Goal: Task Accomplishment & Management: Use online tool/utility

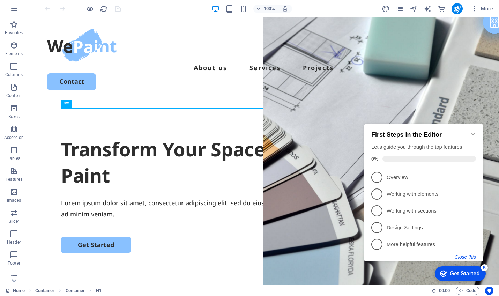
click at [471, 257] on button "Close this" at bounding box center [465, 257] width 21 height 6
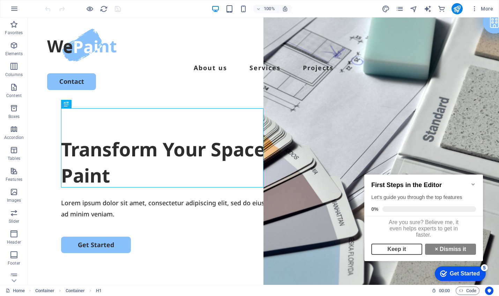
click at [402, 252] on link "Keep it" at bounding box center [396, 249] width 51 height 11
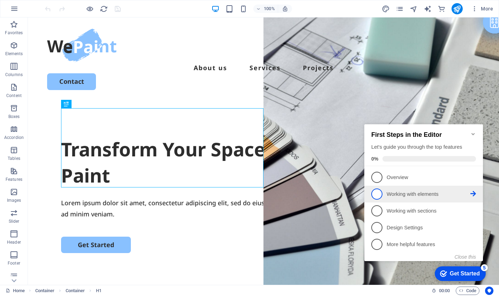
click at [372, 195] on span "2" at bounding box center [376, 193] width 11 height 11
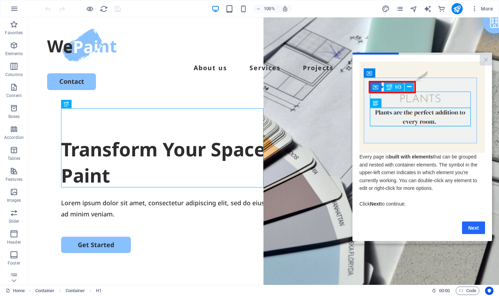
click at [473, 231] on link "Next" at bounding box center [473, 227] width 23 height 13
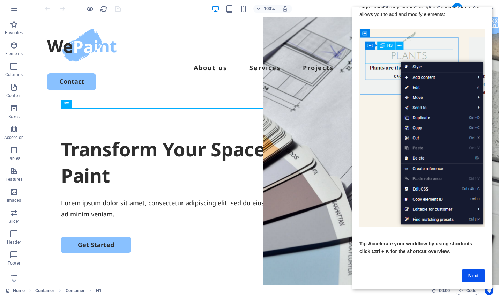
scroll to position [13, 0]
click at [476, 280] on link "Next" at bounding box center [473, 276] width 23 height 13
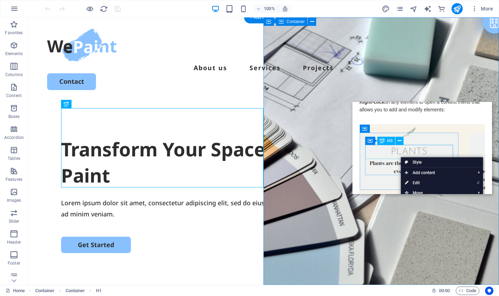
scroll to position [0, 0]
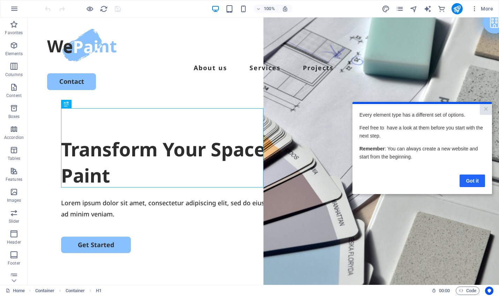
click at [472, 183] on link "Got it" at bounding box center [472, 180] width 25 height 13
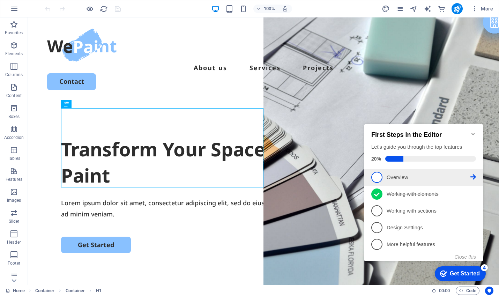
click at [377, 175] on span "1" at bounding box center [376, 177] width 11 height 11
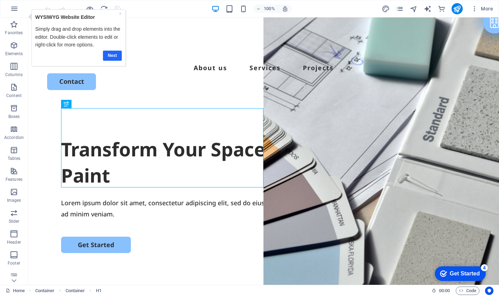
click at [113, 55] on link "Next" at bounding box center [112, 56] width 19 height 10
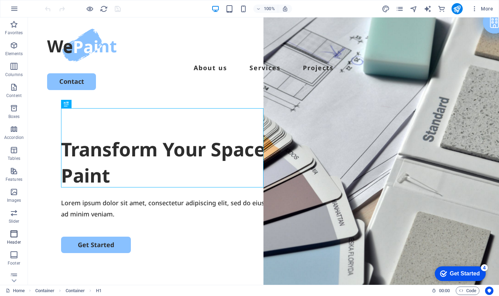
scroll to position [68, 0]
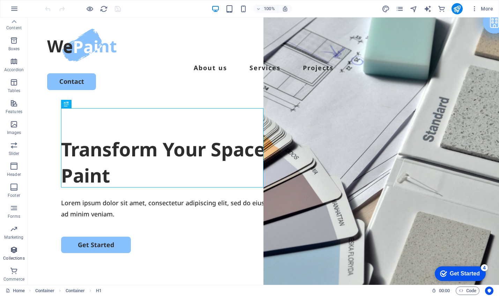
click at [13, 250] on icon "button" at bounding box center [14, 250] width 8 height 8
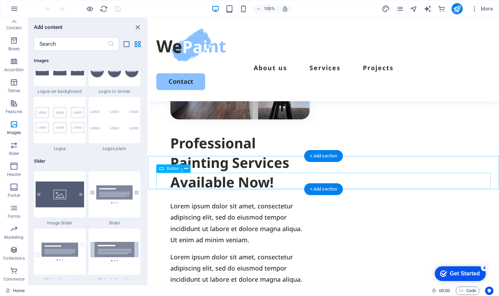
scroll to position [0, 0]
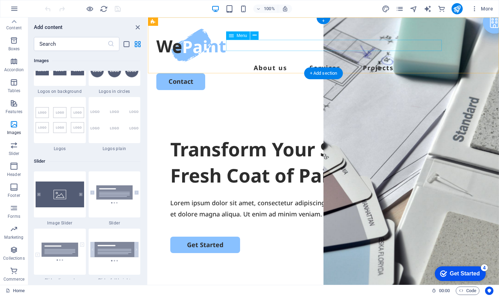
click at [272, 62] on nav "About us Services Projects" at bounding box center [323, 67] width 334 height 11
click at [277, 62] on nav "About us Services Projects" at bounding box center [323, 67] width 334 height 11
select select
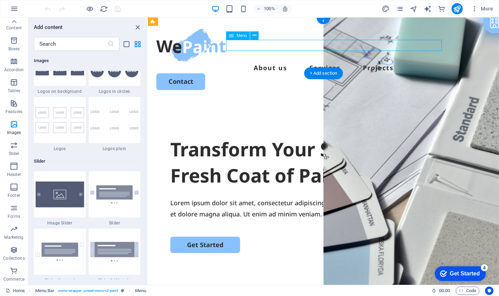
select select
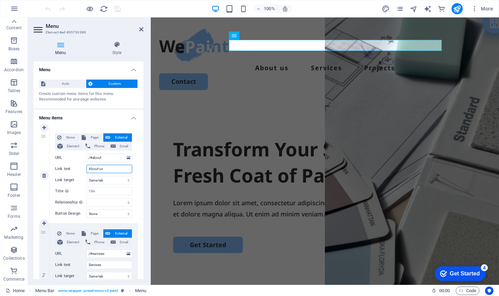
drag, startPoint x: 105, startPoint y: 169, endPoint x: 80, endPoint y: 167, distance: 24.8
click at [80, 167] on div "Link text About us" at bounding box center [93, 169] width 77 height 8
type input "Nosotros"
select select
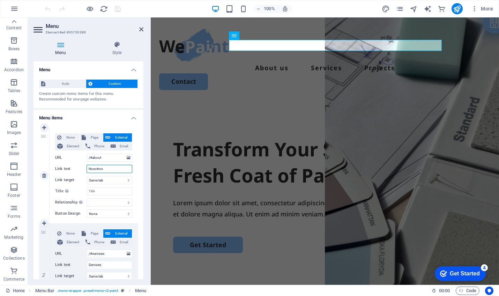
select select
type input "Nosotros"
click at [95, 266] on input "Services" at bounding box center [110, 265] width 46 height 8
type input "Servicios"
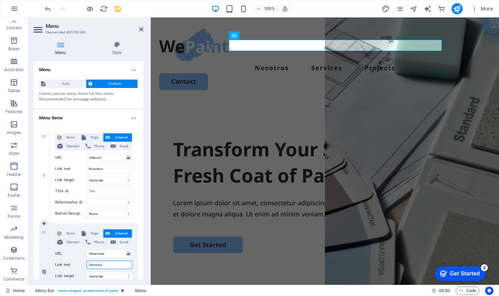
select select
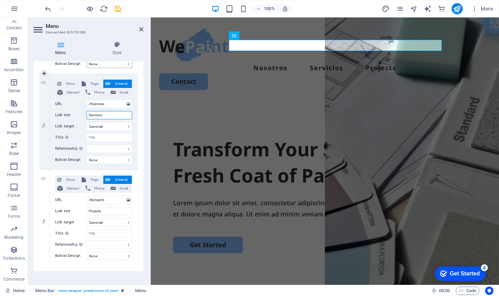
scroll to position [156, 0]
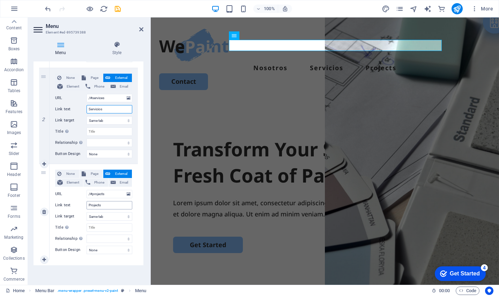
type input "Servicios"
click at [91, 206] on input "Projects" at bounding box center [110, 205] width 46 height 8
type input "Pro"
select select
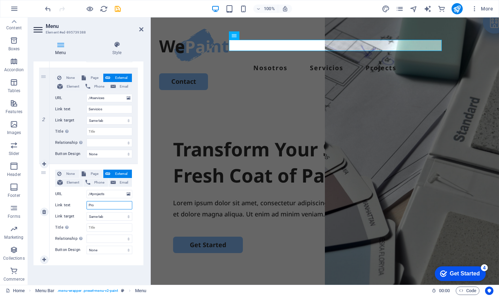
select select
type input "Proyectos"
select select
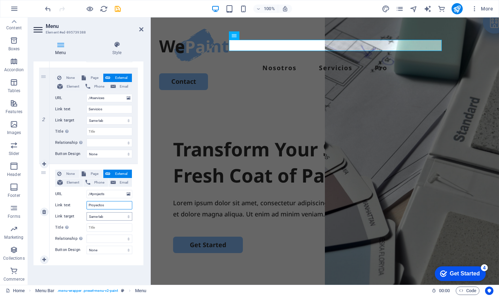
select select
type input "Proyectos"
click at [113, 269] on div "Menu Auto Custom Create custom menu items for this menu. Recommended for one-pa…" at bounding box center [89, 170] width 110 height 218
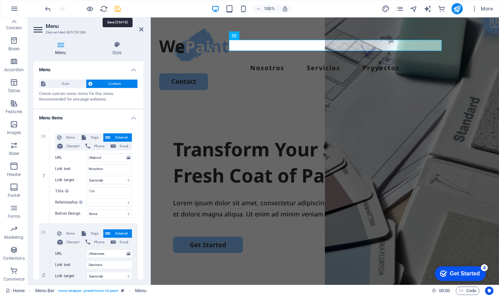
click at [116, 9] on icon "save" at bounding box center [118, 9] width 8 height 8
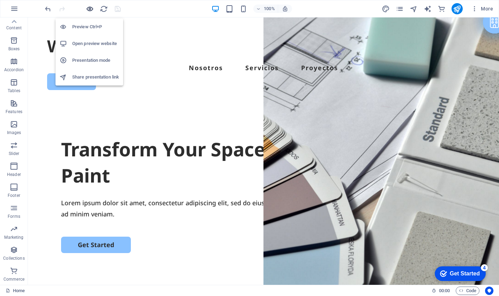
click at [88, 9] on icon "button" at bounding box center [90, 9] width 8 height 8
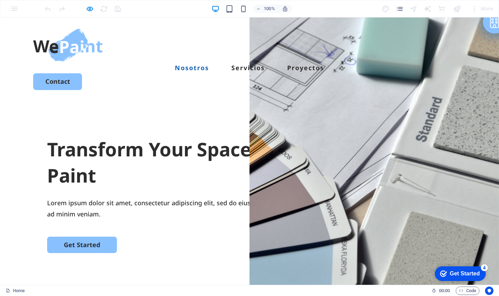
click at [208, 65] on link "Nosotros" at bounding box center [192, 68] width 34 height 6
click at [260, 65] on link "Servicios" at bounding box center [248, 68] width 34 height 6
click at [209, 65] on link "Nosotros" at bounding box center [192, 68] width 34 height 6
click at [261, 65] on link "Servicios" at bounding box center [248, 68] width 34 height 6
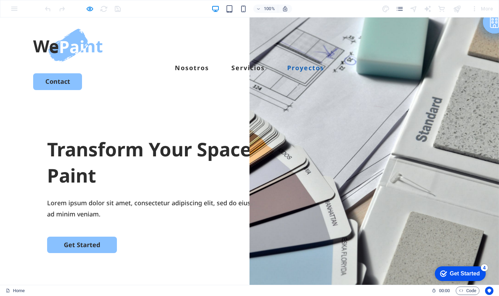
click at [305, 65] on link "Proyectos" at bounding box center [305, 68] width 37 height 6
click at [202, 65] on link "Nosotros" at bounding box center [192, 68] width 34 height 6
click at [252, 65] on link "Servicios" at bounding box center [248, 68] width 34 height 6
click at [311, 65] on link "Proyectos" at bounding box center [305, 68] width 37 height 6
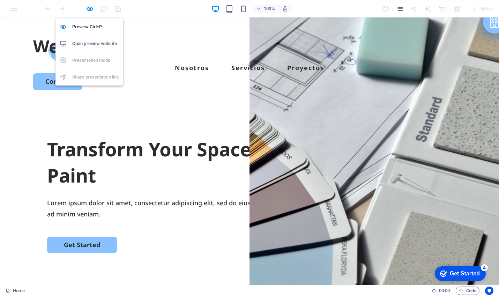
click at [93, 43] on h6 "Open preview website" at bounding box center [95, 43] width 47 height 8
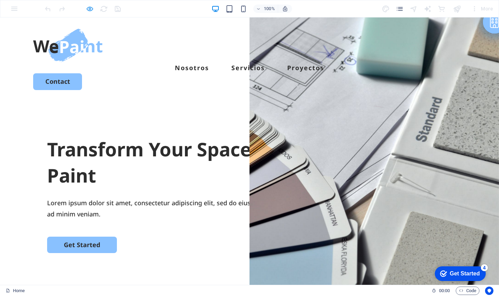
click at [90, 10] on icon "button" at bounding box center [90, 9] width 8 height 8
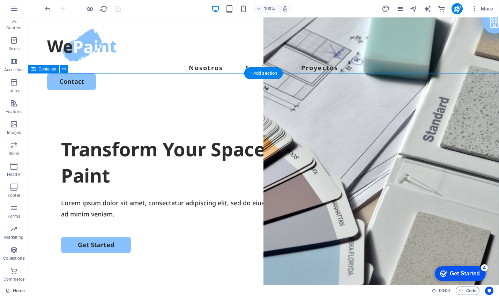
click at [230, 101] on div "Transform Your Space with a Fresh Coat of Paint Lorem ipsum dolor sit amet, con…" at bounding box center [263, 235] width 471 height 269
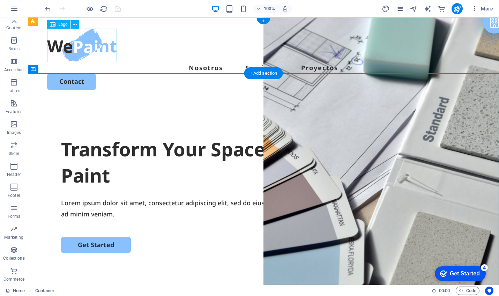
click at [77, 50] on div at bounding box center [263, 46] width 433 height 34
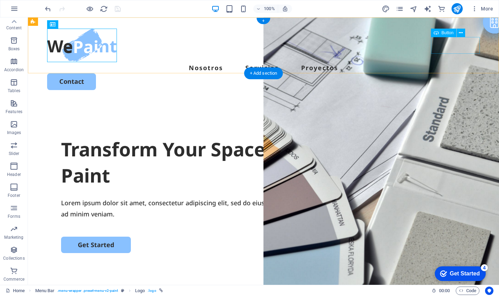
click at [455, 73] on div "Contact" at bounding box center [263, 81] width 433 height 16
click at [457, 73] on div "Contact" at bounding box center [263, 81] width 433 height 16
select select "px"
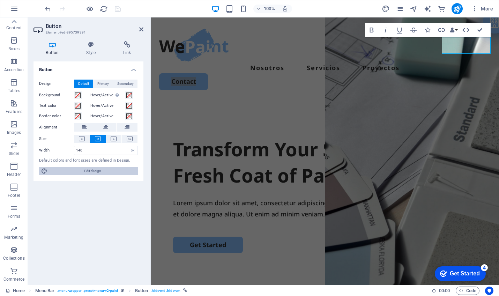
click at [99, 170] on span "Edit design" at bounding box center [93, 171] width 86 height 8
select select "px"
select select "700"
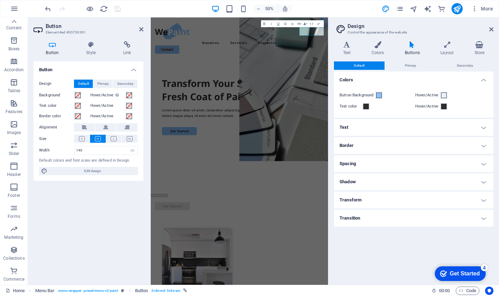
click at [375, 122] on h4 "Text" at bounding box center [413, 127] width 159 height 17
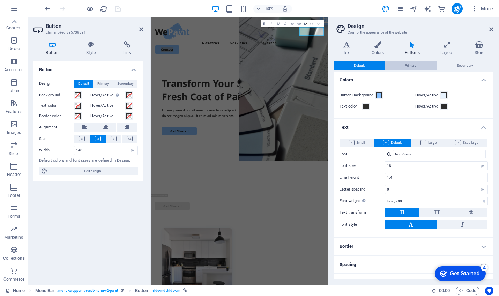
click at [413, 67] on span "Primary" at bounding box center [411, 65] width 12 height 8
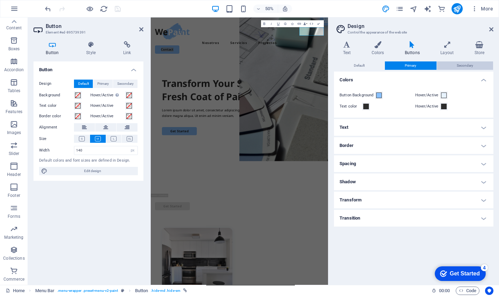
click at [468, 65] on span "Secondary" at bounding box center [465, 65] width 16 height 8
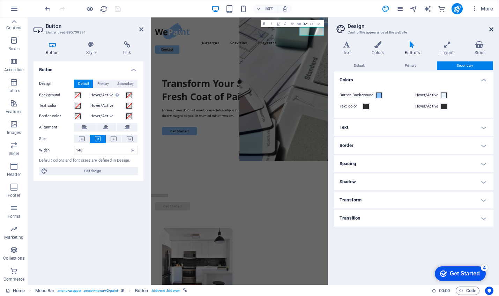
click at [490, 29] on icon at bounding box center [491, 30] width 4 height 6
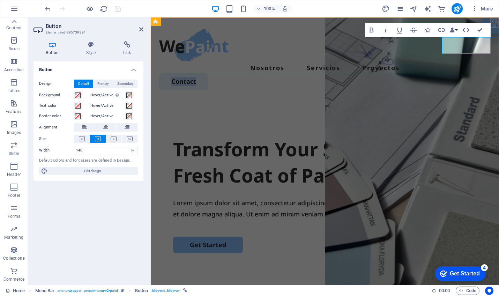
click at [208, 73] on link "Contact" at bounding box center [183, 81] width 49 height 16
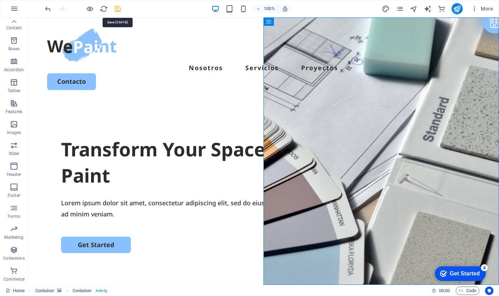
click at [118, 8] on icon "save" at bounding box center [118, 9] width 8 height 8
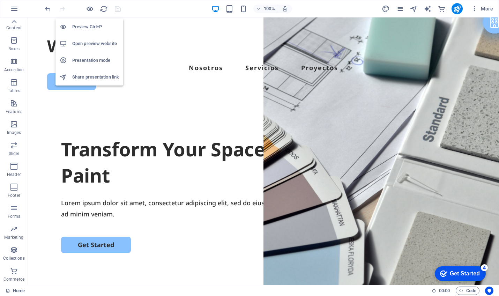
click at [106, 44] on h6 "Open preview website" at bounding box center [95, 43] width 47 height 8
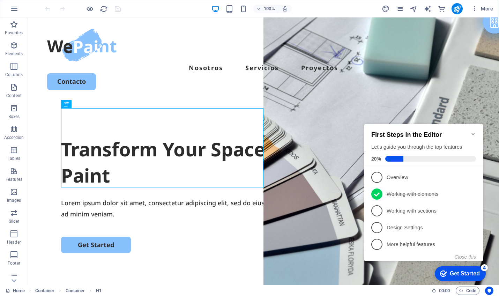
click at [472, 131] on icon "Minimize checklist" at bounding box center [473, 134] width 6 height 6
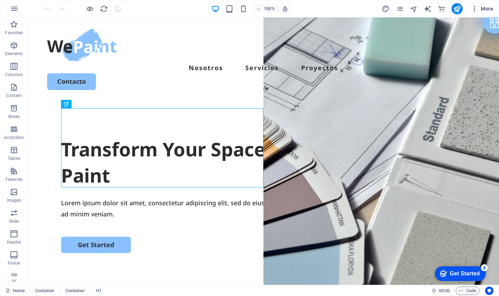
click at [475, 8] on icon "button" at bounding box center [474, 8] width 7 height 7
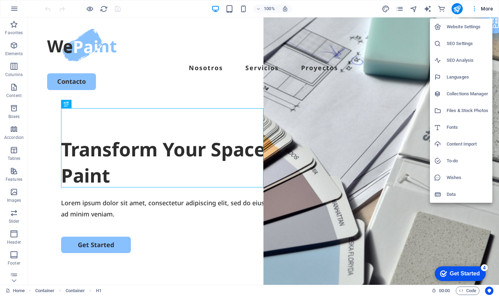
click at [475, 8] on div at bounding box center [249, 148] width 499 height 296
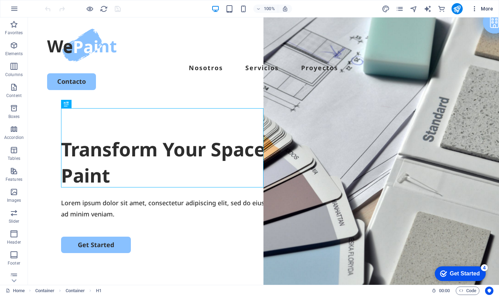
click at [475, 8] on icon "button" at bounding box center [474, 8] width 7 height 7
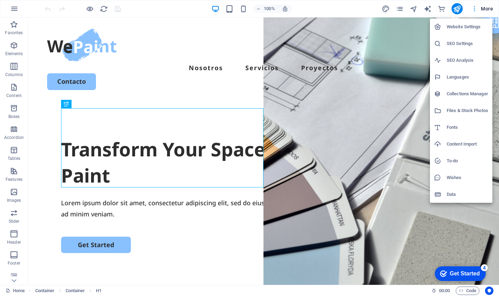
click at [475, 8] on div at bounding box center [249, 148] width 499 height 296
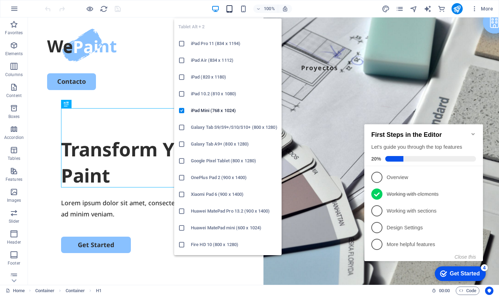
click at [228, 7] on icon "button" at bounding box center [229, 9] width 8 height 8
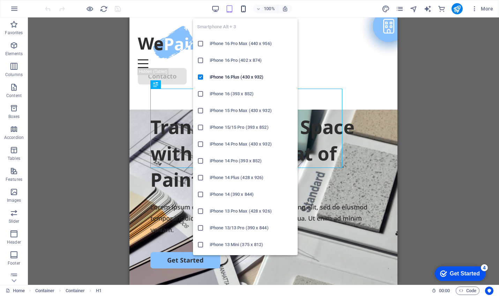
click at [243, 8] on icon "button" at bounding box center [243, 9] width 8 height 8
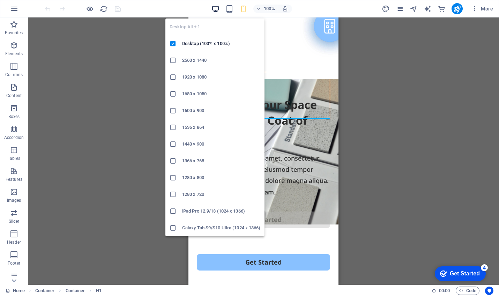
click at [217, 6] on icon "button" at bounding box center [215, 9] width 8 height 8
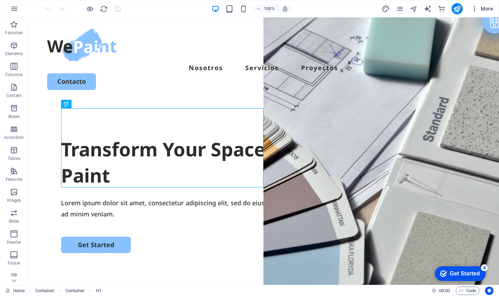
click at [474, 9] on icon "button" at bounding box center [474, 8] width 7 height 7
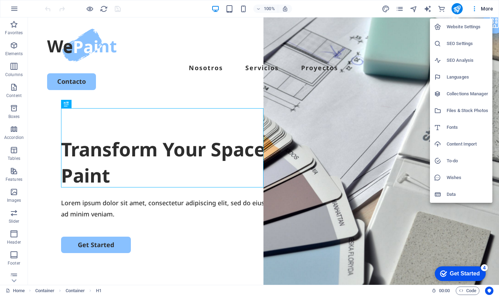
click at [465, 144] on h6 "Content Import" at bounding box center [468, 144] width 42 height 8
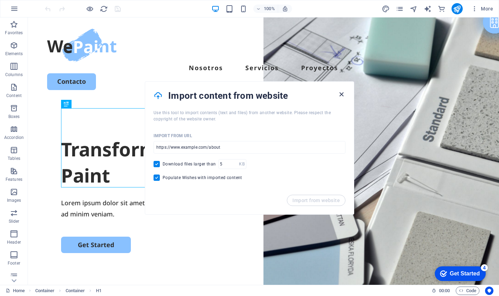
click at [343, 93] on icon "button" at bounding box center [341, 94] width 8 height 8
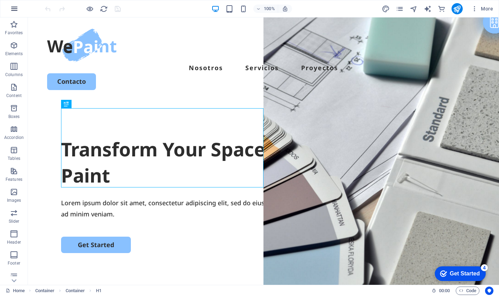
click at [14, 11] on icon "button" at bounding box center [14, 9] width 8 height 8
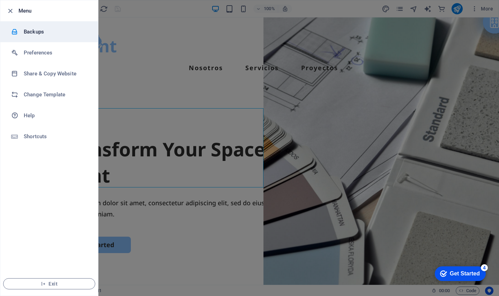
click at [35, 31] on h6 "Backups" at bounding box center [56, 32] width 65 height 8
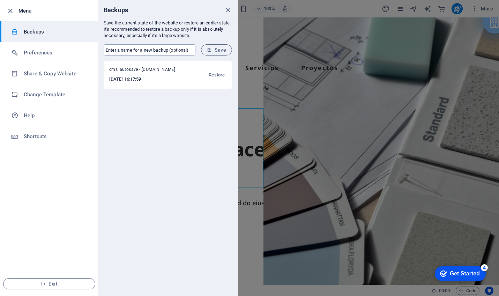
click at [125, 50] on input "text" at bounding box center [150, 49] width 92 height 11
type input "Aurora"
click at [224, 49] on span "Save" at bounding box center [216, 50] width 19 height 6
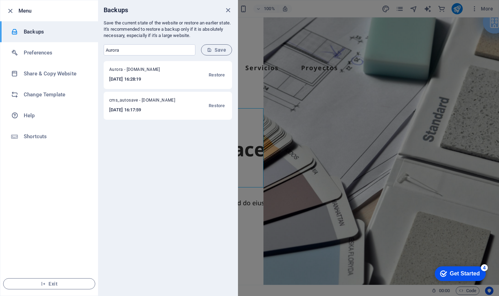
drag, startPoint x: 141, startPoint y: 80, endPoint x: 107, endPoint y: 82, distance: 33.9
click at [107, 82] on div "Aurora - probest.es 2025-09-01 16:28:19 Restore" at bounding box center [168, 75] width 128 height 28
click at [226, 10] on icon "close" at bounding box center [228, 10] width 8 height 8
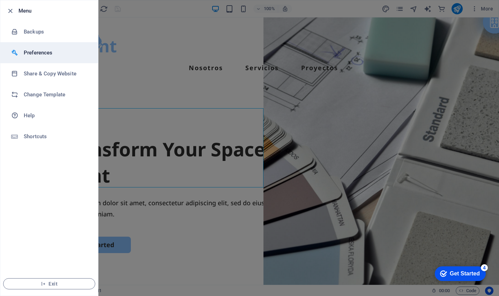
click at [45, 51] on h6 "Preferences" at bounding box center [56, 53] width 65 height 8
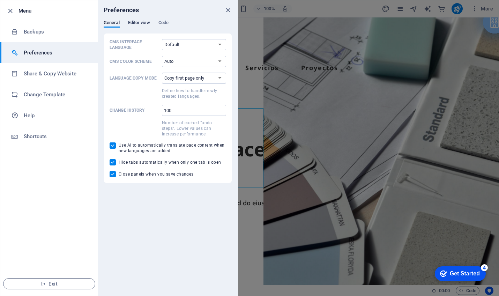
click at [141, 24] on span "Editor view" at bounding box center [139, 23] width 22 height 10
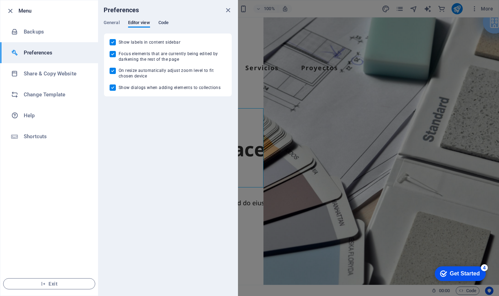
click at [165, 22] on span "Code" at bounding box center [163, 23] width 10 height 10
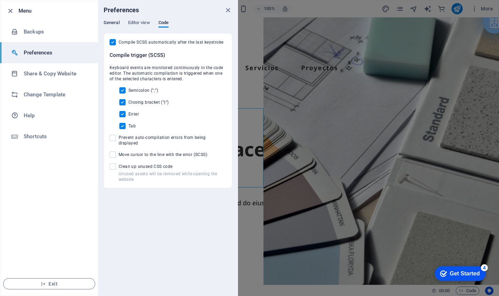
click at [111, 21] on span "General" at bounding box center [112, 23] width 16 height 10
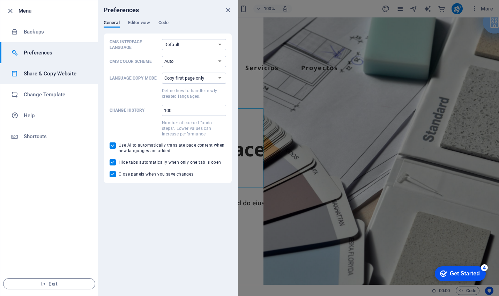
click at [62, 74] on h6 "Share & Copy Website" at bounding box center [56, 73] width 65 height 8
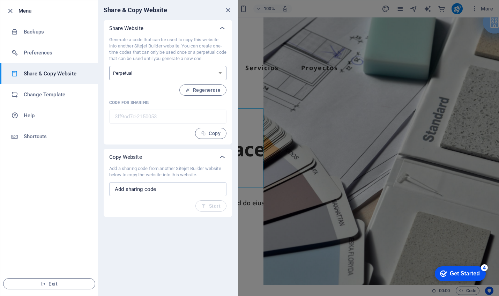
click at [159, 74] on select "One-time Perpetual" at bounding box center [167, 73] width 117 height 14
click at [34, 116] on h6 "Help" at bounding box center [56, 115] width 65 height 8
click at [228, 9] on icon "close" at bounding box center [228, 10] width 8 height 8
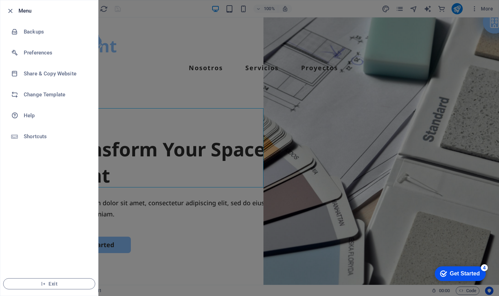
click at [355, 7] on div at bounding box center [249, 148] width 499 height 296
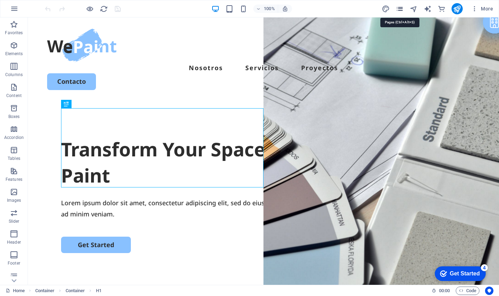
click at [399, 9] on icon "pages" at bounding box center [400, 9] width 8 height 8
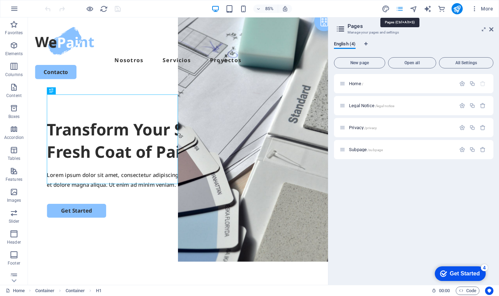
click at [399, 9] on icon "pages" at bounding box center [400, 9] width 8 height 8
click at [109, 62] on nav "Nosotros Servicios Proyectos" at bounding box center [204, 67] width 336 height 11
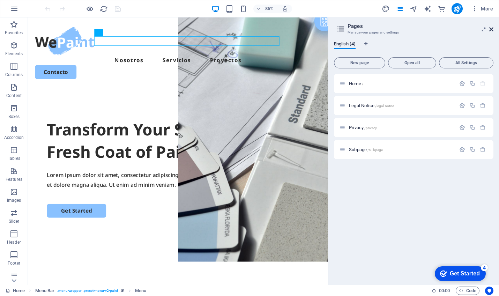
click at [490, 30] on icon at bounding box center [491, 30] width 4 height 6
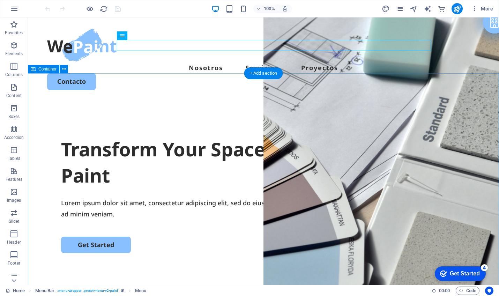
click at [223, 101] on div "Transform Your Space with a Fresh Coat of Paint Lorem ipsum dolor sit amet, con…" at bounding box center [263, 235] width 471 height 269
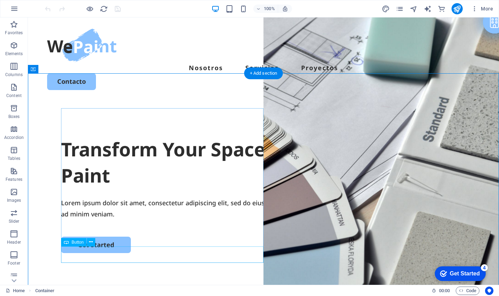
click at [124, 252] on div "Get Started" at bounding box center [263, 245] width 405 height 16
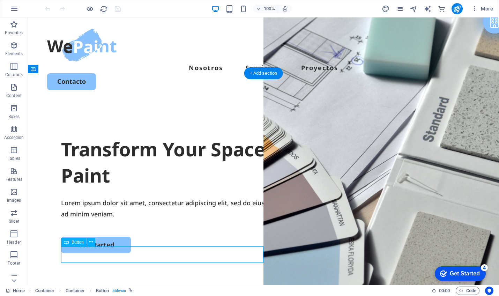
click at [108, 253] on div "Get Started" at bounding box center [263, 245] width 405 height 16
select select "px"
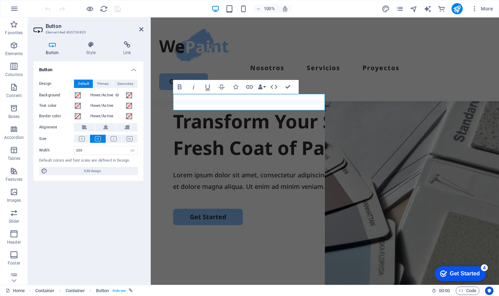
scroll to position [141, 0]
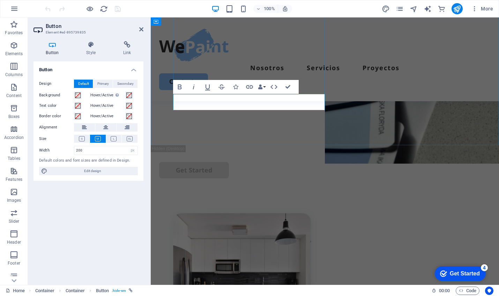
click at [222, 84] on link "Get Started" at bounding box center [208, 76] width 70 height 16
drag, startPoint x: 225, startPoint y: 102, endPoint x: 192, endPoint y: 100, distance: 33.5
click at [192, 84] on link "Get Started" at bounding box center [208, 76] width 70 height 16
click at [210, 124] on div "Transform Your Space with a Fresh Coat of Paint Lorem ipsum dolor sit amet, con…" at bounding box center [325, 10] width 348 height 269
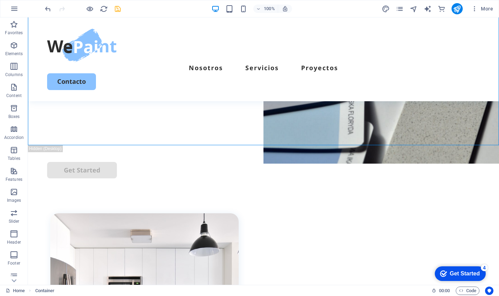
click at [119, 6] on icon "save" at bounding box center [118, 9] width 8 height 8
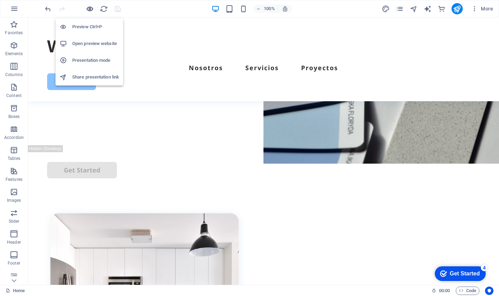
click at [89, 9] on icon "button" at bounding box center [90, 9] width 8 height 8
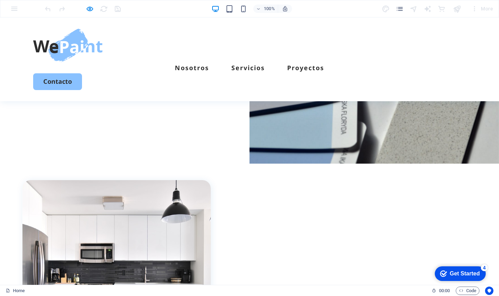
scroll to position [0, 0]
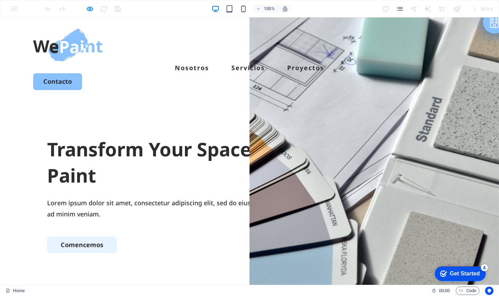
click at [81, 253] on link "Comencemos" at bounding box center [82, 245] width 70 height 16
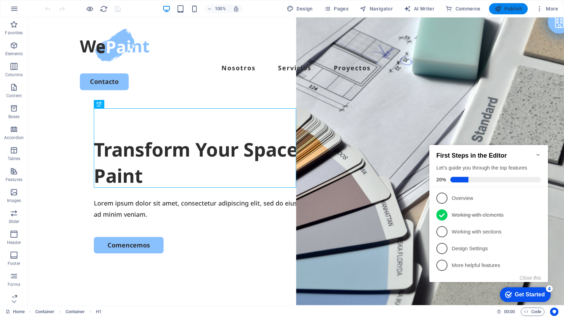
click at [499, 10] on span "Publish" at bounding box center [509, 8] width 28 height 7
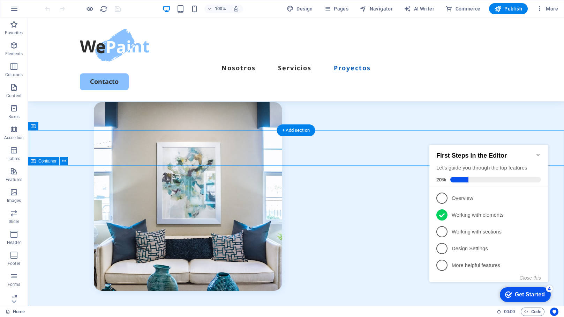
scroll to position [1769, 0]
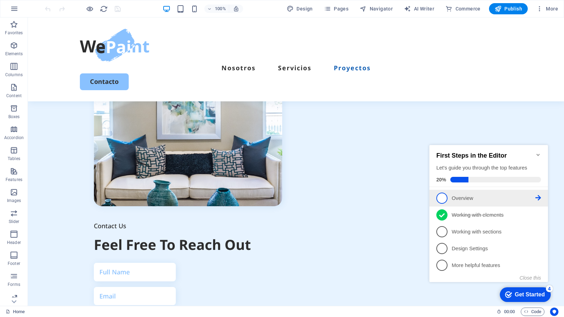
click at [441, 193] on span "1" at bounding box center [442, 197] width 11 height 11
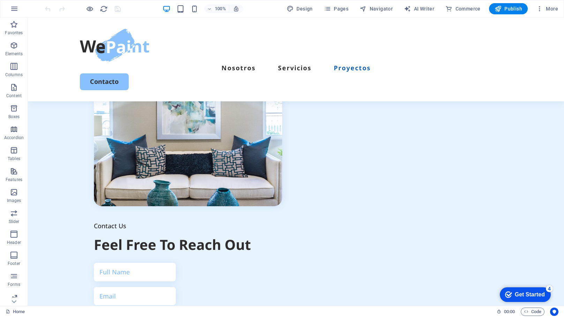
scroll to position [0, 0]
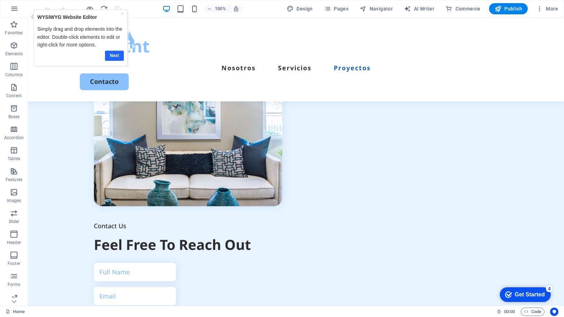
click at [116, 54] on link "Next" at bounding box center [114, 56] width 19 height 10
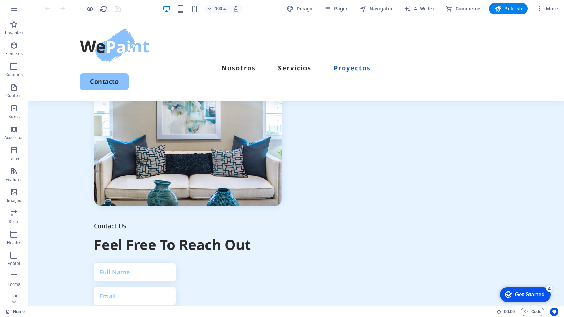
click at [528, 292] on div "Get Started" at bounding box center [530, 294] width 30 height 6
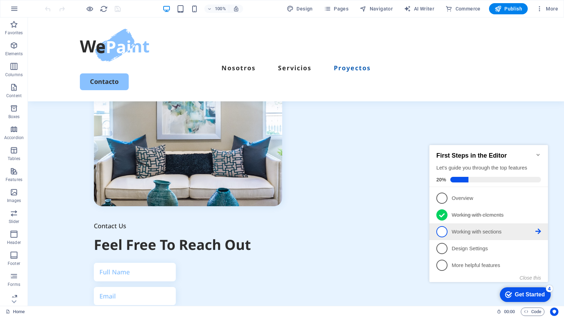
click at [444, 231] on span "3" at bounding box center [442, 231] width 11 height 11
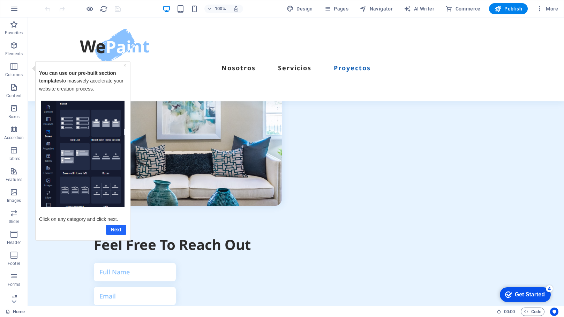
click at [117, 231] on link "Next" at bounding box center [116, 229] width 20 height 10
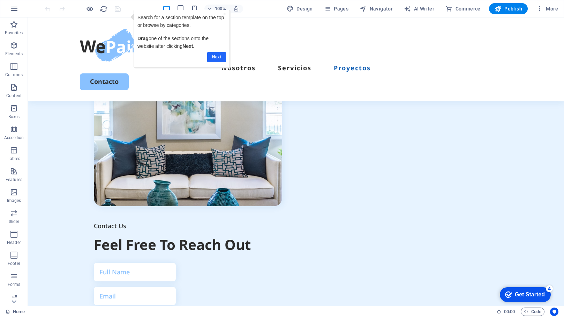
click at [217, 58] on link "Next" at bounding box center [216, 57] width 19 height 10
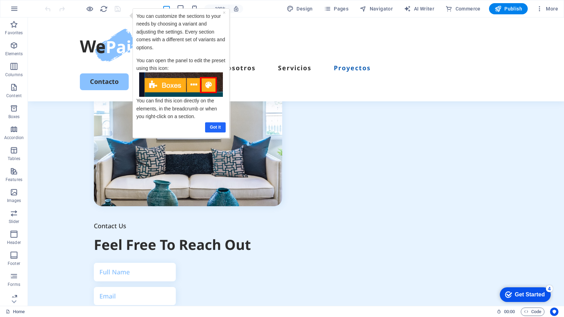
click at [215, 126] on link "Got it" at bounding box center [215, 127] width 21 height 10
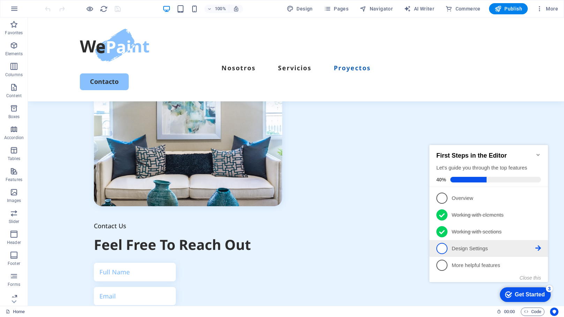
click at [443, 247] on span "4" at bounding box center [442, 248] width 11 height 11
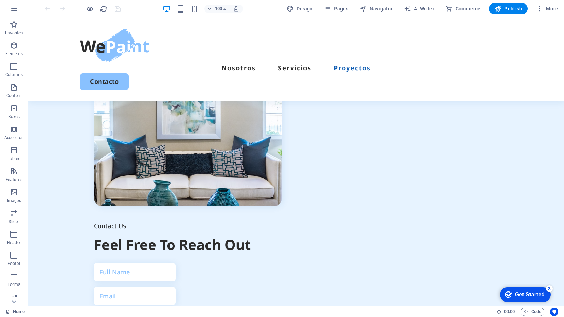
click at [530, 296] on div "Get Started" at bounding box center [530, 294] width 30 height 6
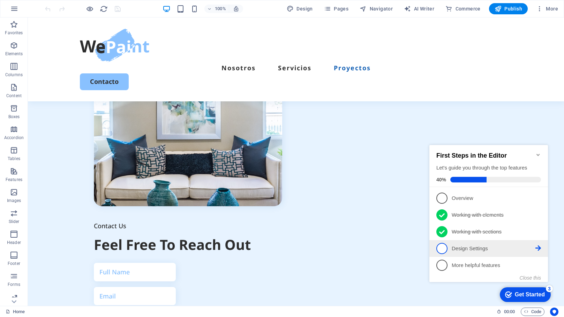
click at [444, 248] on span "4" at bounding box center [442, 248] width 11 height 11
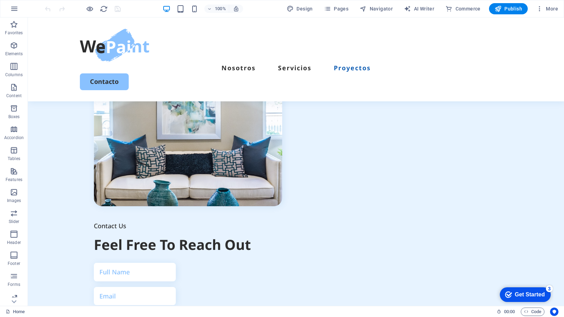
click at [528, 293] on div "Get Started" at bounding box center [530, 294] width 30 height 6
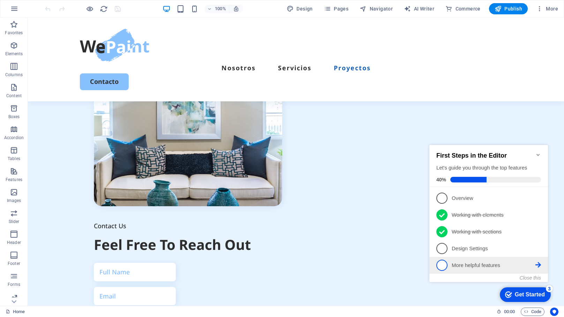
click at [444, 264] on span "5" at bounding box center [442, 264] width 11 height 11
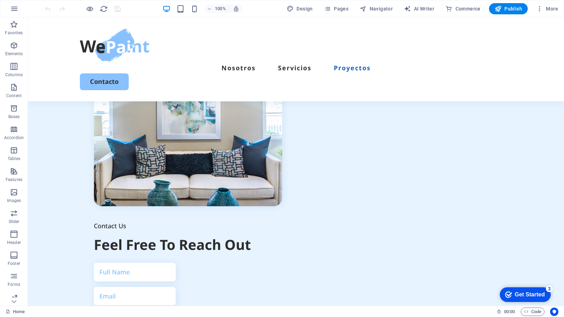
click at [538, 293] on div "Get Started" at bounding box center [530, 294] width 30 height 6
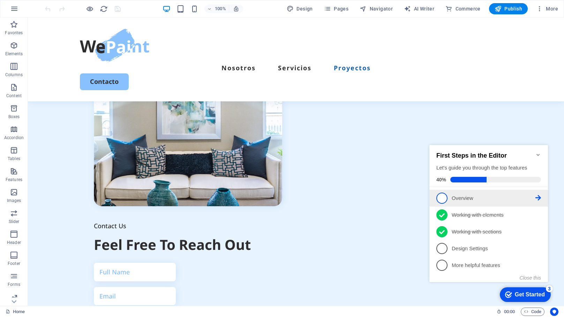
click at [537, 195] on icon at bounding box center [539, 198] width 6 height 6
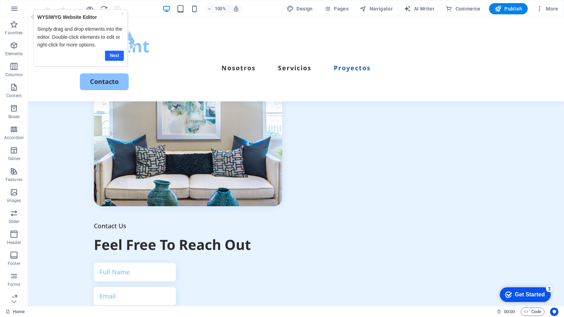
click at [114, 56] on link "Next" at bounding box center [114, 56] width 19 height 10
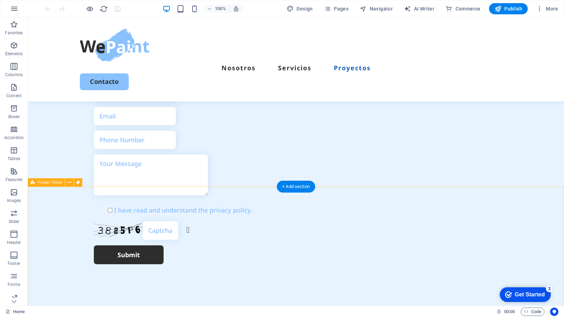
scroll to position [1986, 0]
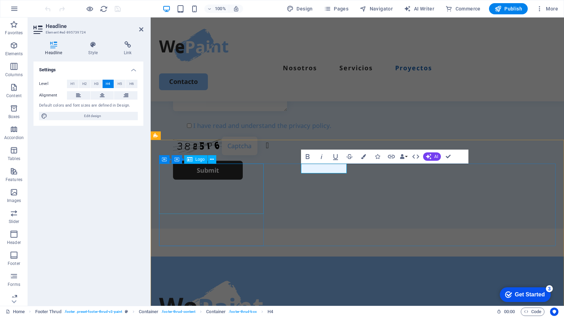
scroll to position [1918, 0]
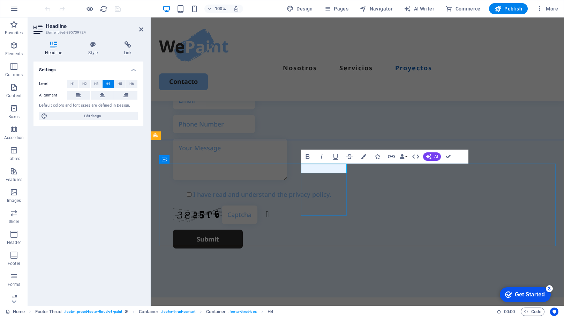
drag, startPoint x: 324, startPoint y: 167, endPoint x: 306, endPoint y: 167, distance: 17.4
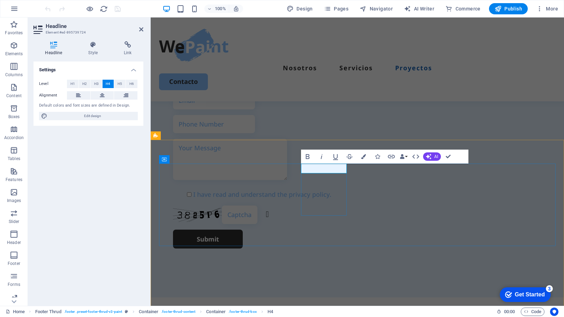
drag, startPoint x: 323, startPoint y: 168, endPoint x: 304, endPoint y: 168, distance: 19.6
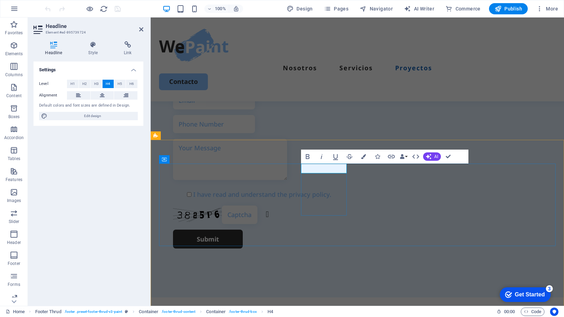
drag, startPoint x: 323, startPoint y: 169, endPoint x: 328, endPoint y: 169, distance: 4.5
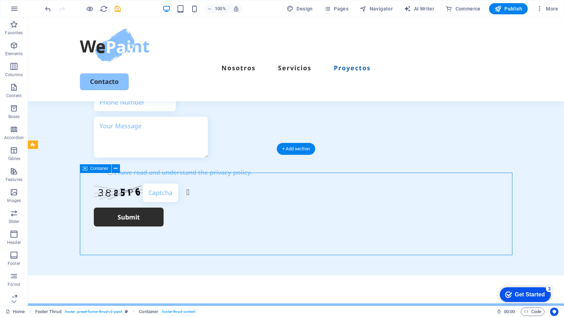
drag, startPoint x: 310, startPoint y: 188, endPoint x: 183, endPoint y: 191, distance: 126.7
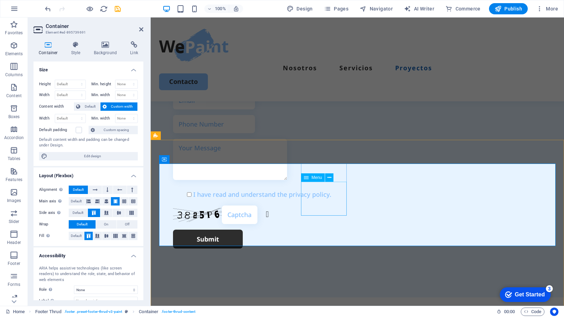
select select
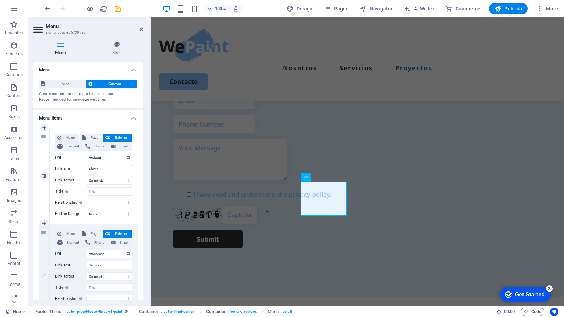
click at [94, 170] on input "About" at bounding box center [110, 169] width 46 height 8
type input "Nosot"
select select
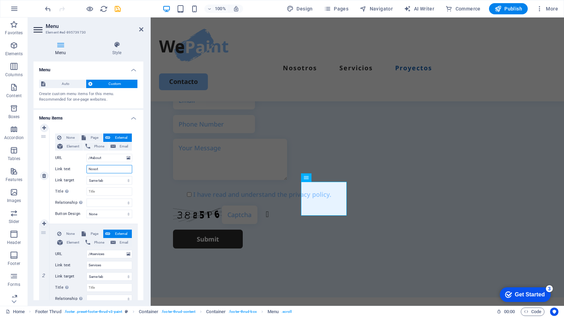
select select
type input "Nosotros"
select select
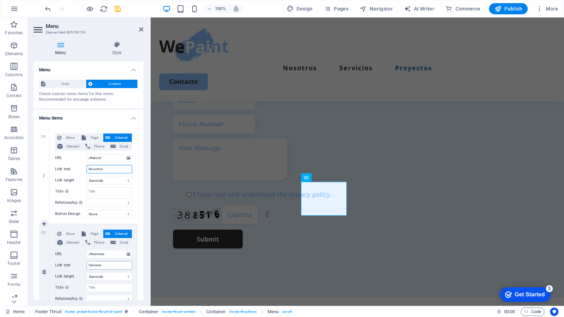
type input "Nosotros"
click at [109, 266] on input "Services" at bounding box center [110, 265] width 46 height 8
type input "Servic"
select select
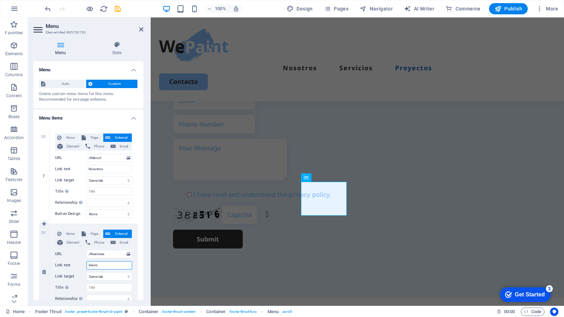
select select
type input "Servicos"
select select
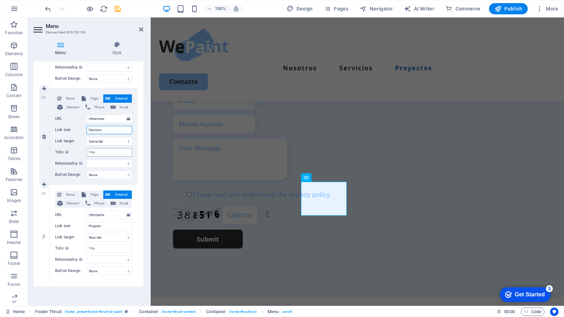
scroll to position [134, 0]
type input "Servicos"
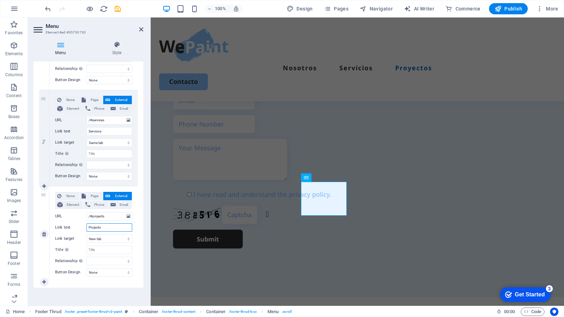
click at [92, 229] on input "Projects" at bounding box center [110, 227] width 46 height 8
type input "Proye"
select select
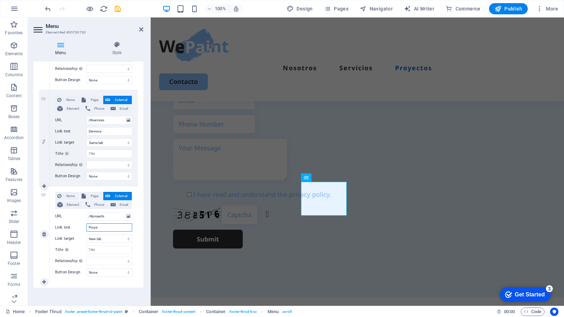
select select
type input "Proy"
select select
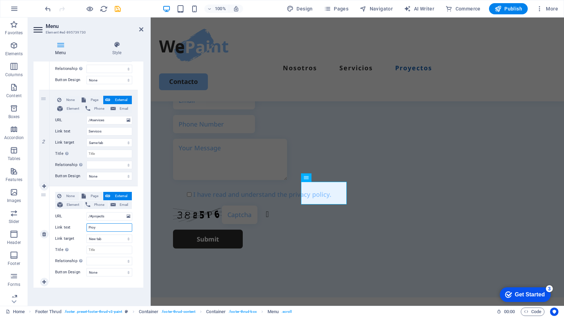
type input "Pro"
select select
type input "Proj"
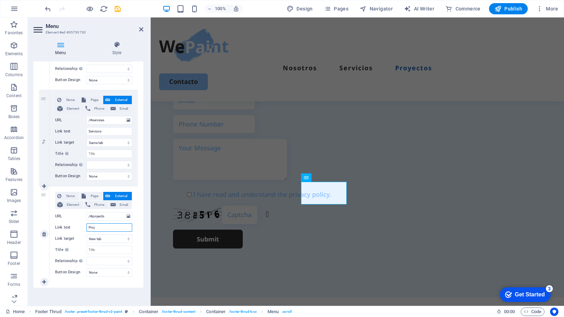
select select
type input "Proyectos"
select select
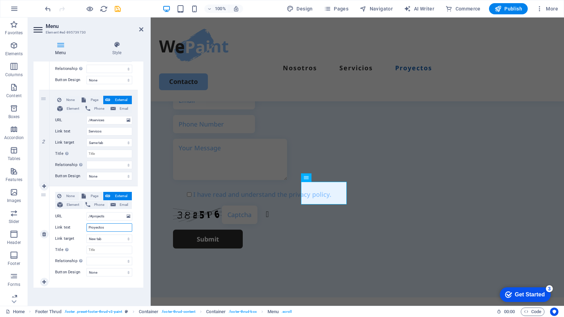
select select
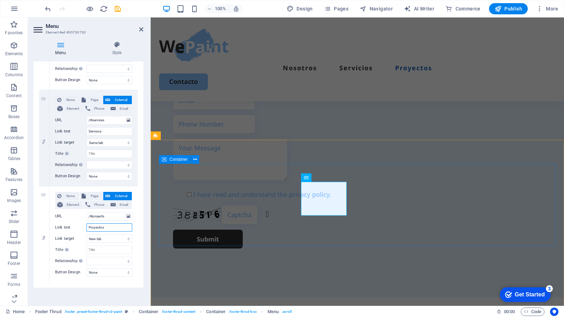
type input "Proyectos"
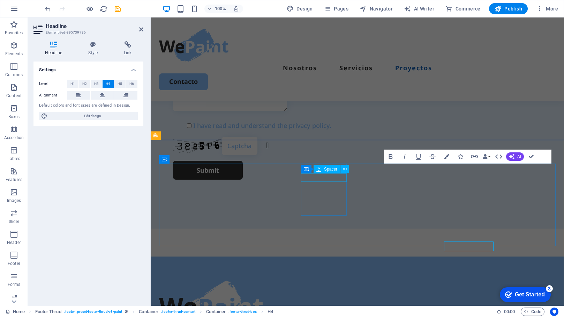
scroll to position [1918, 0]
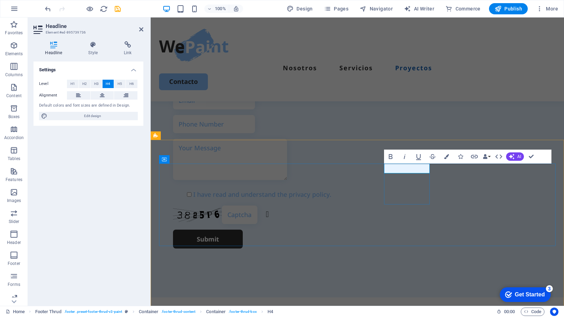
drag, startPoint x: 415, startPoint y: 168, endPoint x: 400, endPoint y: 168, distance: 14.7
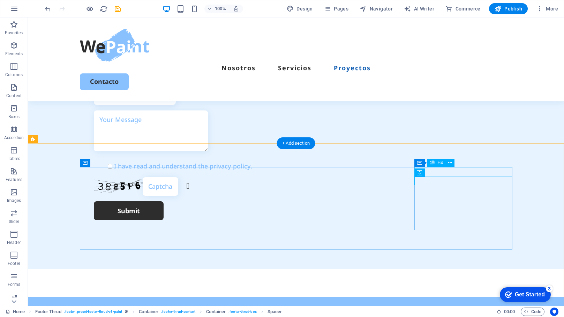
scroll to position [1993, 0]
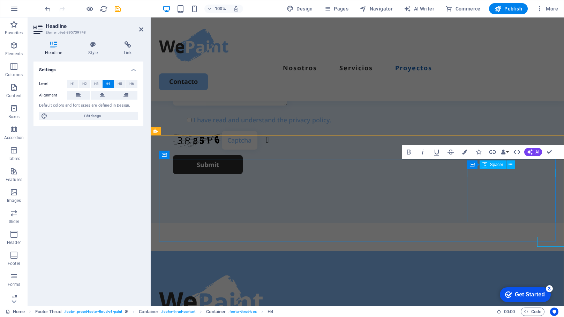
scroll to position [1922, 0]
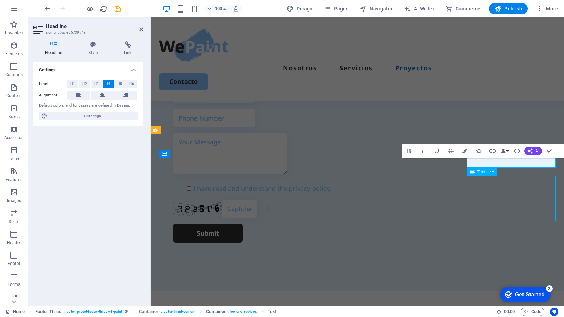
scroll to position [1992, 0]
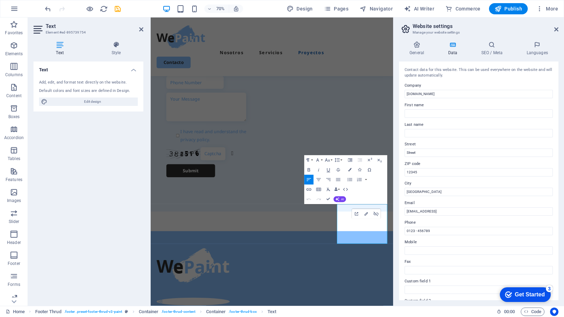
scroll to position [1790, 0]
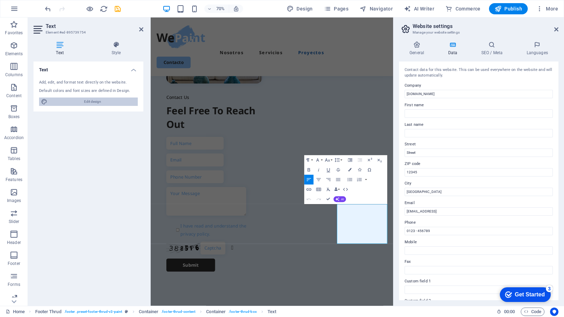
click at [101, 99] on span "Edit design" at bounding box center [93, 101] width 86 height 8
select select "px"
select select "500"
select select "px"
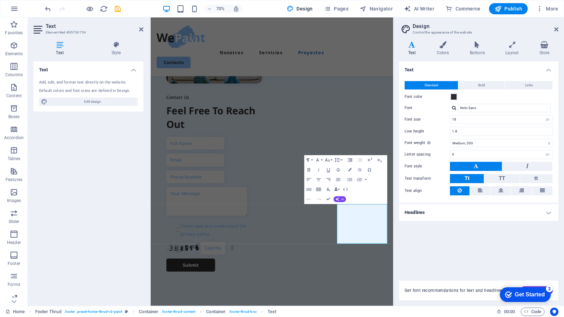
click at [412, 48] on icon at bounding box center [412, 44] width 26 height 7
click at [532, 83] on span "Links" at bounding box center [529, 85] width 8 height 8
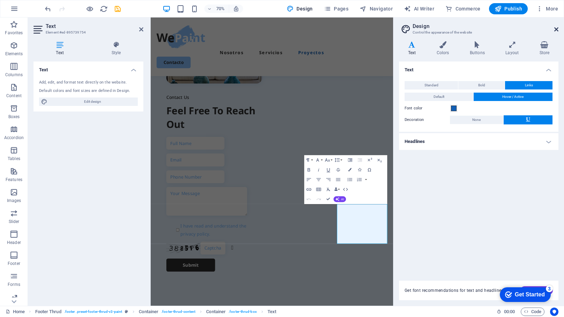
click at [556, 28] on icon at bounding box center [556, 30] width 4 height 6
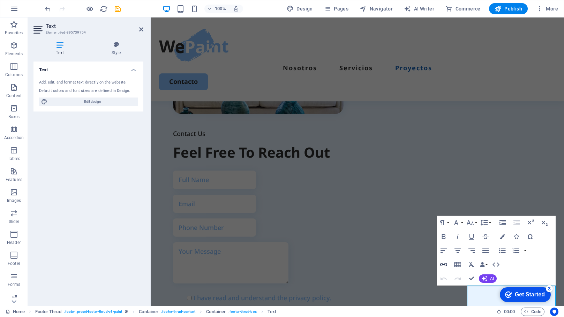
click at [442, 266] on icon "button" at bounding box center [443, 263] width 7 height 3
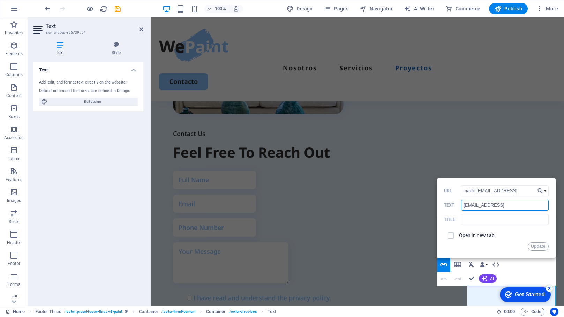
scroll to position [0, 0]
click at [500, 205] on input "fb36cd7ecf06c421616e4150315d9b@plesk.local" at bounding box center [504, 204] width 87 height 11
drag, startPoint x: 467, startPoint y: 204, endPoint x: 462, endPoint y: 204, distance: 5.6
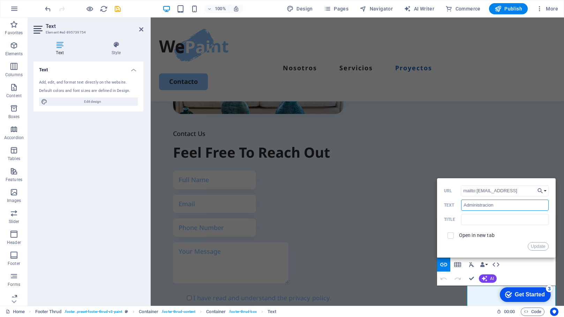
click at [462, 204] on input "Administracion" at bounding box center [504, 204] width 87 height 11
click at [505, 207] on input "administracion" at bounding box center [504, 204] width 87 height 11
drag, startPoint x: 522, startPoint y: 205, endPoint x: 461, endPoint y: 205, distance: 61.4
click at [461, 205] on div "administracion@probest.es Text" at bounding box center [496, 205] width 105 height 12
type input "[EMAIL_ADDRESS][DOMAIN_NAME]"
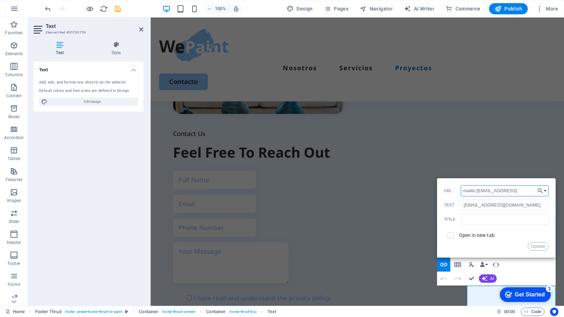
click at [479, 191] on input "mailto:fb36cd7ecf06c421616e4150315d9b@plesk.local" at bounding box center [505, 190] width 88 height 11
drag, startPoint x: 477, startPoint y: 191, endPoint x: 536, endPoint y: 188, distance: 59.0
click at [536, 188] on div "Back Choose Link Home Legal Notice Privacy Subpage Choose file ... mailto:fb36c…" at bounding box center [496, 217] width 119 height 79
paste input "[EMAIL_ADDRESS][DOMAIN_NAME]"
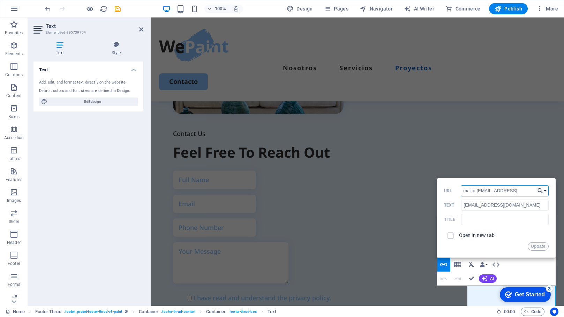
type input "mailto:administracion@probest.es"
click at [539, 247] on button "Update" at bounding box center [538, 246] width 21 height 8
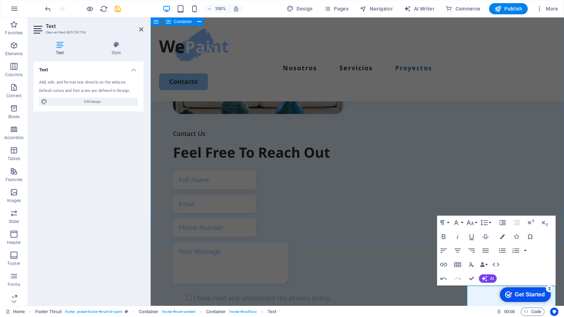
click at [530, 199] on div "Contact Us Feel Free To Reach Out I have read and understand the privacy policy…" at bounding box center [358, 148] width 414 height 506
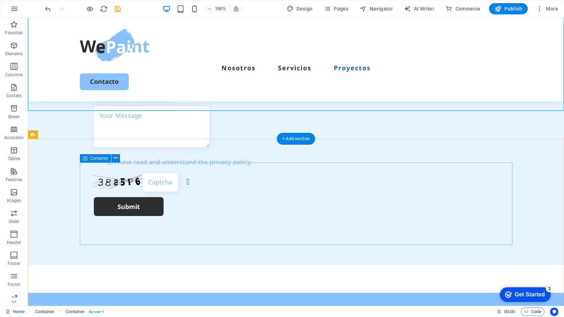
scroll to position [1997, 0]
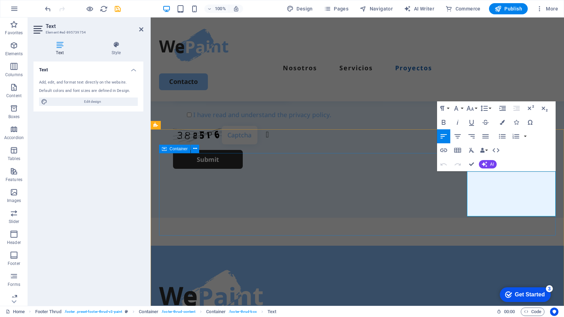
scroll to position [1928, 0]
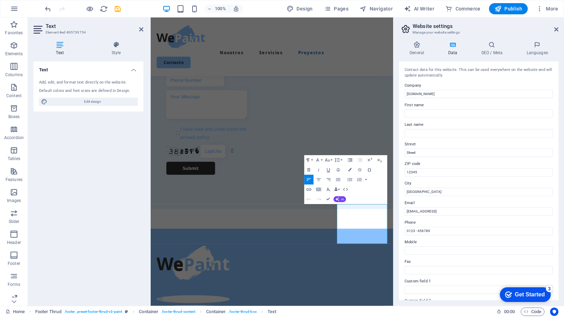
scroll to position [1790, 0]
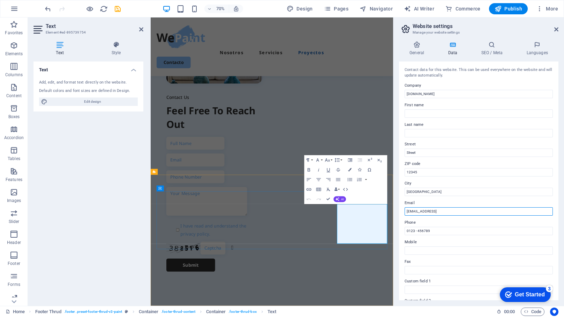
drag, startPoint x: 496, startPoint y: 211, endPoint x: 464, endPoint y: 286, distance: 81.7
click at [430, 91] on input "probest.es" at bounding box center [479, 94] width 148 height 8
type input "probest"
click at [414, 151] on input "Street" at bounding box center [479, 152] width 148 height 8
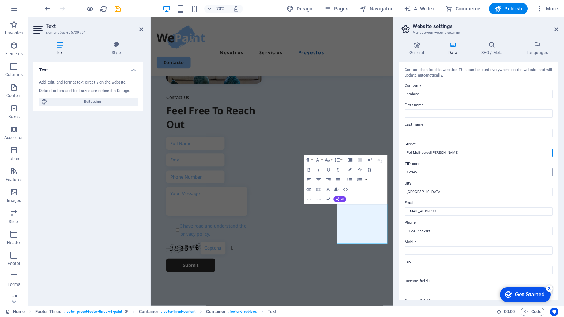
type input "Pol, Molinos del [PERSON_NAME]"
click at [411, 171] on input "12345" at bounding box center [479, 172] width 148 height 8
type input "50000"
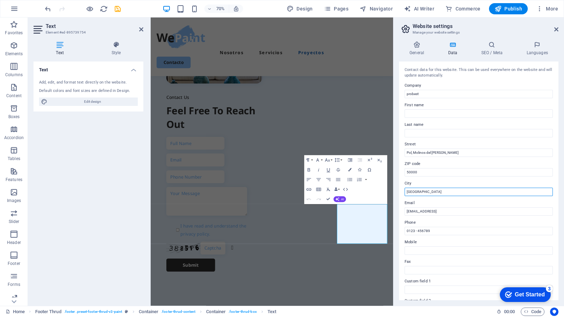
click at [415, 193] on input "Berlin" at bounding box center [479, 191] width 148 height 8
type input "[GEOGRAPHIC_DATA]"
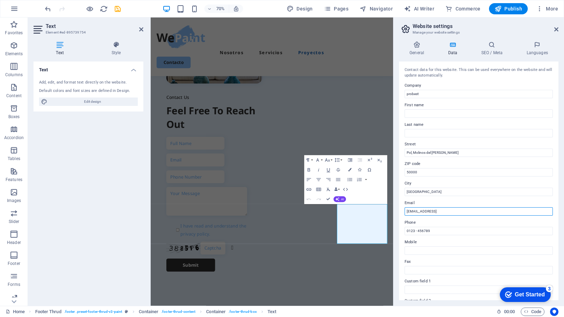
drag, startPoint x: 494, startPoint y: 211, endPoint x: 396, endPoint y: 209, distance: 98.4
click at [396, 209] on div "General Data SEO / Meta Languages Website name probest.es Logo Drag files here,…" at bounding box center [479, 171] width 171 height 270
type input "administración@probest.es"
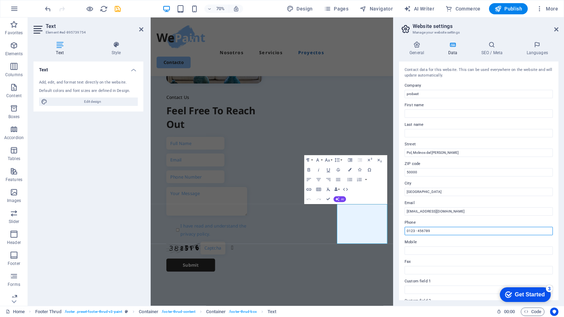
drag, startPoint x: 432, startPoint y: 230, endPoint x: 397, endPoint y: 229, distance: 34.2
click at [397, 229] on div "General Data SEO / Meta Languages Website name probest.es Logo Drag files here,…" at bounding box center [479, 171] width 171 height 270
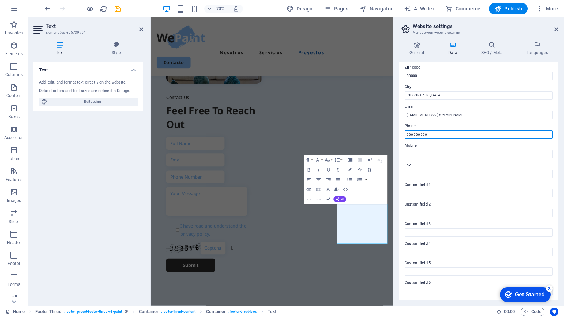
scroll to position [0, 0]
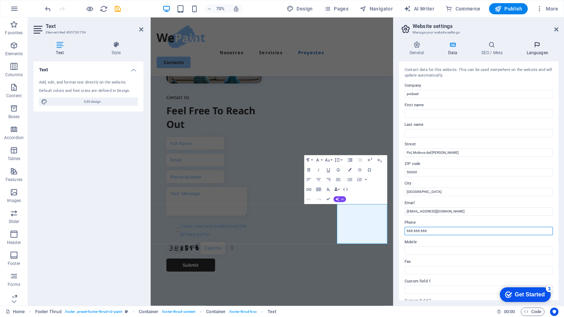
type input "666 666 666"
click at [534, 48] on h4 "Languages" at bounding box center [537, 48] width 43 height 15
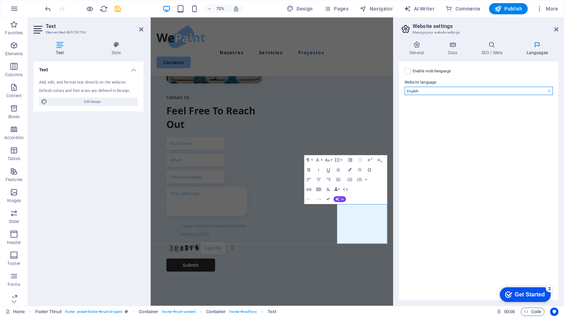
click at [451, 88] on select "Abkhazian Afar Afrikaans Akan Albanian Amharic Arabic Aragonese Armenian Assame…" at bounding box center [479, 91] width 148 height 8
select select "148"
click at [405, 87] on select "Abkhazian Afar Afrikaans Akan Albanian Amharic Arabic Aragonese Armenian Assame…" at bounding box center [479, 91] width 148 height 8
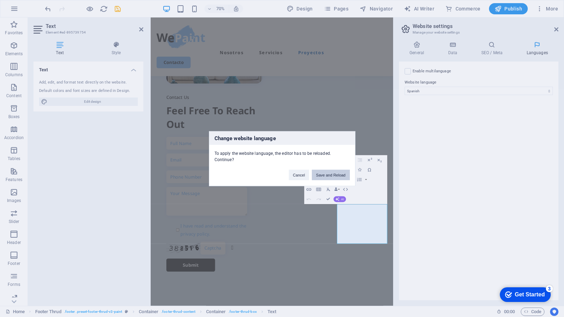
click at [329, 177] on button "Save and Reload" at bounding box center [331, 174] width 38 height 10
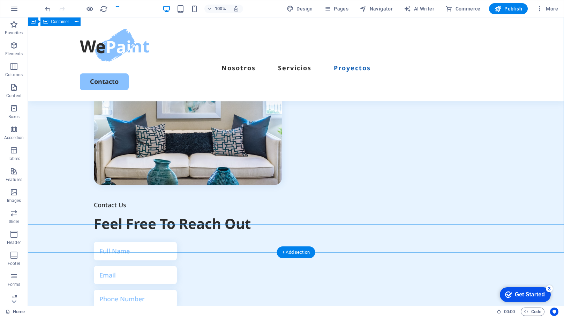
scroll to position [1883, 0]
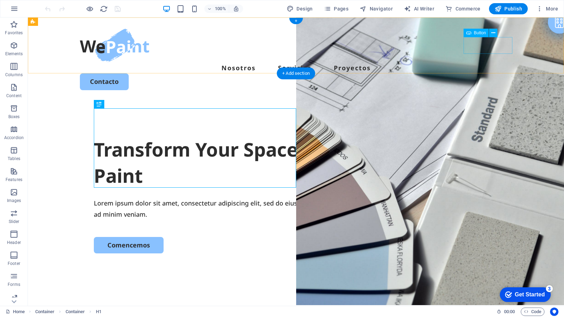
click at [485, 73] on div "Contacto" at bounding box center [296, 81] width 433 height 16
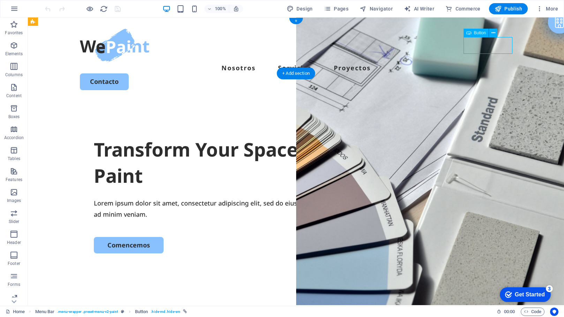
click at [487, 73] on div "Contacto" at bounding box center [296, 81] width 433 height 16
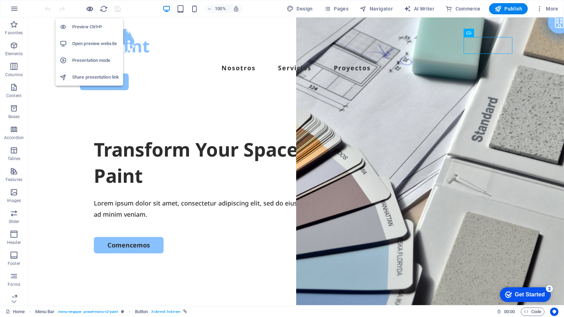
click at [89, 8] on icon "button" at bounding box center [90, 9] width 8 height 8
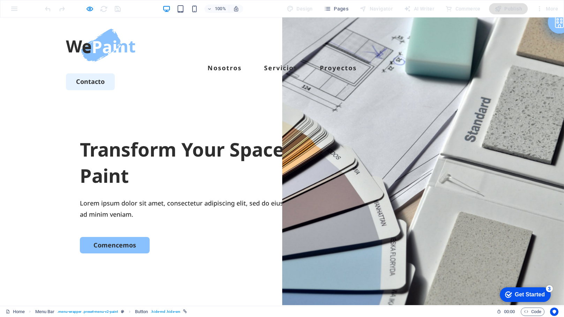
click at [115, 73] on link "Contacto" at bounding box center [90, 81] width 49 height 16
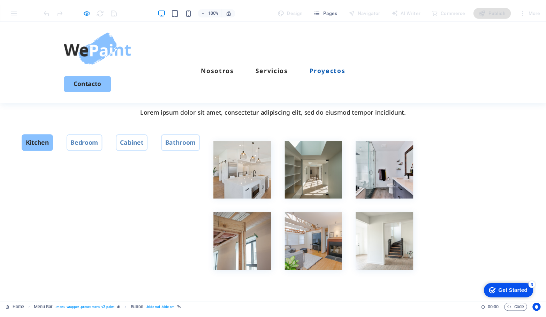
scroll to position [1523, 0]
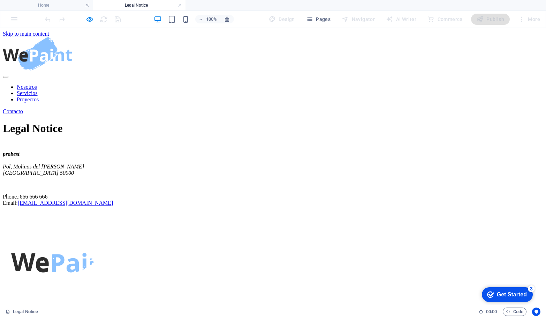
scroll to position [0, 0]
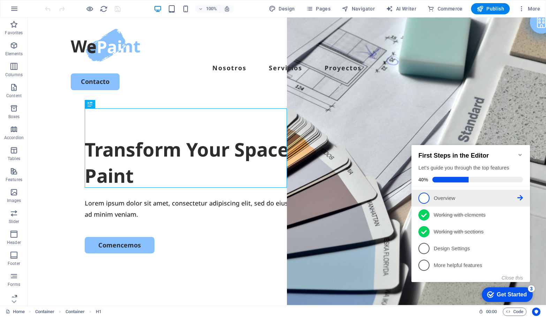
click at [426, 195] on span "1" at bounding box center [424, 197] width 11 height 11
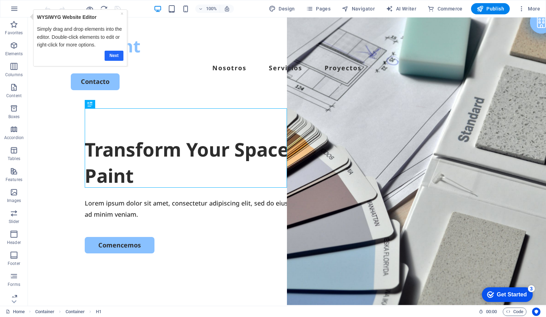
click at [112, 54] on link "Next" at bounding box center [113, 56] width 19 height 10
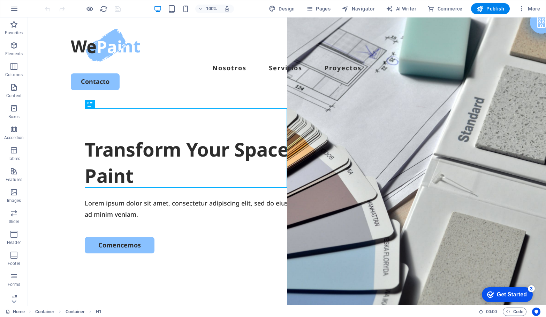
click at [517, 293] on div "Get Started" at bounding box center [512, 294] width 30 height 6
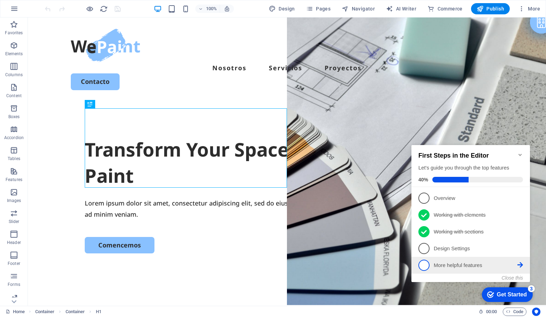
click at [421, 264] on span "5" at bounding box center [424, 264] width 11 height 11
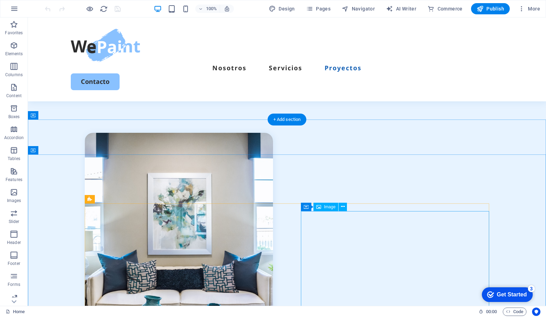
scroll to position [1655, 0]
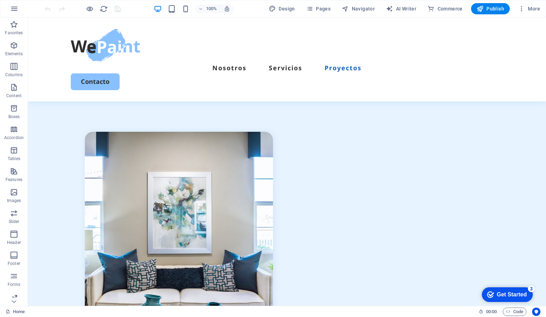
click at [515, 298] on div "checkmark Get Started 3" at bounding box center [507, 294] width 51 height 15
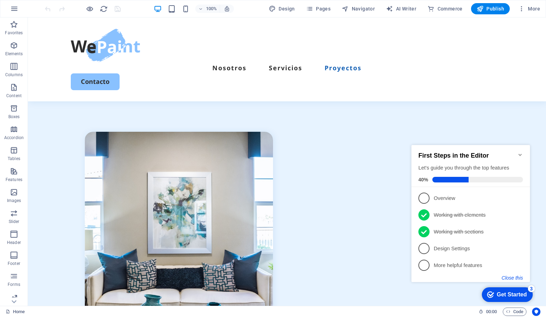
click at [511, 278] on button "Close this" at bounding box center [512, 278] width 21 height 6
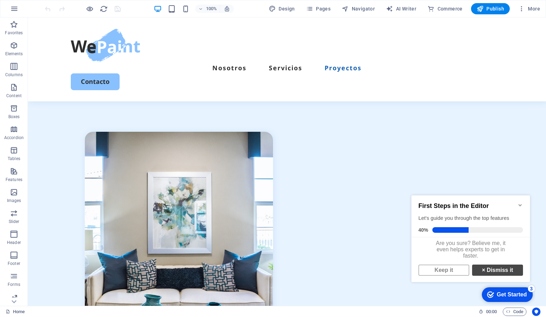
click at [500, 275] on link "× Dismiss it" at bounding box center [497, 269] width 51 height 11
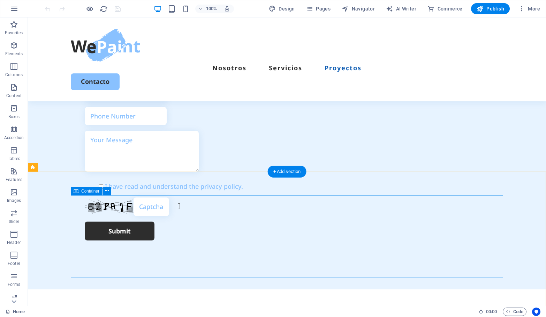
scroll to position [1973, 0]
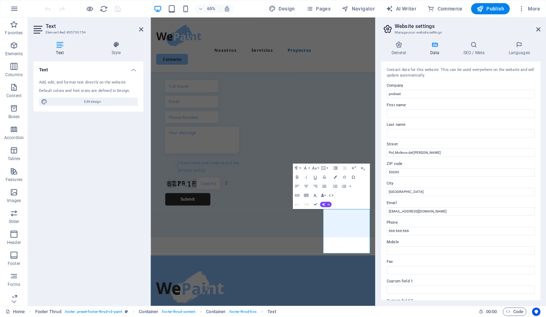
scroll to position [1761, 0]
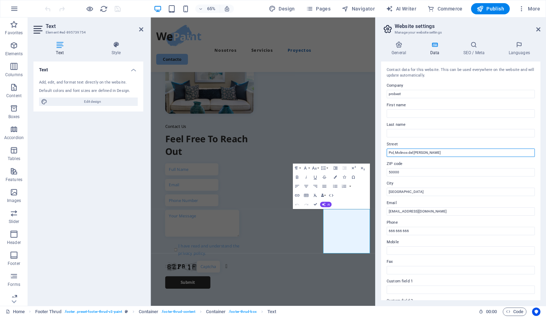
click at [425, 153] on input "Pol, Molinos del [PERSON_NAME]" at bounding box center [461, 152] width 148 height 8
type input "Pol, Molinos del [PERSON_NAME]"
click at [522, 49] on h4 "Languages" at bounding box center [519, 48] width 43 height 15
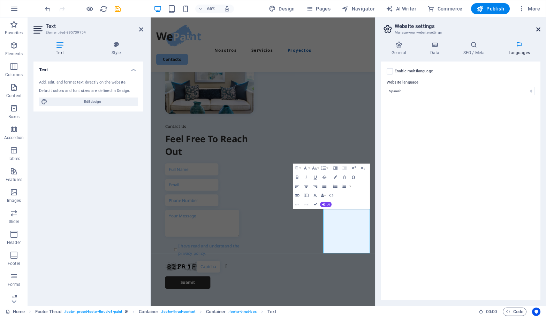
click at [539, 28] on icon at bounding box center [539, 30] width 4 height 6
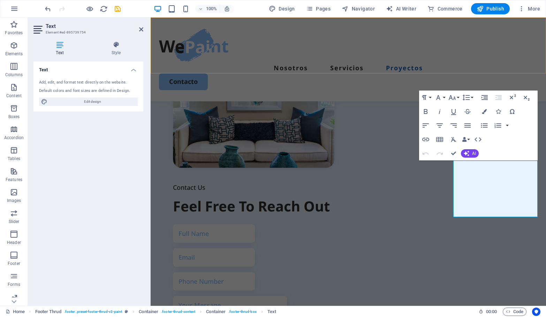
scroll to position [1919, 0]
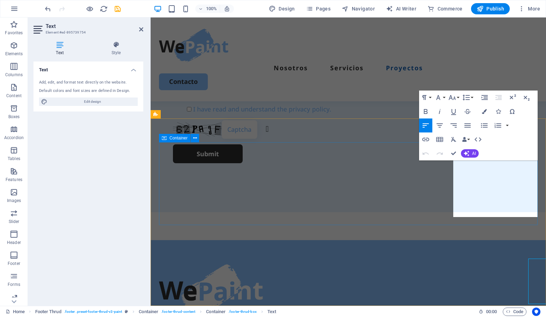
scroll to position [1919, 0]
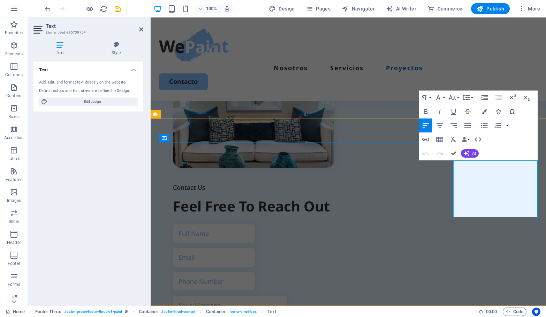
select select "148"
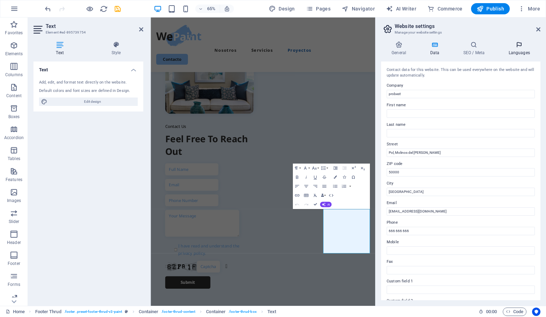
click at [518, 45] on icon at bounding box center [519, 44] width 43 height 7
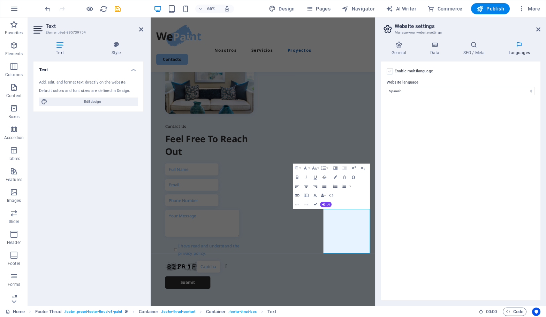
click at [390, 72] on label at bounding box center [390, 71] width 6 height 6
click at [0, 0] on input "Enable multilanguage To disable multilanguage delete all languages until only o…" at bounding box center [0, 0] width 0 height 0
click at [425, 123] on select "Abkhazian Afar Afrikaans Akan Albanian Amharic Arabic Aragonese Armenian Assame…" at bounding box center [461, 124] width 116 height 8
select select "41"
click at [403, 120] on select "Abkhazian Afar Afrikaans Akan Albanian Amharic Arabic Aragonese Armenian Assame…" at bounding box center [461, 124] width 116 height 8
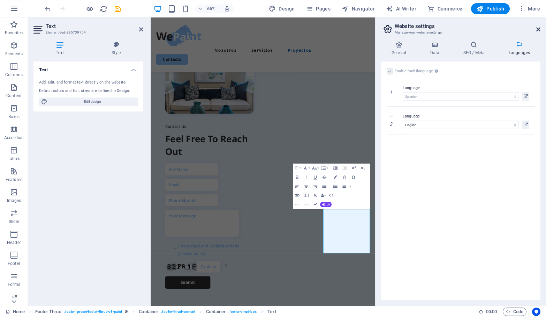
click at [540, 30] on icon at bounding box center [539, 30] width 4 height 6
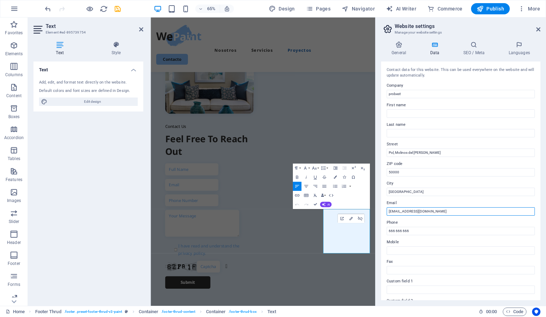
click at [411, 210] on input "administración@probest.es" at bounding box center [461, 211] width 148 height 8
type input "[EMAIL_ADDRESS][DOMAIN_NAME]"
click at [444, 221] on label "Phone" at bounding box center [461, 222] width 148 height 8
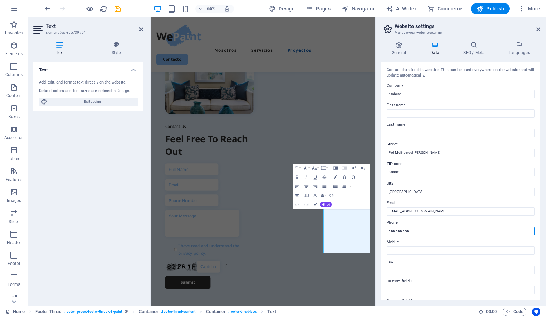
click at [444, 226] on input "666 666 666" at bounding box center [461, 230] width 148 height 8
click at [457, 201] on div "Contact Us Feel Free To Reach Out I have read and understand the privacy policy…" at bounding box center [324, 231] width 346 height 503
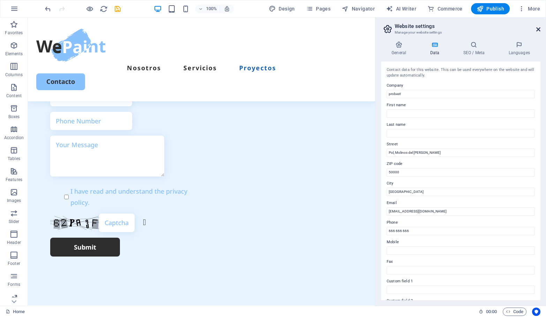
click at [539, 28] on icon at bounding box center [539, 30] width 4 height 6
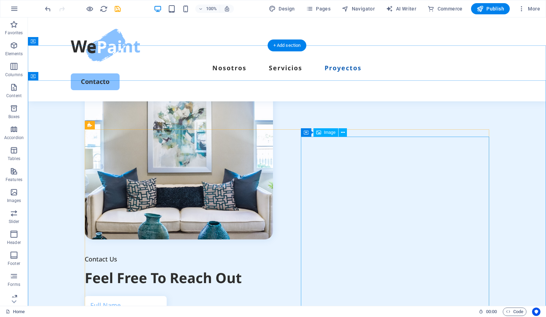
scroll to position [1744, 0]
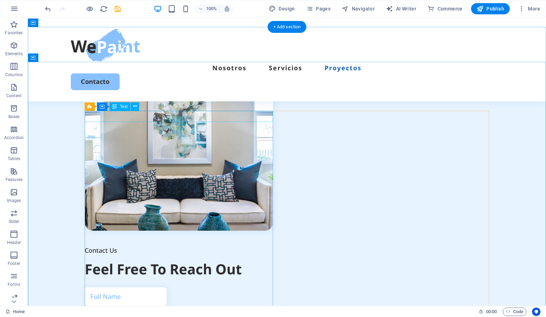
click at [118, 244] on div "Contact Us" at bounding box center [179, 249] width 188 height 11
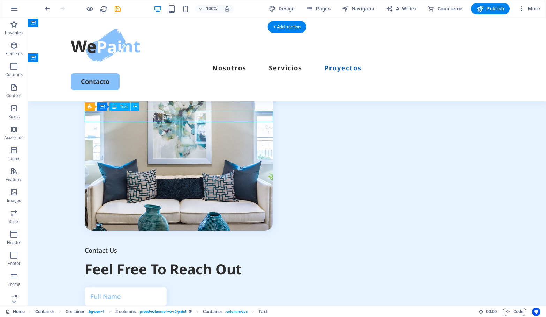
click at [110, 244] on div "Contact Us" at bounding box center [179, 249] width 188 height 11
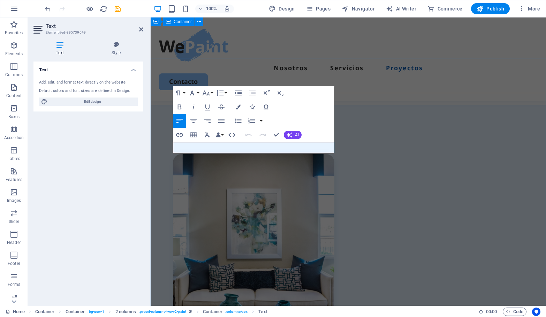
scroll to position [1610, 0]
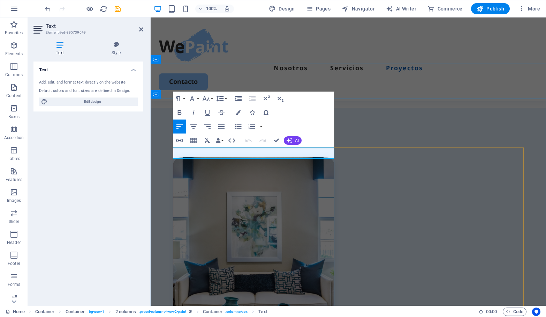
drag, startPoint x: 210, startPoint y: 154, endPoint x: 196, endPoint y: 153, distance: 14.0
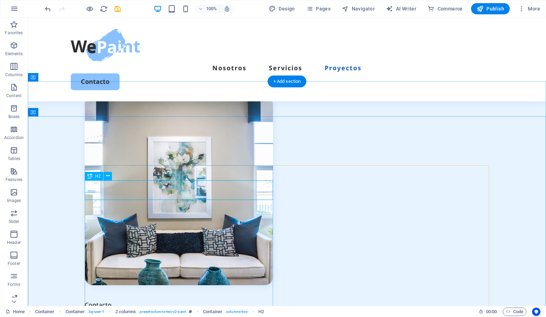
click at [216, 313] on div "Feel Free To Reach Out" at bounding box center [179, 323] width 188 height 20
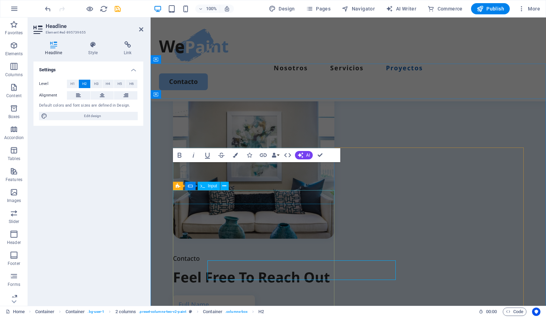
scroll to position [1610, 0]
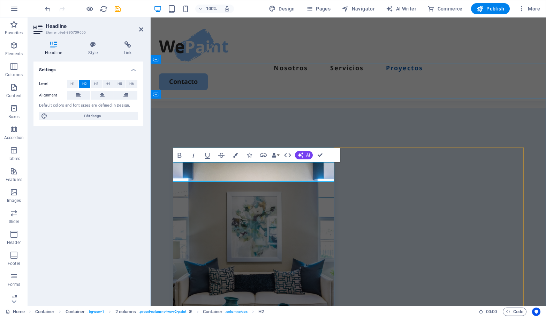
drag, startPoint x: 330, startPoint y: 173, endPoint x: 175, endPoint y: 170, distance: 155.3
copy h2 "Feel Free To Reach Out"
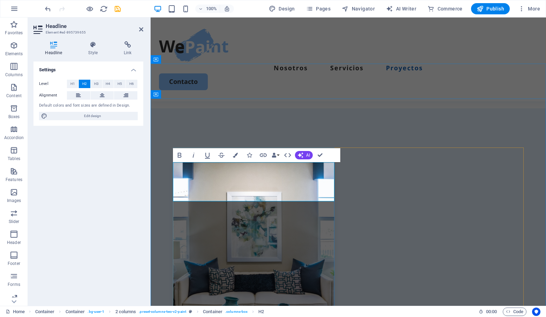
drag, startPoint x: 268, startPoint y: 195, endPoint x: 176, endPoint y: 189, distance: 92.3
drag, startPoint x: 263, startPoint y: 192, endPoint x: 159, endPoint y: 170, distance: 106.8
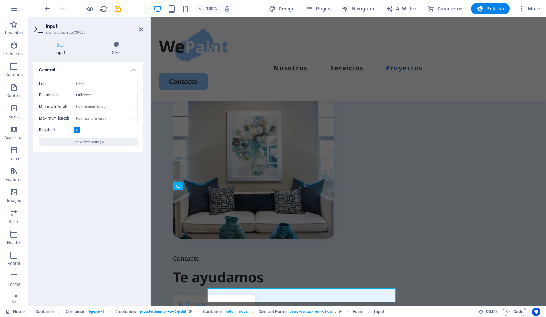
scroll to position [1610, 0]
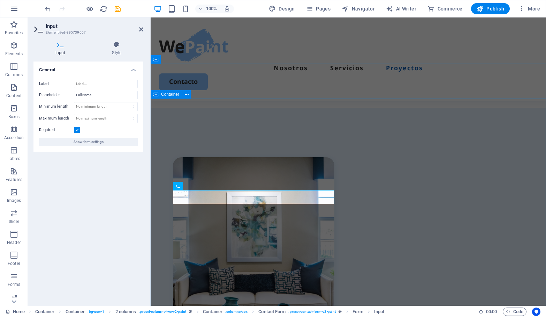
drag, startPoint x: 214, startPoint y: 200, endPoint x: 172, endPoint y: 195, distance: 42.1
drag, startPoint x: 95, startPoint y: 95, endPoint x: 60, endPoint y: 91, distance: 34.3
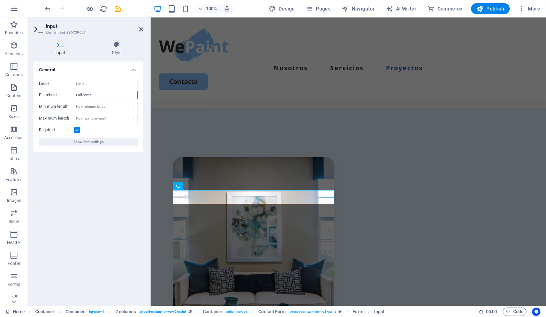
click at [60, 91] on div "Placeholder Full Name" at bounding box center [88, 95] width 99 height 8
type input "Nombre completo"
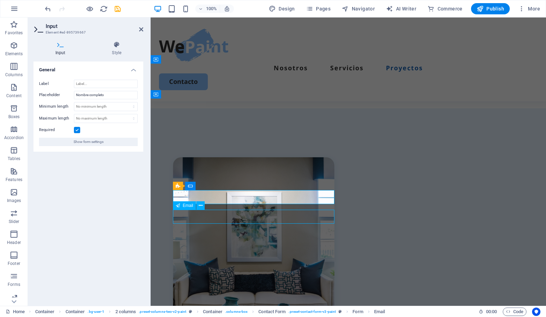
scroll to position [1690, 0]
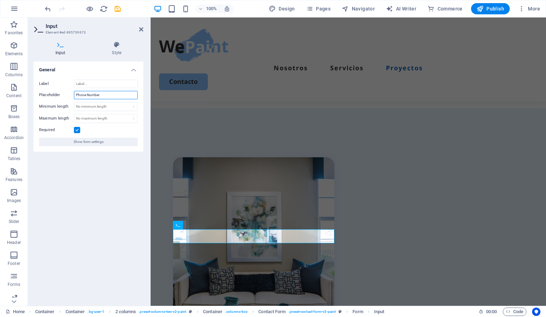
drag, startPoint x: 106, startPoint y: 95, endPoint x: 54, endPoint y: 91, distance: 52.5
click at [54, 91] on div "Placeholder Phone Number" at bounding box center [88, 95] width 99 height 8
type input "Número teléfono"
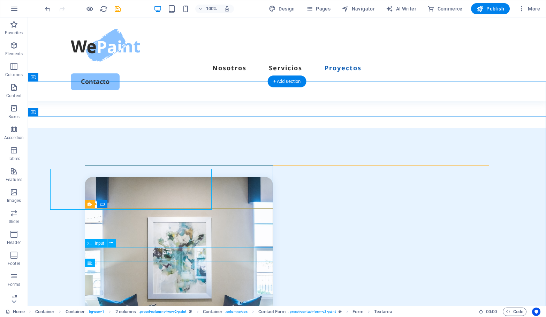
scroll to position [1690, 0]
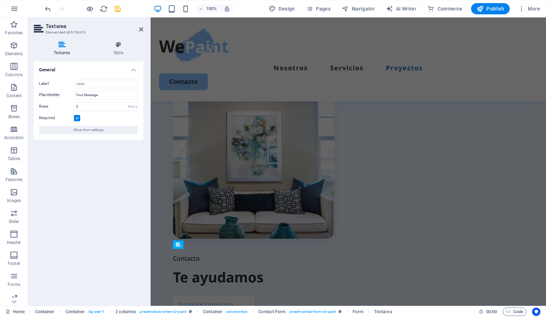
scroll to position [1610, 0]
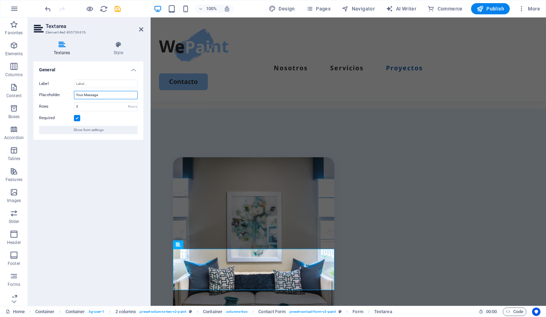
drag, startPoint x: 104, startPoint y: 96, endPoint x: 52, endPoint y: 92, distance: 51.5
click at [52, 92] on div "Placeholder Your Message" at bounding box center [88, 95] width 99 height 8
type input "Mensaje"
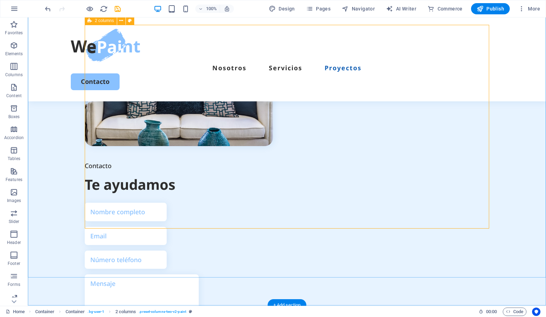
scroll to position [1830, 0]
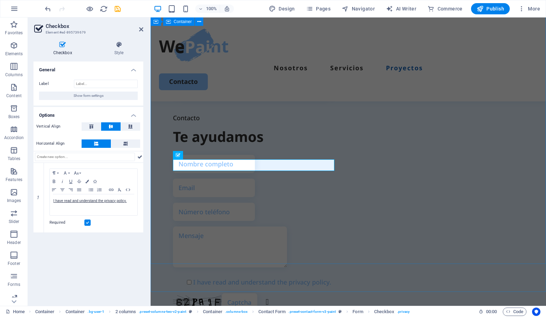
scroll to position [1746, 0]
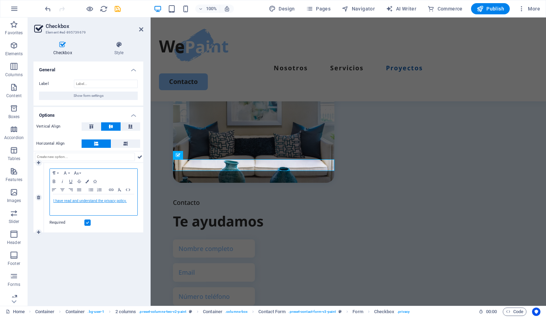
click at [110, 200] on link "I have read and understand the privacy policy." at bounding box center [89, 201] width 73 height 4
drag, startPoint x: 128, startPoint y: 202, endPoint x: 45, endPoint y: 202, distance: 82.7
click at [45, 202] on div "Paragraph Format Normal Heading 1 Heading 2 Heading 3 Heading 4 Heading 5 Headi…" at bounding box center [93, 197] width 99 height 69
copy link "I have read and understand the privacy policy."
click at [84, 203] on p "I have read and understand the privacy policy." at bounding box center [93, 201] width 81 height 6
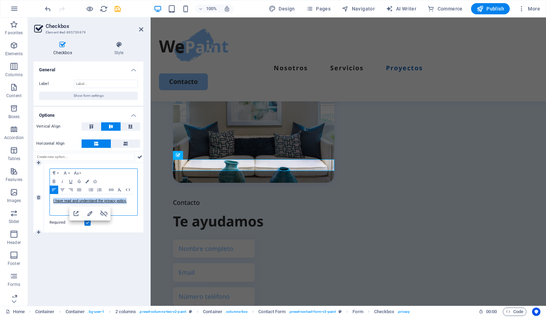
drag, startPoint x: 109, startPoint y: 201, endPoint x: 49, endPoint y: 199, distance: 60.0
click at [49, 199] on div "Paragraph Format Normal Heading 1 Heading 2 Heading 3 Heading 4 Heading 5 Headi…" at bounding box center [93, 197] width 99 height 69
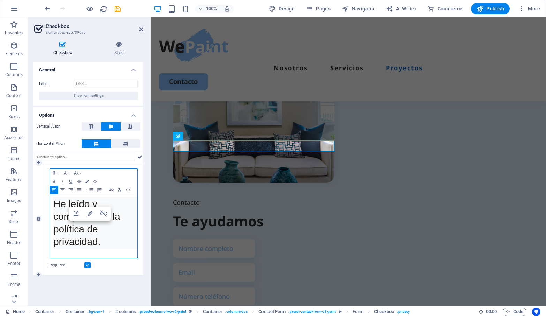
scroll to position [1765, 0]
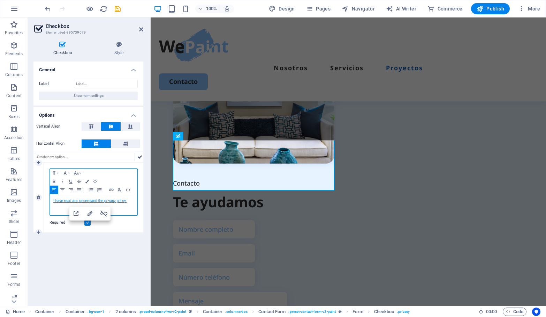
click at [116, 201] on link "I have read and understand the privacy policy." at bounding box center [89, 201] width 73 height 4
drag, startPoint x: 118, startPoint y: 201, endPoint x: 51, endPoint y: 201, distance: 67.0
click at [51, 201] on div "I have read and understand the privacy policy." at bounding box center [94, 204] width 88 height 21
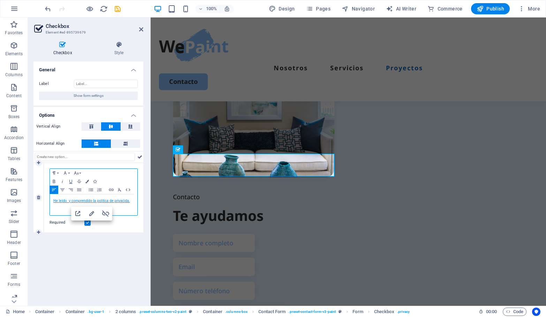
scroll to position [1746, 0]
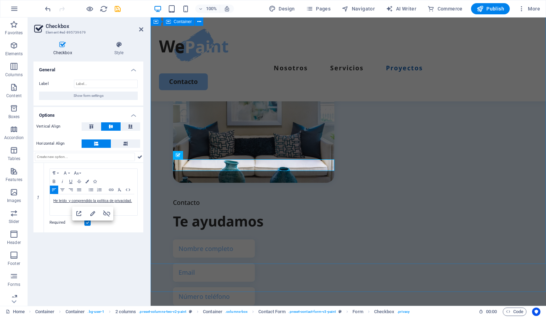
click at [186, 238] on div "Contacto Te ayudamos He leído y comprendido la política de privacidad. Unreadab…" at bounding box center [349, 226] width 396 height 508
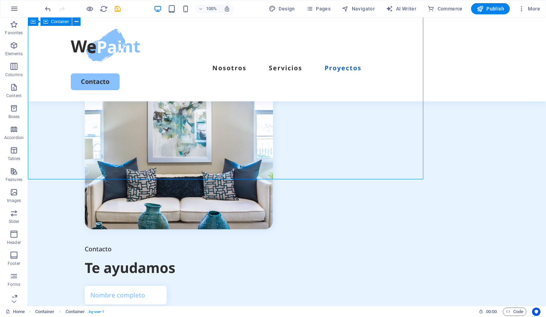
scroll to position [1830, 0]
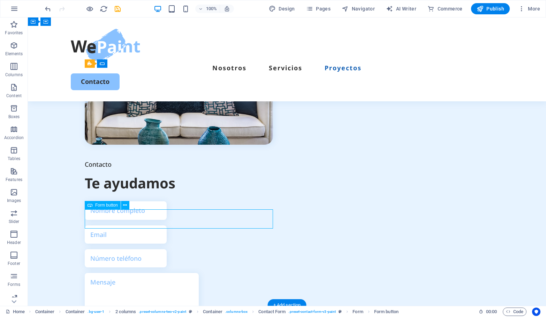
select select "px"
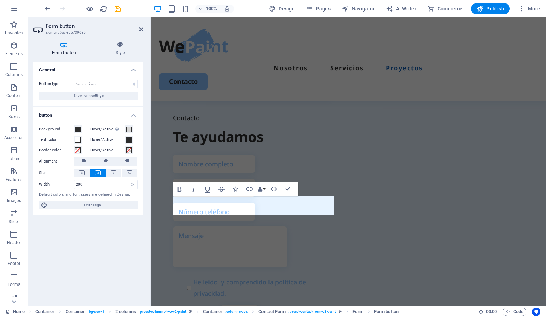
scroll to position [1746, 0]
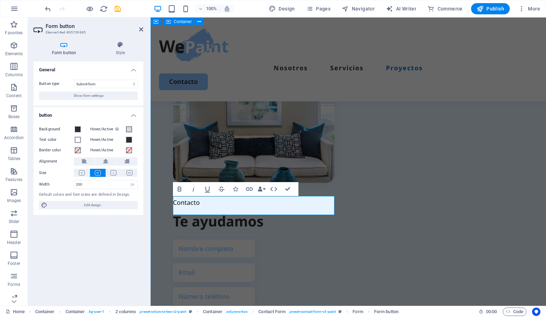
type button "Submit"
click at [217, 236] on div "Contacto Te ayudamos He leído y comprendido la política de privacidad. Unreadab…" at bounding box center [349, 225] width 396 height 507
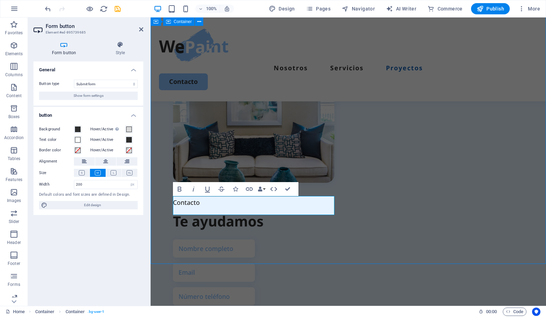
scroll to position [1844, 0]
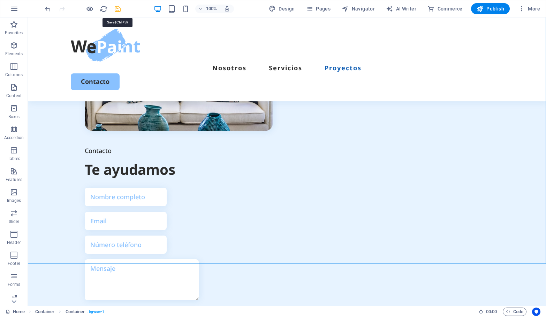
click at [118, 10] on icon "save" at bounding box center [118, 9] width 8 height 8
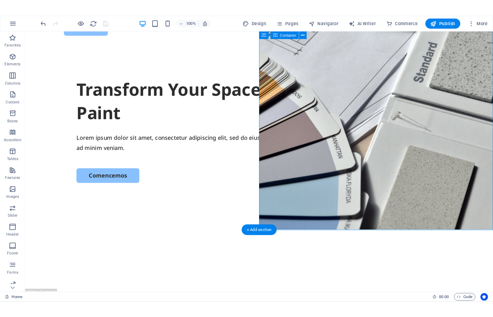
scroll to position [0, 0]
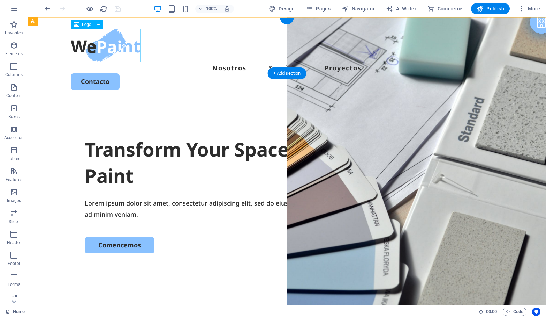
click at [100, 55] on div at bounding box center [287, 46] width 433 height 34
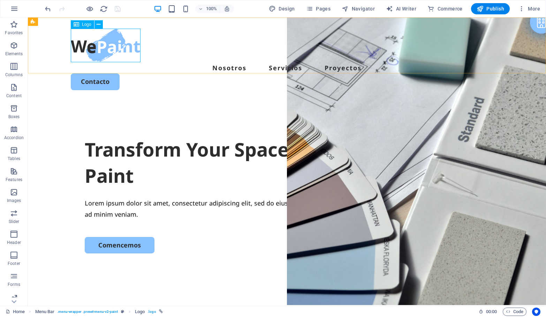
click at [78, 24] on icon at bounding box center [77, 24] width 6 height 8
click at [100, 25] on icon at bounding box center [99, 24] width 4 height 7
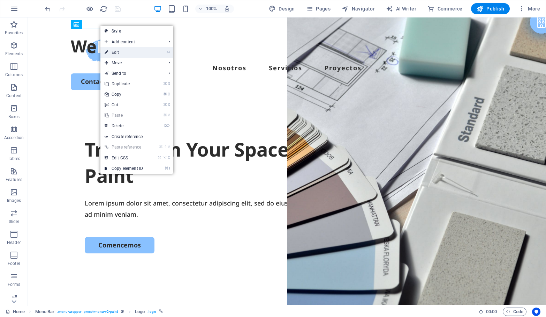
click at [119, 53] on link "⏎ Edit" at bounding box center [124, 52] width 47 height 10
select select "px"
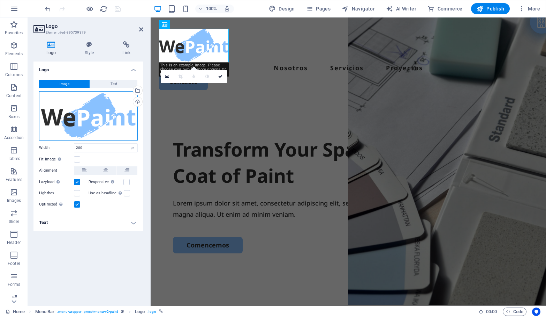
click at [96, 112] on div "Drag files here, click to choose files or select files from Files or our free s…" at bounding box center [88, 115] width 99 height 49
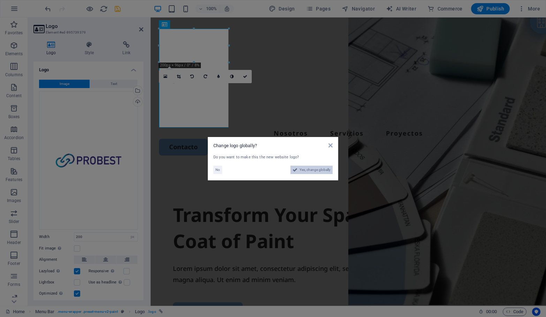
click at [312, 171] on span "Yes, change globally" at bounding box center [315, 169] width 31 height 8
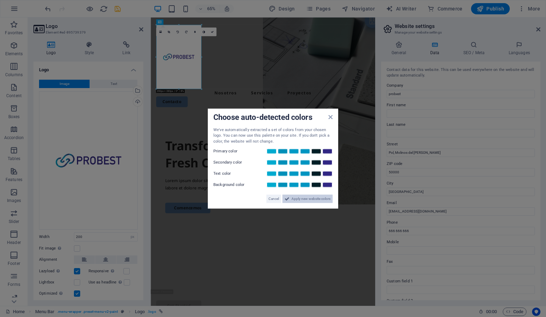
click at [303, 199] on span "Apply new website colors" at bounding box center [311, 198] width 39 height 8
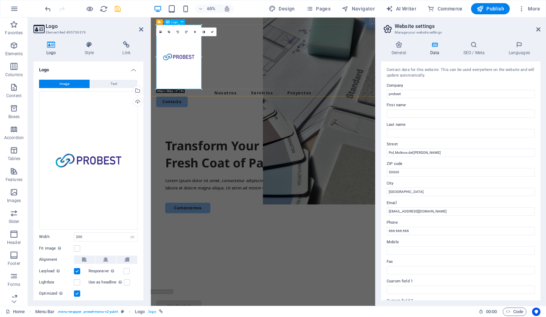
drag, startPoint x: 329, startPoint y: 106, endPoint x: 191, endPoint y: 109, distance: 138.9
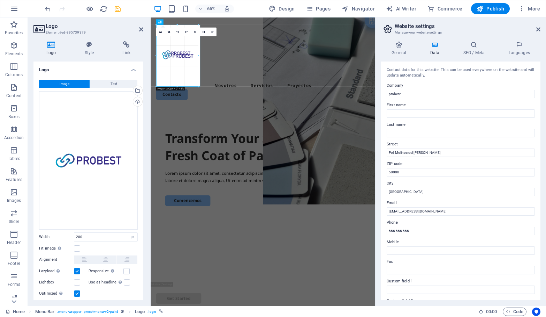
click at [207, 77] on div at bounding box center [263, 55] width 225 height 76
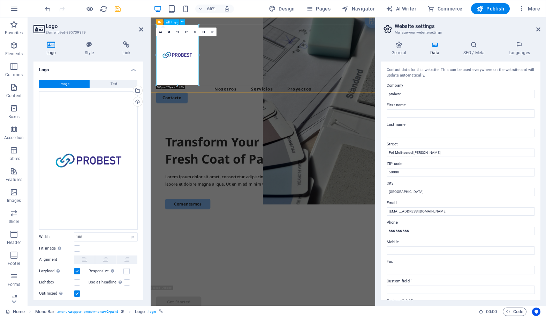
click at [184, 87] on div at bounding box center [323, 75] width 329 height 93
click at [200, 90] on div at bounding box center [323, 75] width 329 height 93
click at [105, 144] on div "Drag files here, click to choose files or select files from Files or our free s…" at bounding box center [88, 160] width 99 height 138
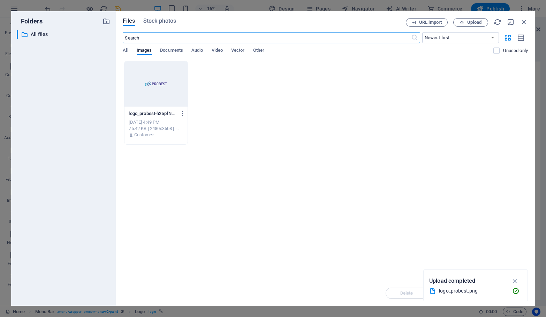
click at [102, 155] on div "​ All files All files" at bounding box center [64, 165] width 94 height 270
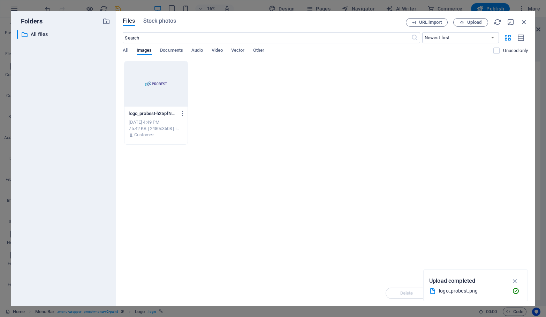
click at [102, 155] on div "​ All files All files" at bounding box center [64, 165] width 94 height 270
click at [184, 113] on icon "button" at bounding box center [183, 113] width 7 height 6
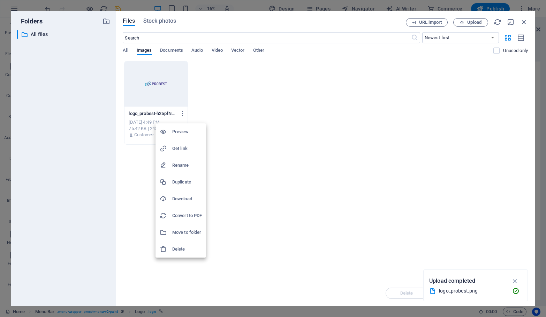
click at [184, 249] on h6 "Delete" at bounding box center [187, 249] width 30 height 8
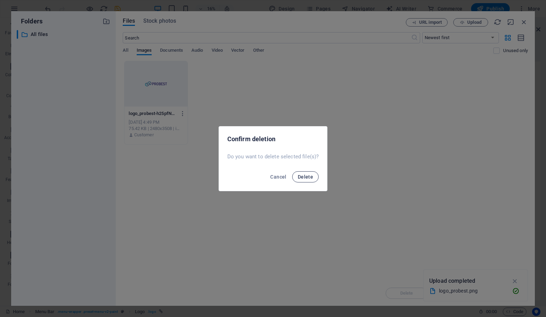
click at [304, 178] on span "Delete" at bounding box center [305, 177] width 15 height 6
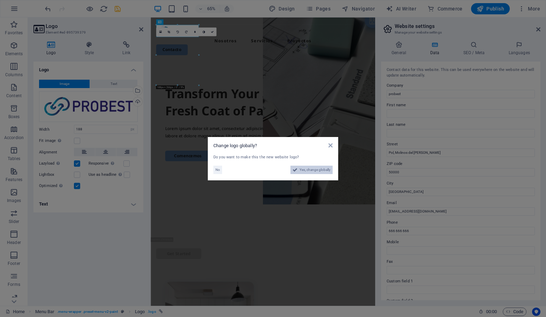
click at [322, 169] on span "Yes, change globally" at bounding box center [315, 169] width 31 height 8
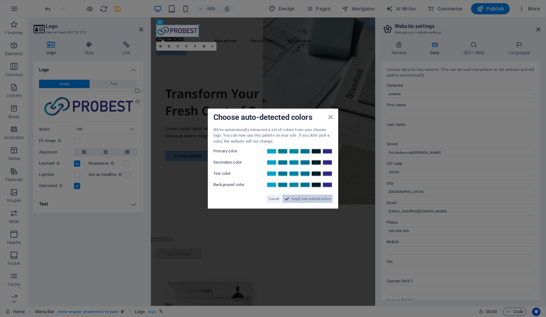
click at [314, 199] on span "Apply new website colors" at bounding box center [311, 198] width 39 height 8
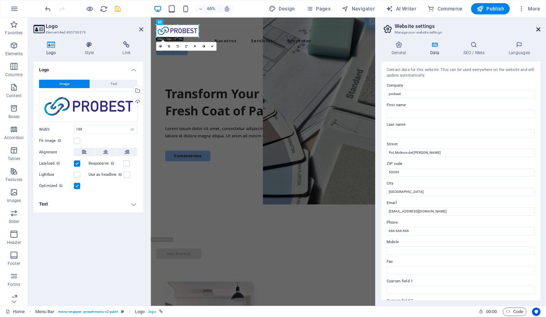
click at [537, 29] on icon at bounding box center [539, 30] width 4 height 6
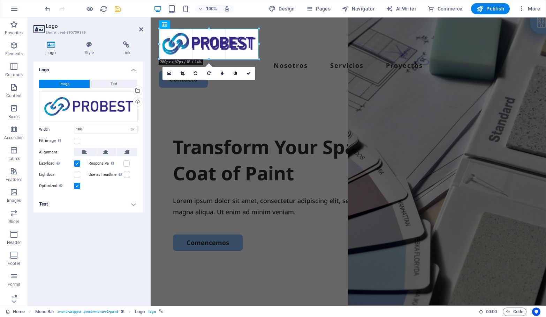
drag, startPoint x: 224, startPoint y: 48, endPoint x: 257, endPoint y: 60, distance: 35.3
type input "286"
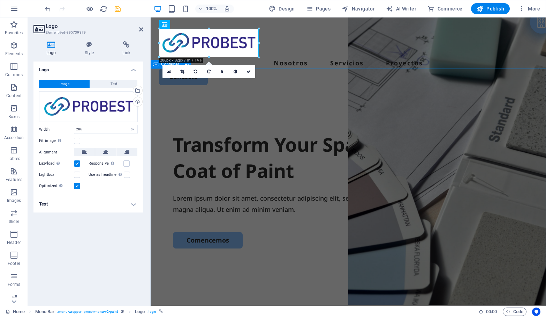
click at [278, 96] on div "Transform Your Space with a Fresh Coat of Paint Lorem ipsum dolor sit amet, con…" at bounding box center [349, 230] width 396 height 269
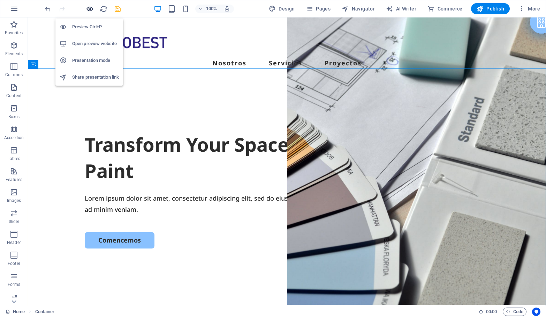
click at [93, 9] on icon "button" at bounding box center [90, 9] width 8 height 8
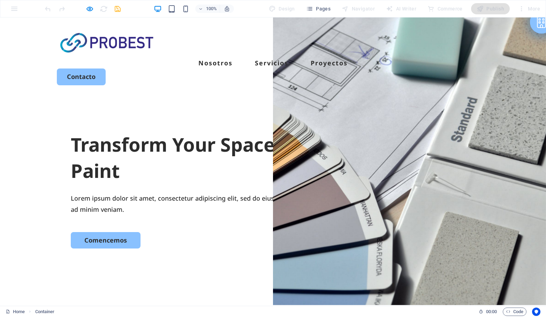
click at [88, 13] on span at bounding box center [89, 9] width 8 height 8
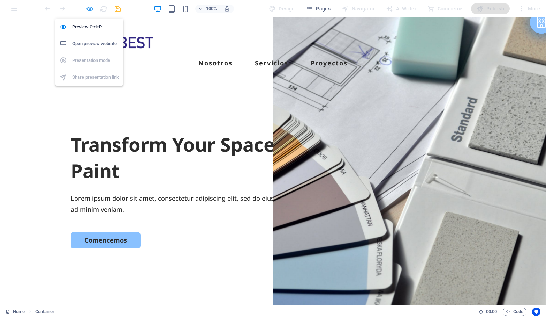
click at [89, 9] on icon "button" at bounding box center [90, 9] width 8 height 8
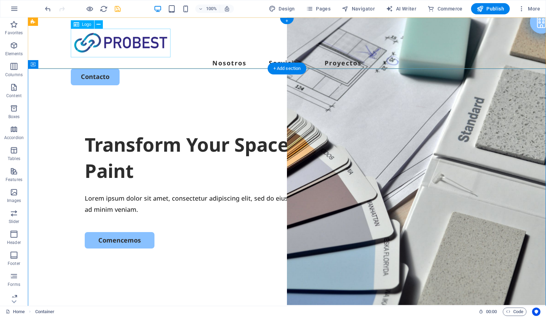
click at [146, 48] on div at bounding box center [287, 43] width 433 height 29
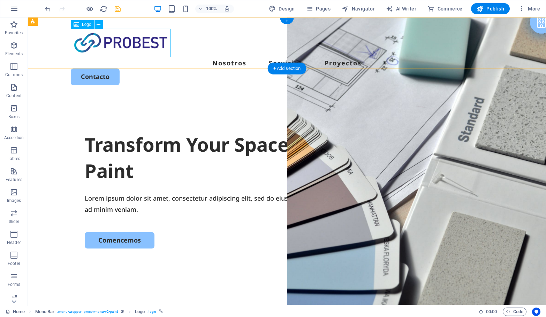
click at [157, 51] on div at bounding box center [287, 43] width 433 height 29
click at [154, 50] on div at bounding box center [287, 43] width 433 height 29
select select "px"
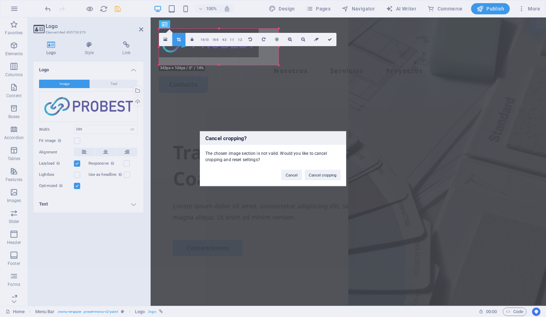
drag, startPoint x: 258, startPoint y: 57, endPoint x: 278, endPoint y: 65, distance: 21.3
click at [278, 65] on body "probest Home Favorites Elements Columns Content Boxes Accordion Tables Features…" at bounding box center [273, 158] width 546 height 317
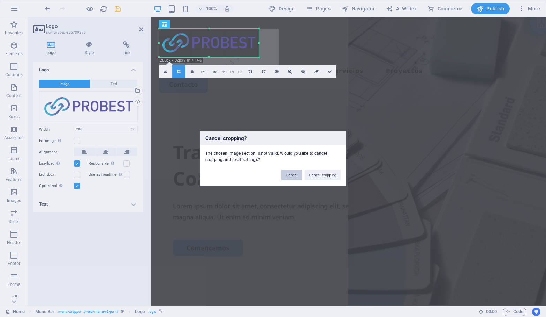
click at [295, 179] on button "Cancel" at bounding box center [292, 174] width 20 height 10
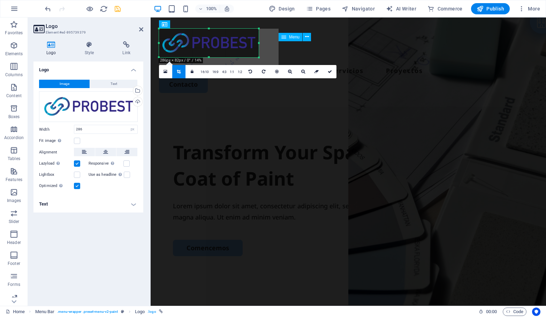
click at [284, 65] on nav "Nosotros Servicios Proyectos" at bounding box center [348, 70] width 379 height 11
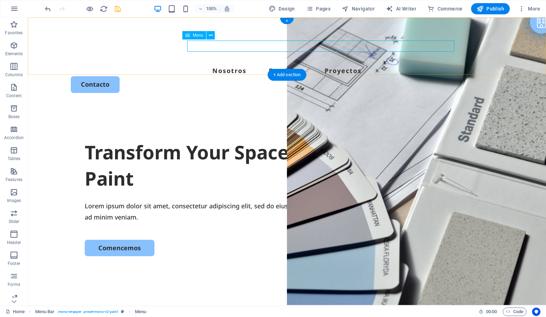
click at [238, 65] on nav "Nosotros Servicios Proyectos" at bounding box center [287, 70] width 433 height 11
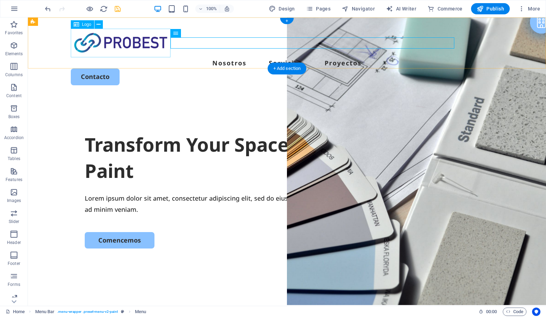
click at [155, 46] on div at bounding box center [287, 43] width 433 height 29
click at [192, 57] on nav "Nosotros Servicios Proyectos" at bounding box center [287, 62] width 433 height 11
click at [177, 57] on nav "Nosotros Servicios Proyectos" at bounding box center [287, 62] width 433 height 11
select select
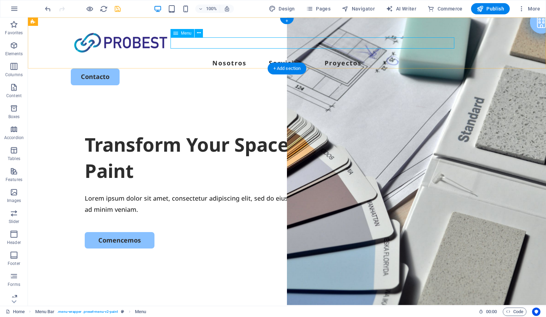
select select
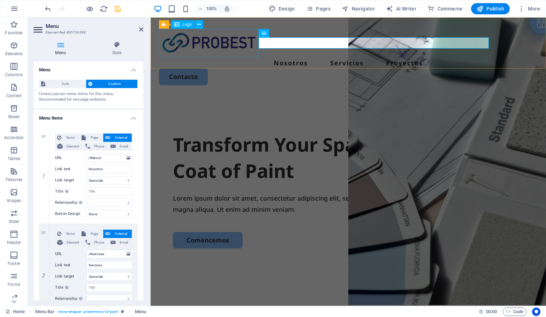
click at [250, 52] on div at bounding box center [348, 43] width 379 height 29
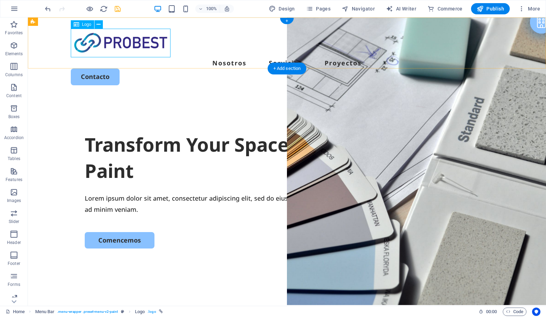
click at [147, 44] on div at bounding box center [287, 43] width 433 height 29
select select "px"
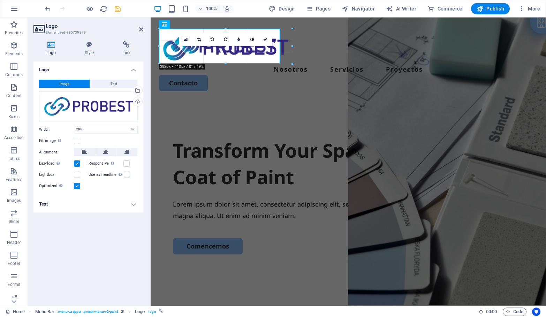
drag, startPoint x: 259, startPoint y: 59, endPoint x: 280, endPoint y: 56, distance: 21.4
type input "347"
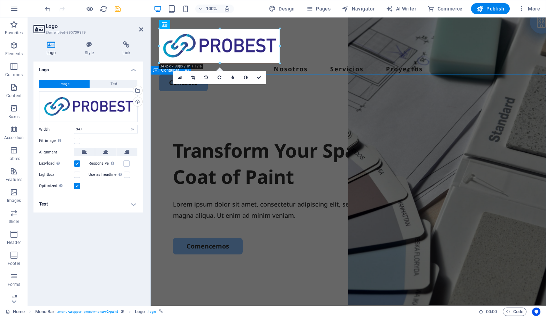
click at [290, 102] on div "Transform Your Space with a Fresh Coat of Paint Lorem ipsum dolor sit amet, con…" at bounding box center [349, 236] width 396 height 269
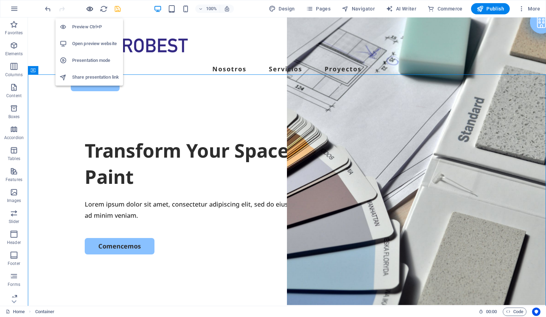
click at [92, 8] on icon "button" at bounding box center [90, 9] width 8 height 8
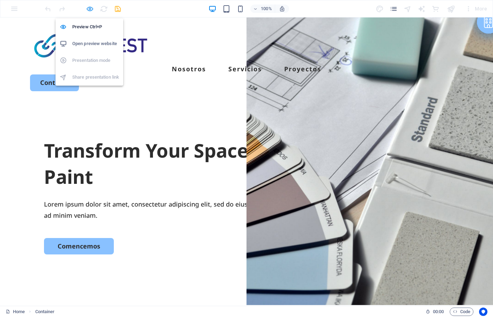
click at [90, 10] on icon "button" at bounding box center [90, 9] width 8 height 8
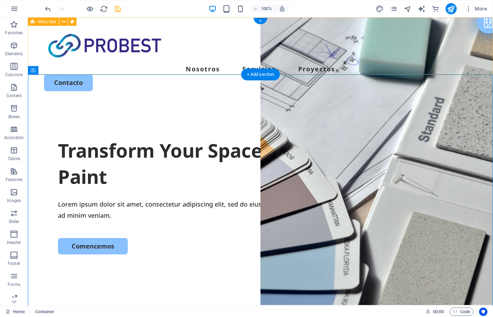
click at [187, 63] on div "Nosotros Servicios Proyectos Contacto" at bounding box center [260, 59] width 465 height 85
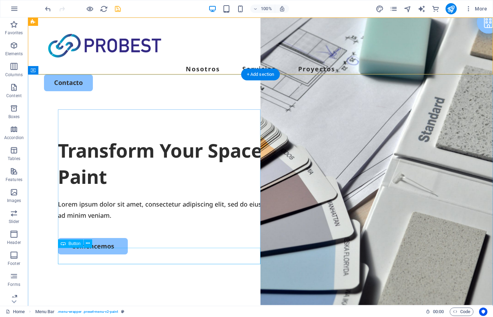
click at [89, 254] on div "Comencemos" at bounding box center [260, 246] width 405 height 16
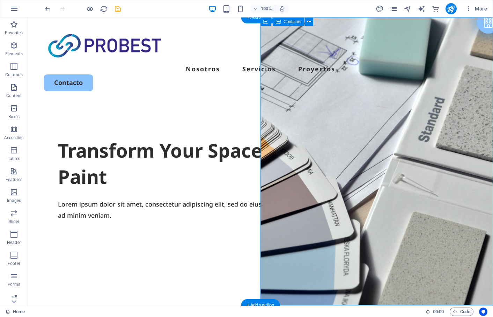
select select "vh"
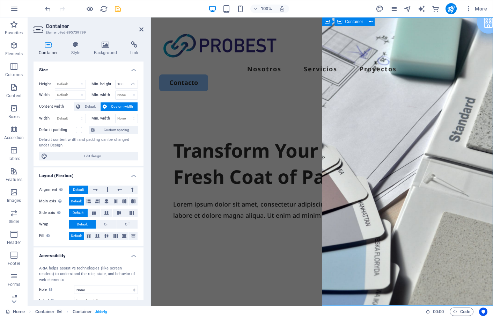
click at [105, 50] on h4 "Background" at bounding box center [107, 48] width 37 height 15
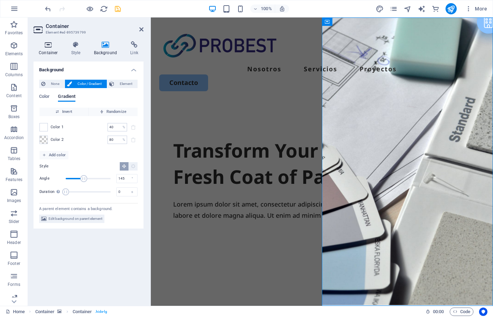
click at [47, 49] on h4 "Container" at bounding box center [50, 48] width 32 height 15
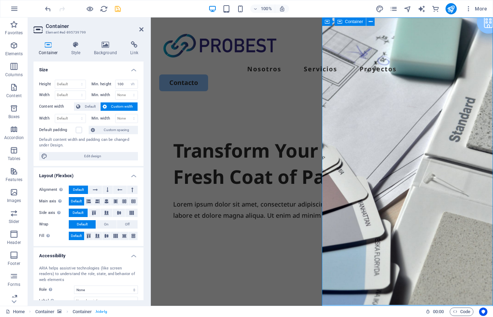
click at [327, 23] on icon at bounding box center [327, 21] width 5 height 8
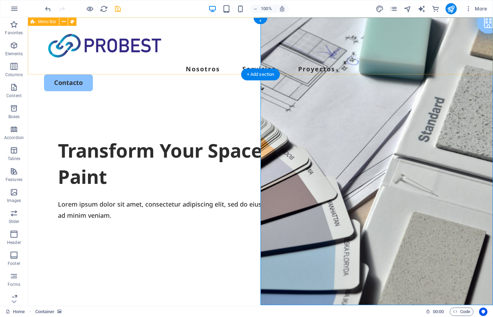
click at [291, 22] on div "Nosotros Servicios Proyectos Contacto" at bounding box center [260, 59] width 465 height 85
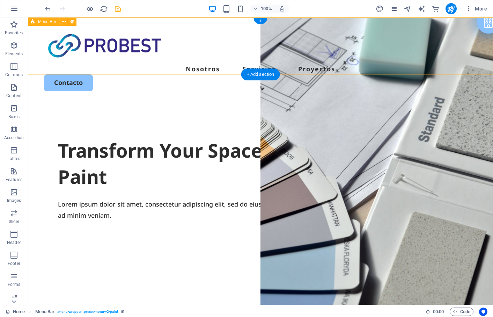
click at [290, 22] on div "Nosotros Servicios Proyectos Contacto" at bounding box center [260, 59] width 465 height 85
select select "header"
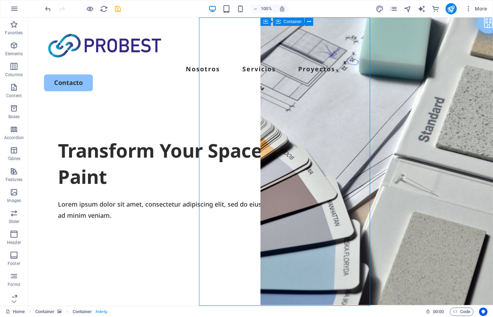
select select "vh"
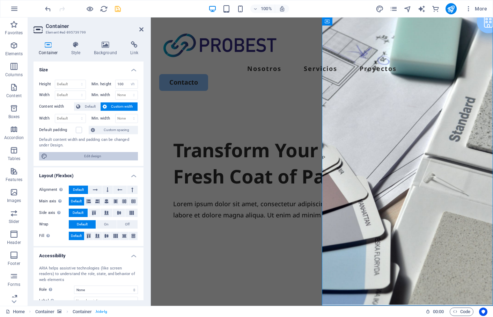
drag, startPoint x: 108, startPoint y: 156, endPoint x: 217, endPoint y: 129, distance: 112.6
click at [108, 156] on span "Edit design" at bounding box center [93, 156] width 86 height 8
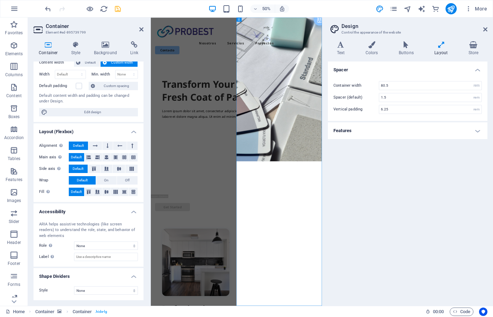
scroll to position [0, 0]
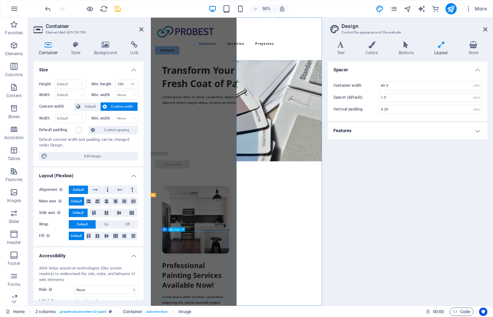
scroll to position [326, 0]
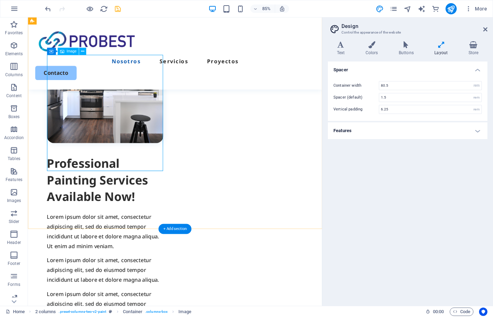
click at [104, 164] on figure at bounding box center [118, 97] width 137 height 136
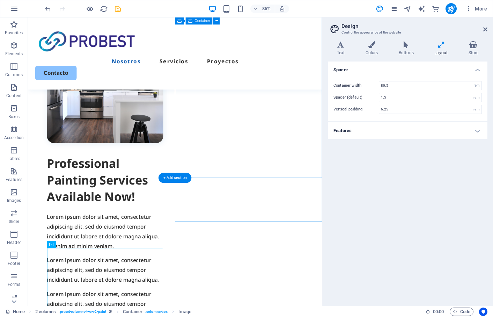
scroll to position [0, 0]
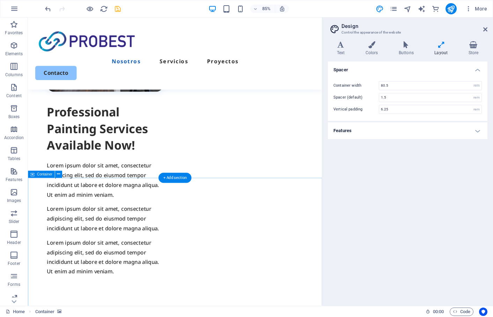
scroll to position [338, 0]
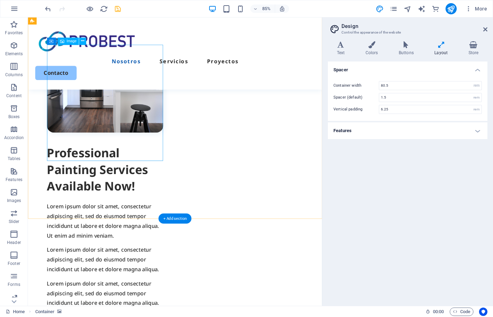
click at [133, 140] on figure at bounding box center [118, 84] width 137 height 136
click at [135, 148] on figure at bounding box center [118, 84] width 137 height 136
select select "%"
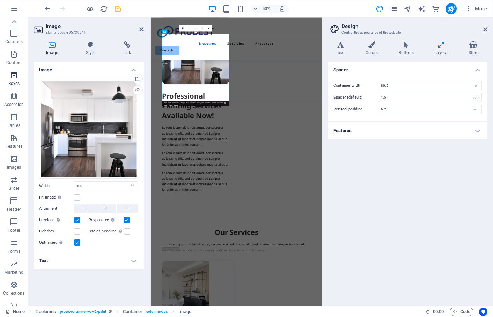
scroll to position [0, 0]
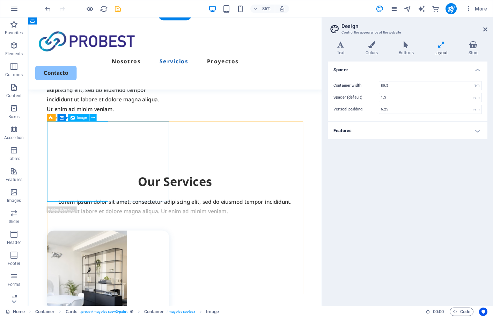
click at [100, 268] on figure at bounding box center [122, 315] width 144 height 94
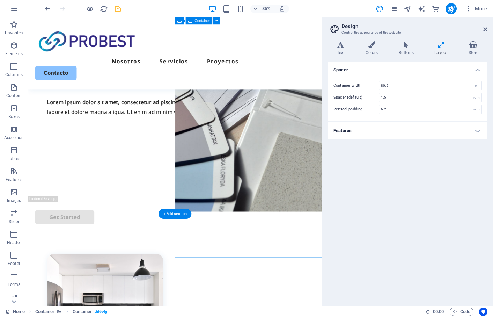
scroll to position [60, 0]
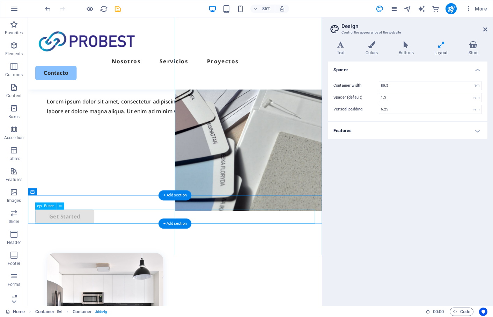
click at [289, 246] on div "Get Started" at bounding box center [200, 251] width 329 height 16
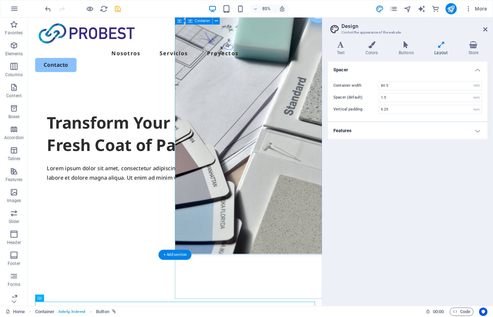
scroll to position [8, 0]
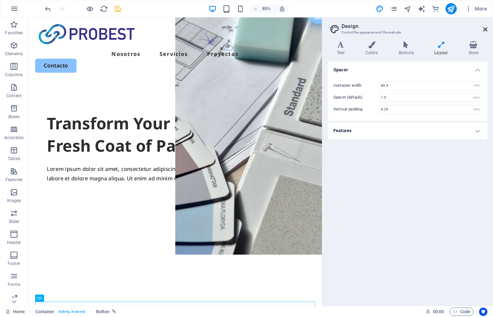
click at [485, 30] on icon at bounding box center [485, 30] width 4 height 6
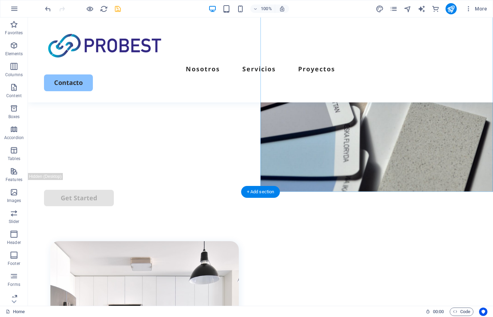
scroll to position [113, 0]
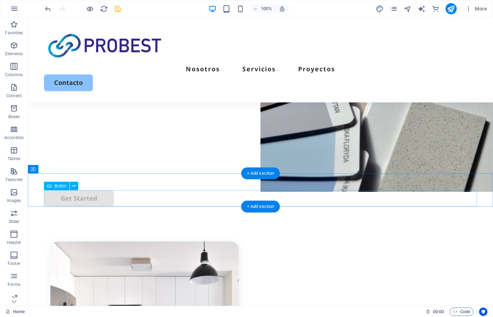
click at [86, 200] on div "Get Started" at bounding box center [260, 198] width 433 height 16
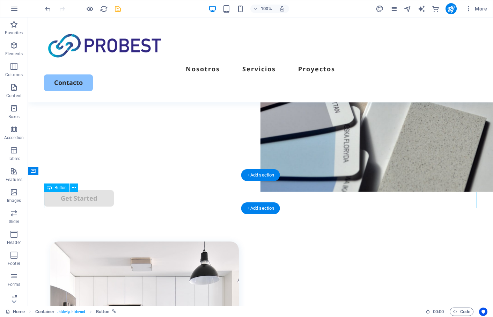
scroll to position [111, 0]
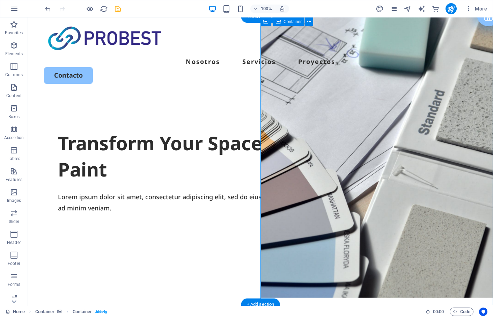
scroll to position [0, 0]
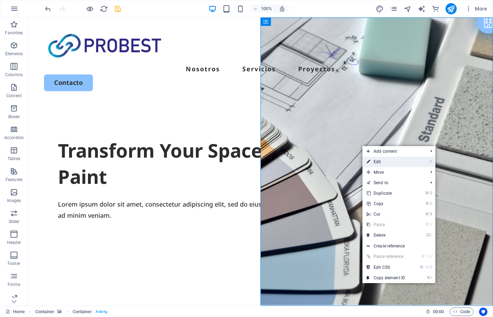
click at [379, 161] on link "⏎ Edit" at bounding box center [385, 161] width 47 height 10
select select "vh"
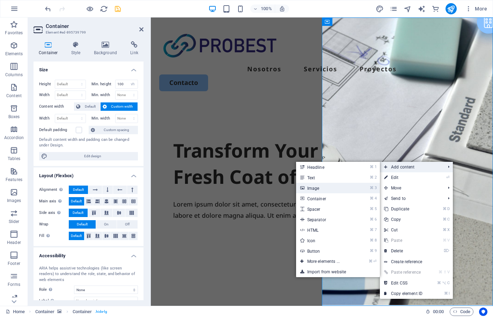
click at [337, 187] on link "⌘ 3 Image" at bounding box center [325, 188] width 58 height 10
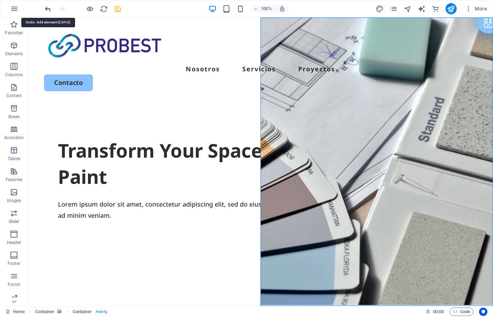
click at [44, 9] on icon "undo" at bounding box center [48, 9] width 8 height 8
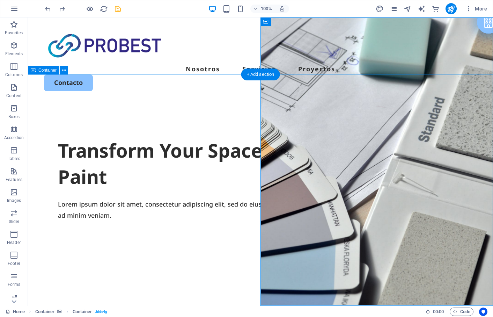
click at [260, 103] on div "Transform Your Space with a Fresh Coat of Paint Lorem ipsum dolor sit amet, con…" at bounding box center [260, 236] width 465 height 269
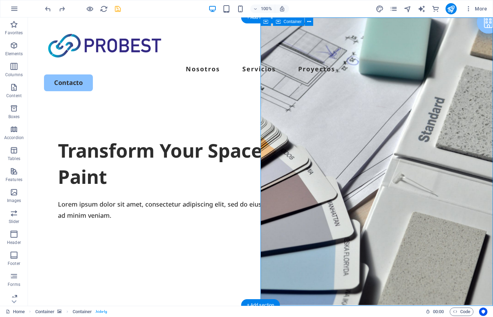
select select "vh"
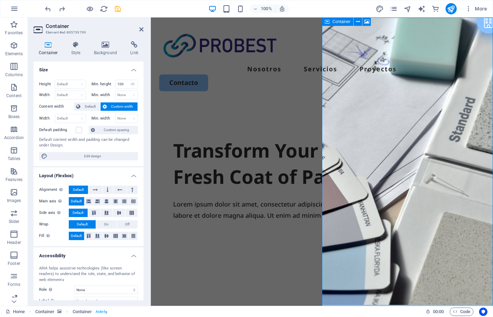
click at [326, 22] on icon at bounding box center [327, 21] width 5 height 8
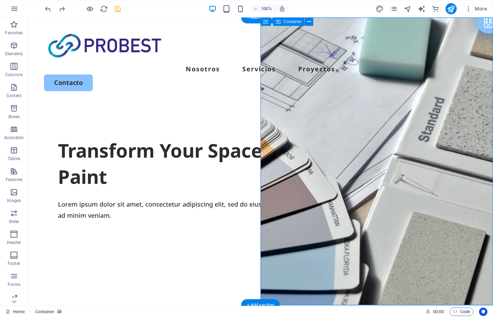
select select "vh"
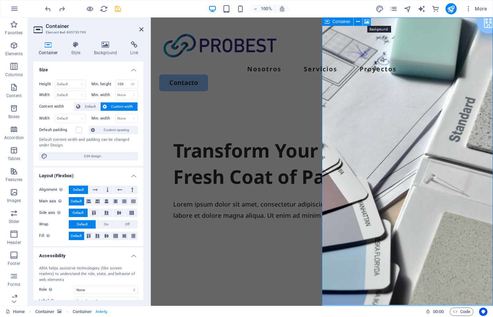
click at [366, 21] on icon at bounding box center [366, 21] width 5 height 7
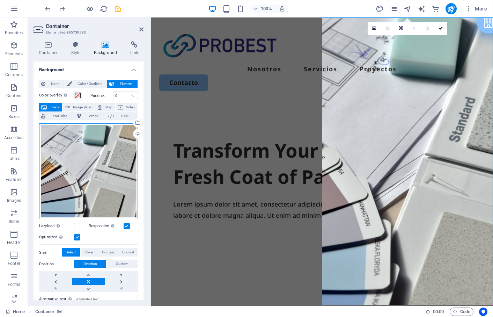
click at [112, 159] on div "Drag files here, click to choose files or select files from Files or our free s…" at bounding box center [88, 171] width 99 height 96
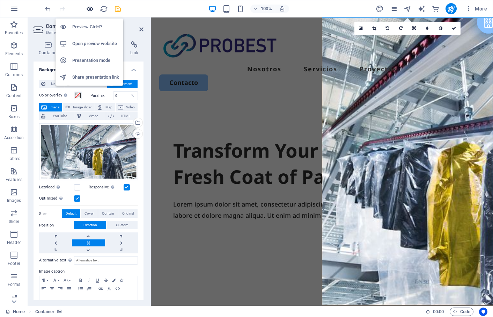
click at [90, 7] on icon "button" at bounding box center [90, 9] width 8 height 8
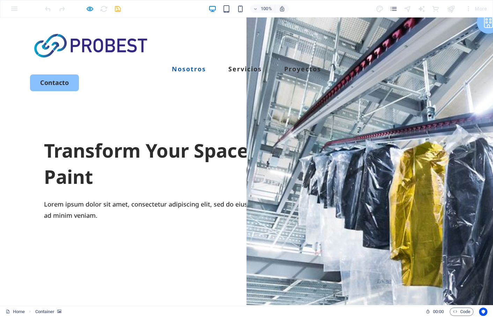
click at [206, 66] on link "Nosotros" at bounding box center [189, 69] width 34 height 6
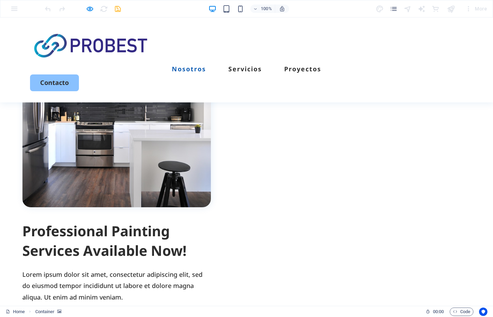
scroll to position [198, 0]
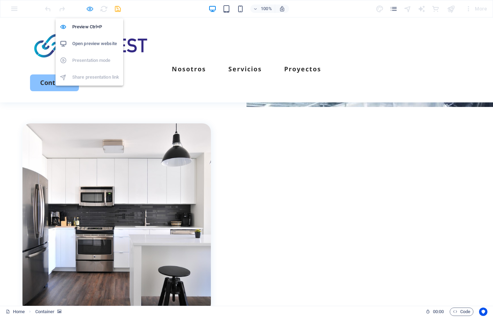
click at [88, 9] on icon "button" at bounding box center [90, 9] width 8 height 8
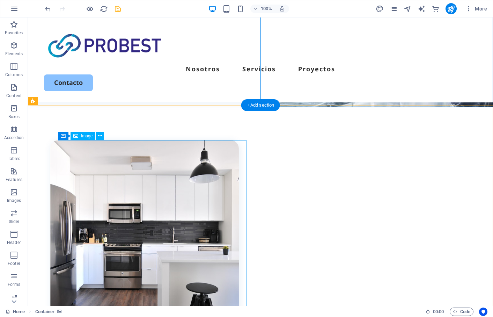
click at [168, 228] on figure at bounding box center [144, 234] width 188 height 188
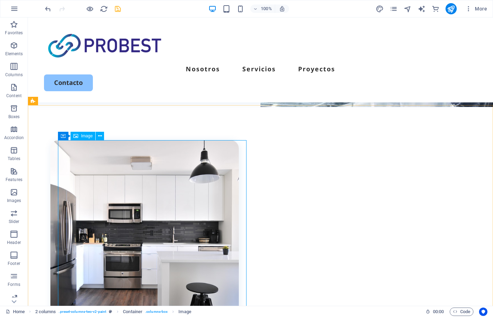
click at [84, 136] on span "Image" at bounding box center [87, 136] width 12 height 4
click at [87, 136] on span "Image" at bounding box center [87, 136] width 12 height 4
select select "%"
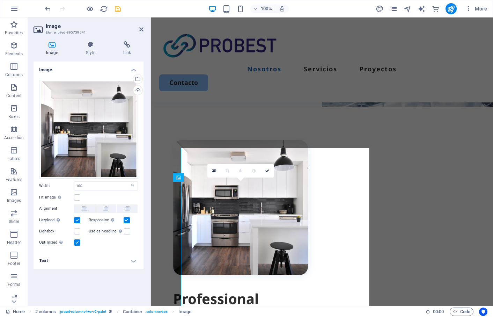
scroll to position [190, 0]
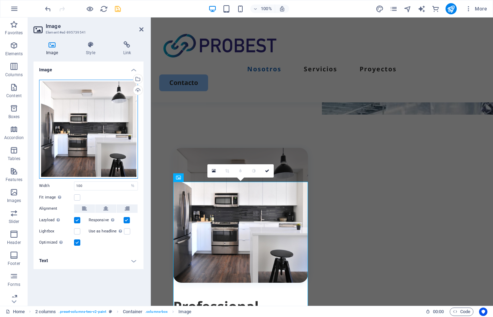
click at [84, 139] on div "Drag files here, click to choose files or select files from Files or our free s…" at bounding box center [88, 129] width 99 height 99
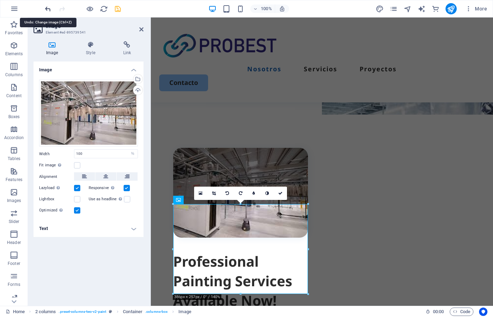
click at [47, 8] on icon "undo" at bounding box center [48, 9] width 8 height 8
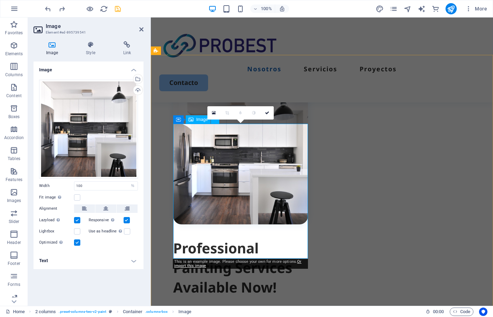
scroll to position [248, 0]
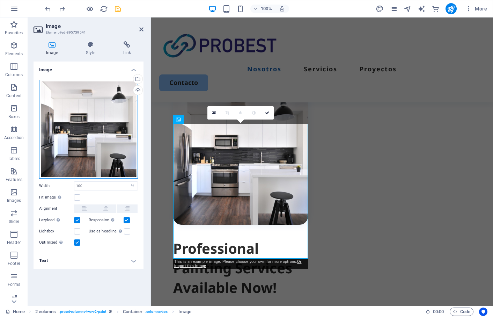
click at [90, 126] on div "Drag files here, click to choose files or select files from Files or our free s…" at bounding box center [88, 129] width 99 height 99
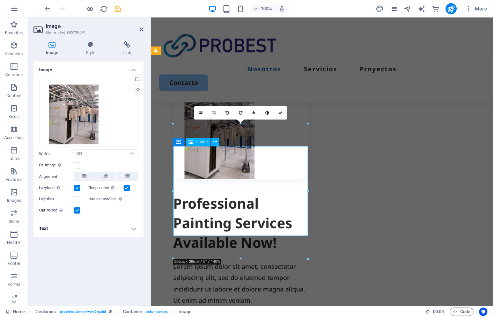
click at [199, 179] on figure at bounding box center [240, 135] width 135 height 90
click at [211, 179] on figure at bounding box center [240, 135] width 135 height 90
click at [213, 113] on icon at bounding box center [214, 113] width 4 height 4
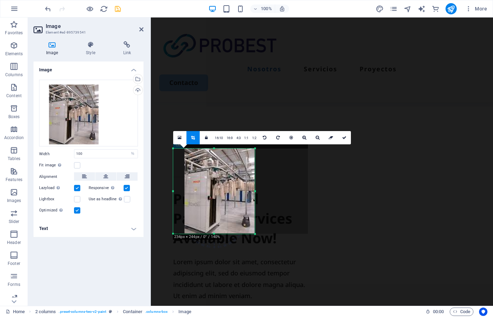
drag, startPoint x: 307, startPoint y: 147, endPoint x: 254, endPoint y: 151, distance: 53.2
click at [254, 151] on div "180 170 160 150 140 130 120 110 100 90 80 70 60 50 40 30 20 10 0 -10 -20 -30 -4…" at bounding box center [214, 190] width 82 height 85
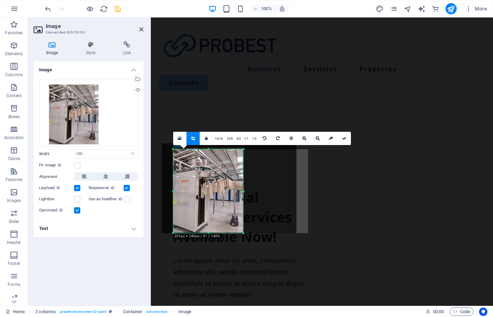
drag, startPoint x: 173, startPoint y: 149, endPoint x: 214, endPoint y: 185, distance: 54.4
click at [185, 150] on div "180 170 160 150 140 130 120 110 100 90 80 70 60 50 40 30 20 10 0 -10 -20 -30 -4…" at bounding box center [208, 191] width 70 height 84
click at [241, 232] on div at bounding box center [242, 233] width 4 height 4
click at [343, 138] on icon at bounding box center [344, 138] width 4 height 4
type input "196"
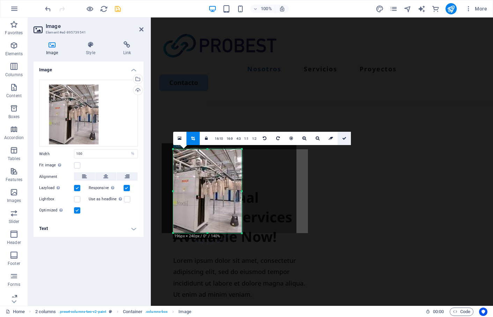
select select "px"
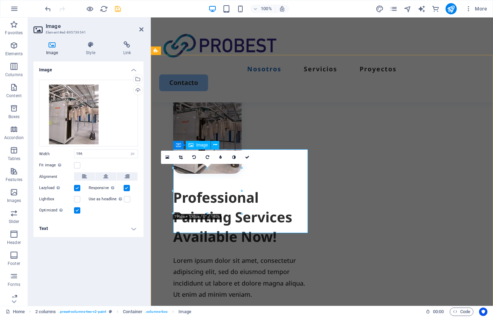
click at [237, 173] on figure at bounding box center [240, 132] width 135 height 84
click at [180, 156] on icon at bounding box center [181, 157] width 4 height 4
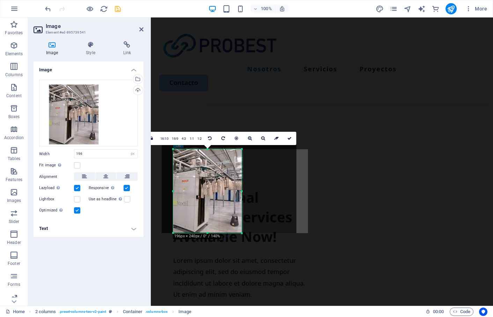
click at [288, 191] on div at bounding box center [229, 188] width 135 height 90
click at [302, 189] on div at bounding box center [229, 188] width 149 height 104
click at [305, 173] on figure at bounding box center [240, 132] width 135 height 84
click at [289, 139] on icon at bounding box center [289, 138] width 4 height 4
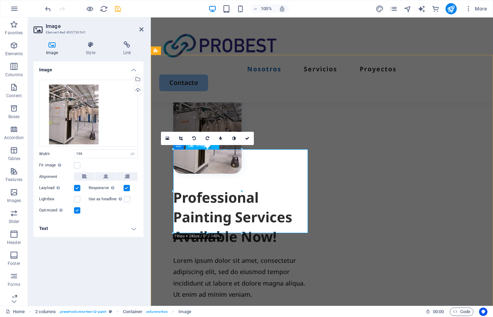
click at [217, 173] on figure at bounding box center [240, 132] width 135 height 84
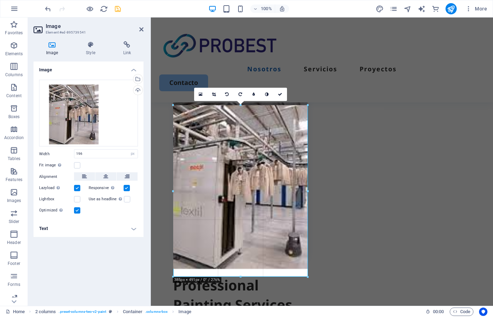
drag, startPoint x: 255, startPoint y: 244, endPoint x: 307, endPoint y: 283, distance: 65.0
type input "385"
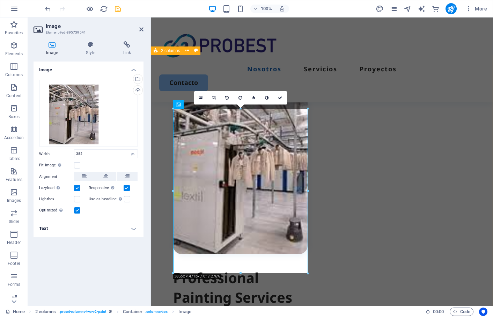
click at [316, 184] on div "Professional Painting Services Available Now! Lorem ipsum dolor sit amet, conse…" at bounding box center [322, 280] width 342 height 451
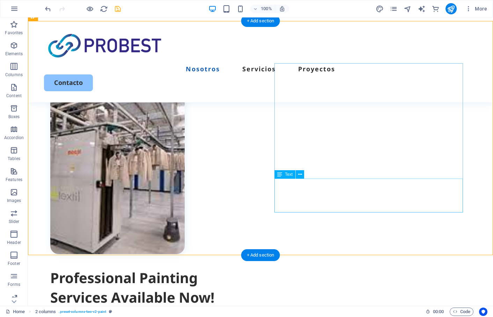
scroll to position [282, 0]
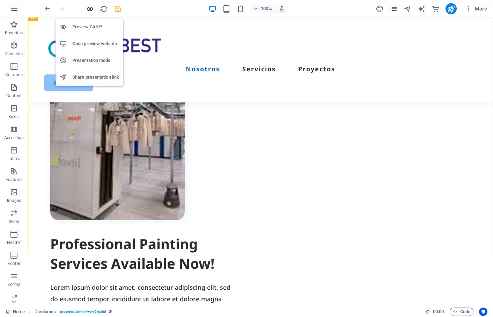
click at [90, 9] on icon "button" at bounding box center [90, 9] width 8 height 8
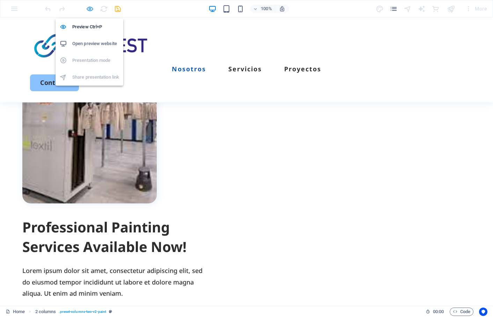
click at [90, 7] on icon "button" at bounding box center [90, 9] width 8 height 8
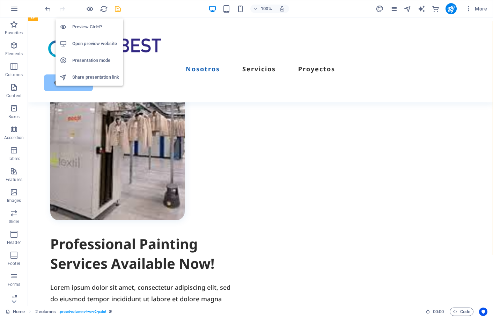
click at [88, 28] on h6 "Preview Ctrl+P" at bounding box center [95, 27] width 47 height 8
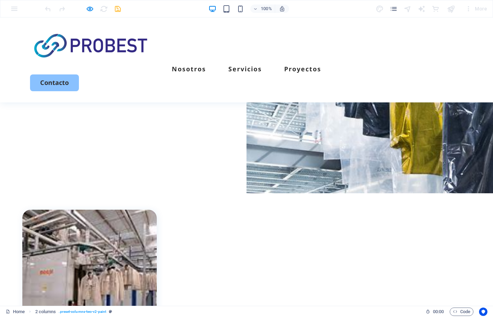
scroll to position [0, 0]
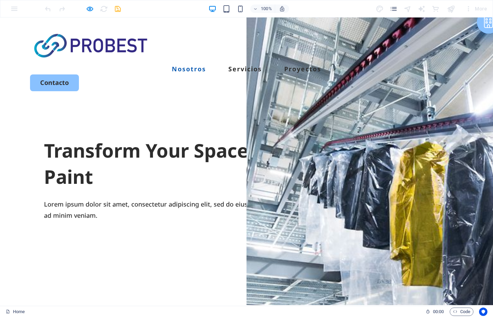
click at [206, 66] on link "Nosotros" at bounding box center [189, 69] width 34 height 6
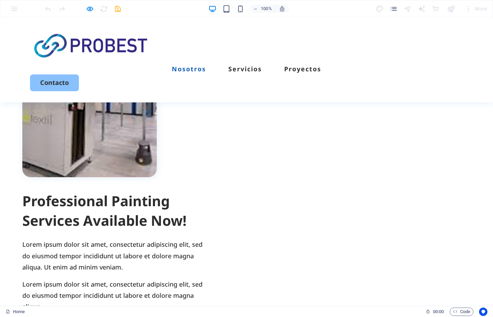
scroll to position [198, 0]
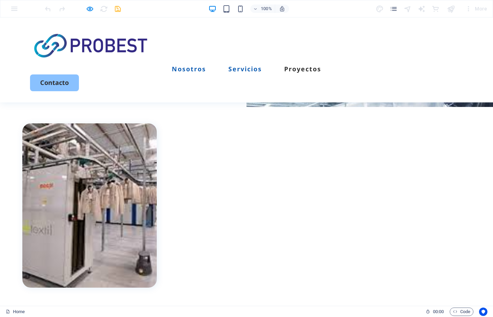
click at [262, 66] on link "Servicios" at bounding box center [245, 69] width 34 height 6
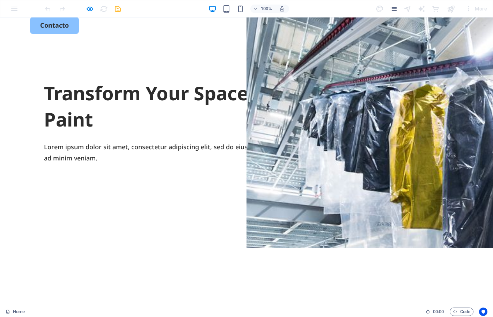
scroll to position [0, 0]
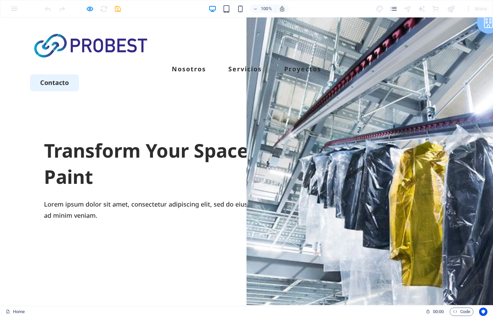
click at [79, 74] on link "Contacto" at bounding box center [54, 82] width 49 height 16
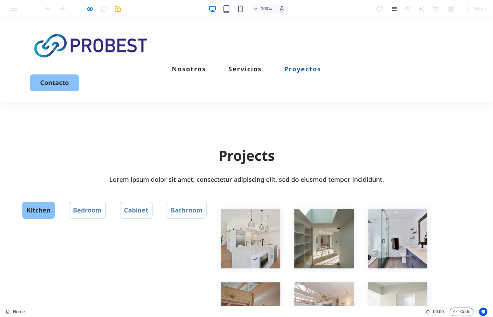
scroll to position [1348, 0]
type input "63wie"
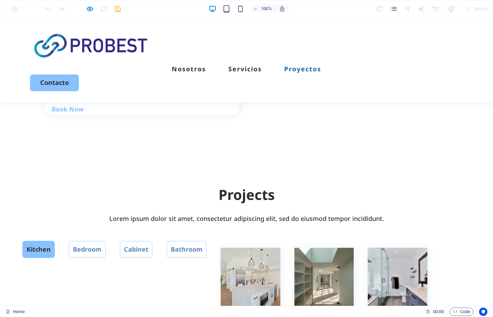
scroll to position [1291, 0]
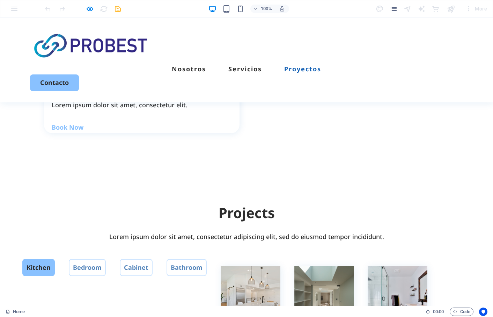
type input "aa"
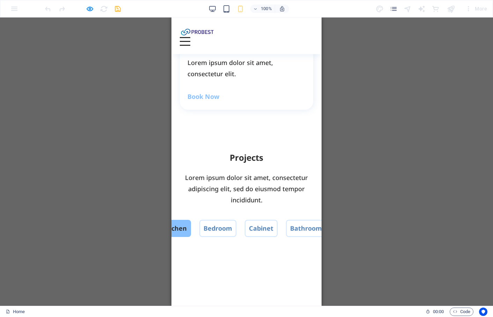
scroll to position [1356, 0]
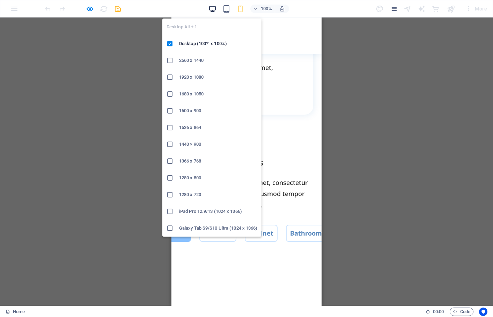
click at [216, 10] on icon "button" at bounding box center [212, 9] width 8 height 8
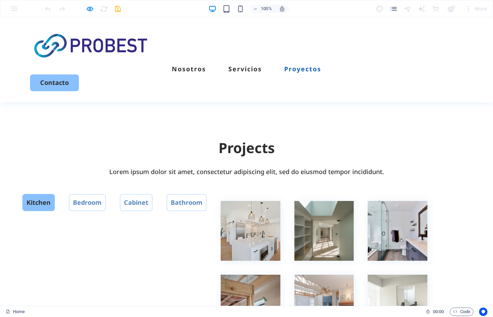
scroll to position [1319, 0]
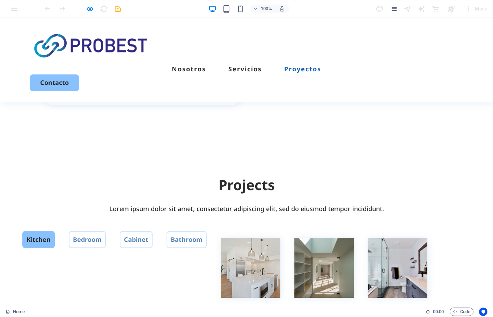
drag, startPoint x: 68, startPoint y: 120, endPoint x: 58, endPoint y: 119, distance: 10.2
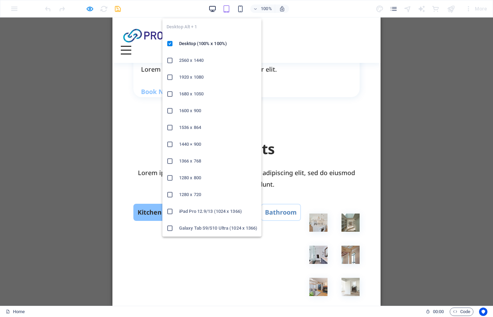
click at [210, 5] on icon "button" at bounding box center [212, 9] width 8 height 8
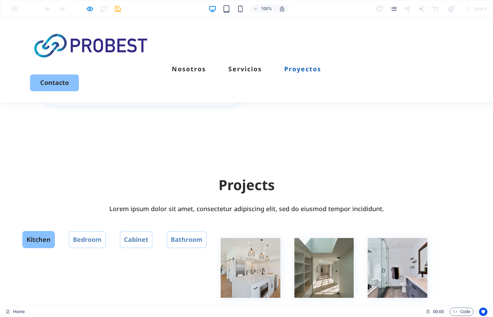
drag, startPoint x: 62, startPoint y: 118, endPoint x: 58, endPoint y: 117, distance: 3.9
type input "aa"
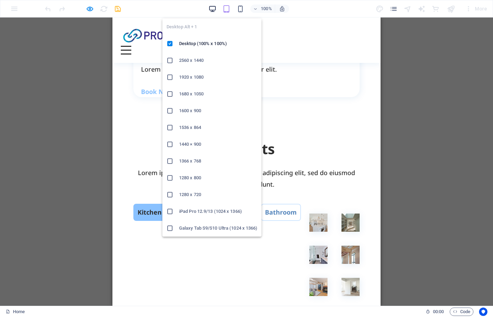
click at [211, 9] on icon "button" at bounding box center [212, 9] width 8 height 8
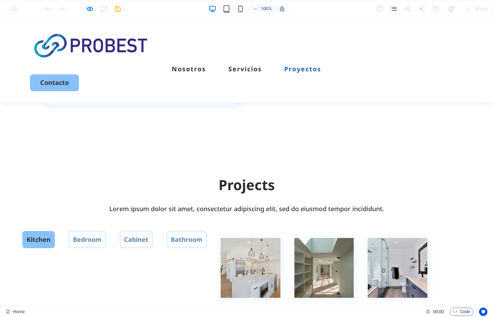
type input "666666666"
type textarea "ssssssss"
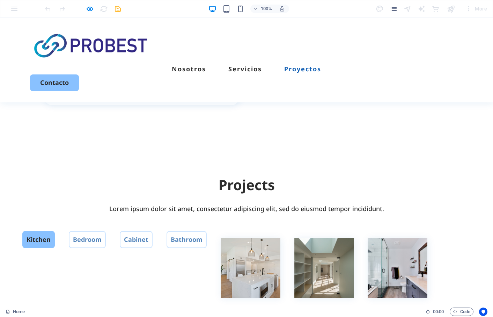
type input "aa"
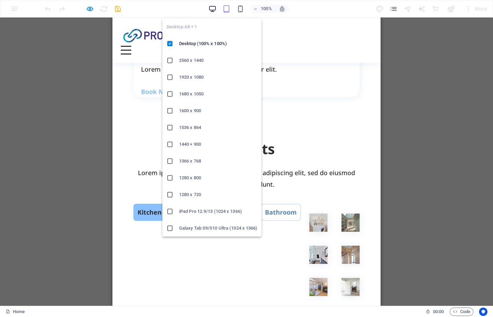
click at [210, 11] on icon "button" at bounding box center [212, 9] width 8 height 8
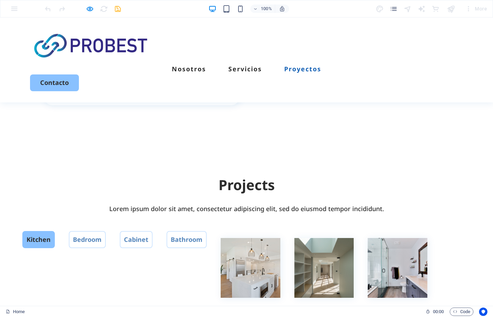
drag, startPoint x: 62, startPoint y: 119, endPoint x: 55, endPoint y: 119, distance: 7.3
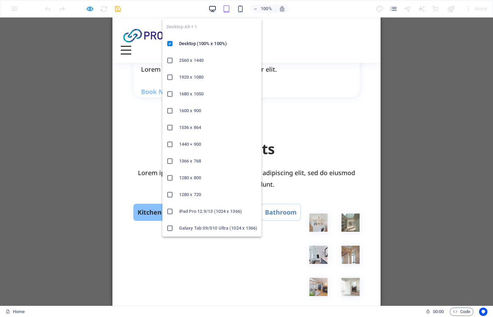
click at [211, 5] on icon "button" at bounding box center [212, 9] width 8 height 8
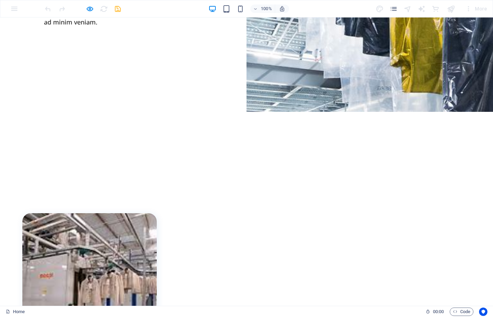
scroll to position [0, 0]
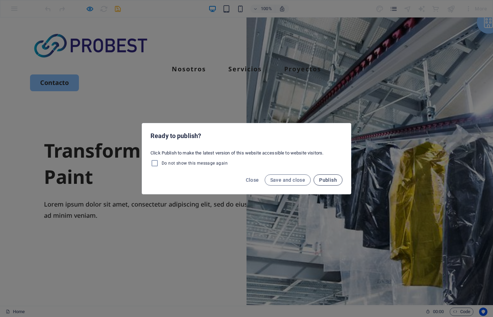
click at [328, 180] on span "Publish" at bounding box center [328, 180] width 18 height 6
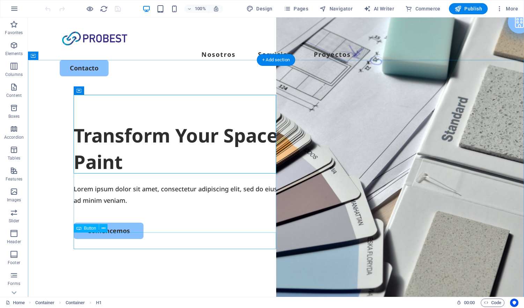
click at [128, 239] on div "Comencemos" at bounding box center [276, 231] width 405 height 16
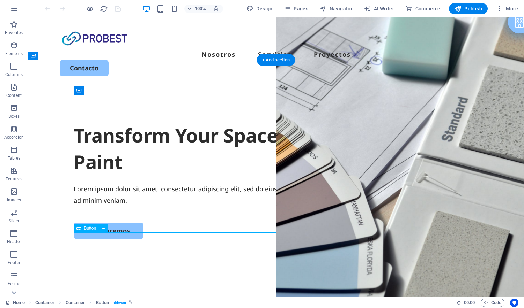
click at [125, 239] on div "Comencemos" at bounding box center [276, 231] width 405 height 16
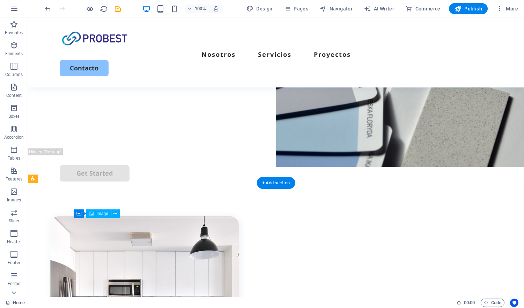
scroll to position [136, 0]
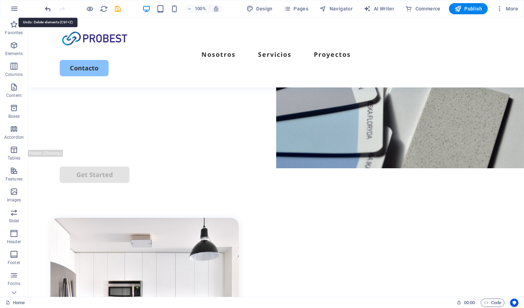
click at [49, 7] on icon "undo" at bounding box center [48, 9] width 8 height 8
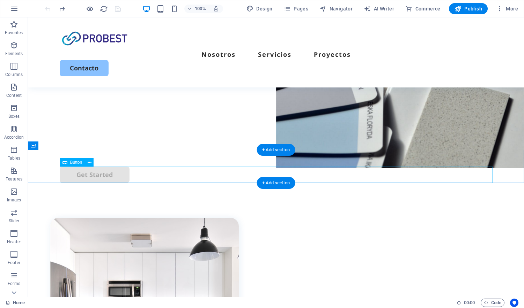
click at [119, 176] on div "Get Started" at bounding box center [276, 175] width 433 height 16
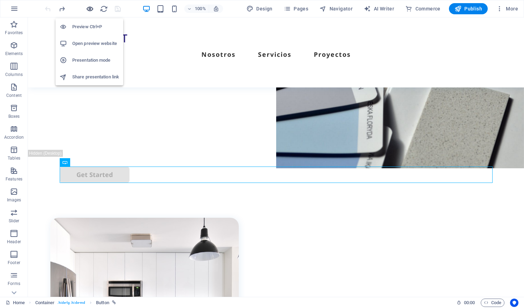
click at [90, 8] on icon "button" at bounding box center [90, 9] width 8 height 8
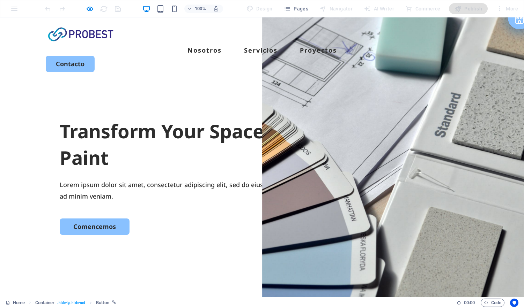
scroll to position [0, 0]
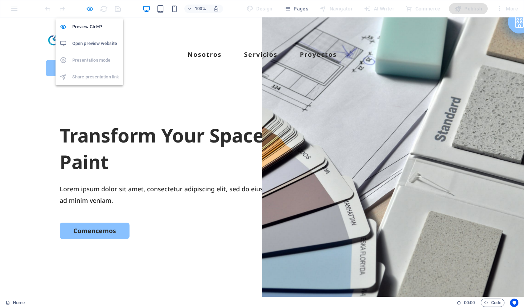
click at [90, 10] on icon "button" at bounding box center [90, 9] width 8 height 8
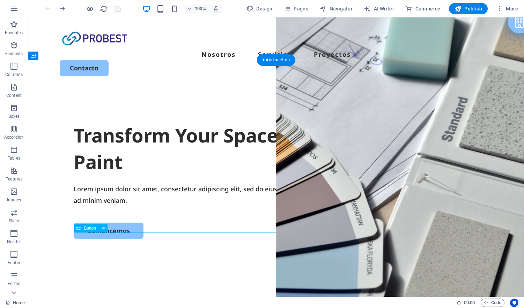
click at [122, 239] on div "Comencemos" at bounding box center [276, 231] width 405 height 16
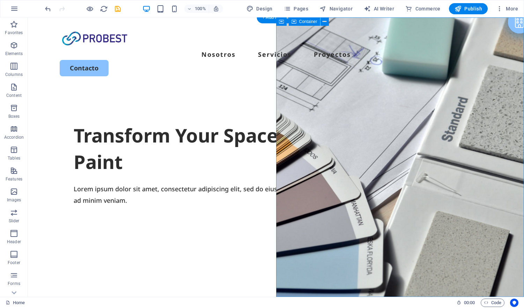
select select "vh"
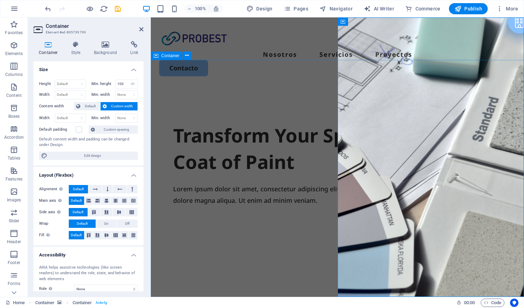
click at [337, 283] on div "Transform Your Space with a Fresh Coat of Paint Lorem ipsum dolor sit amet, con…" at bounding box center [337, 222] width 373 height 269
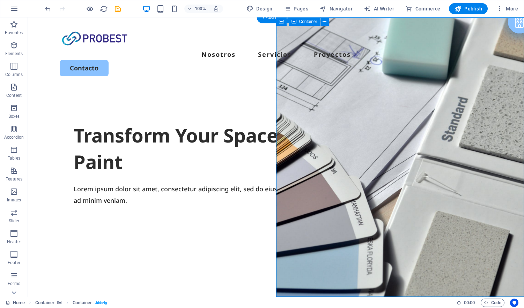
select select "vh"
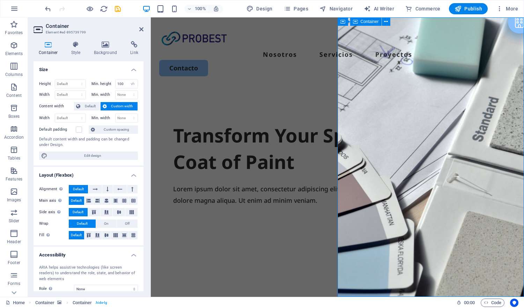
click at [320, 223] on div at bounding box center [337, 214] width 328 height 17
select select "px"
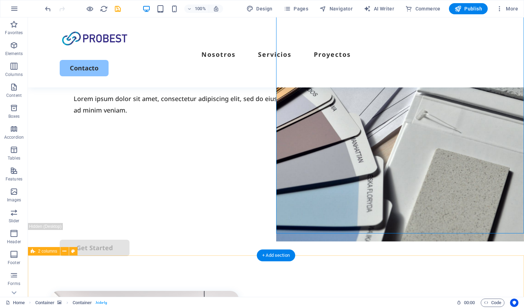
scroll to position [64, 0]
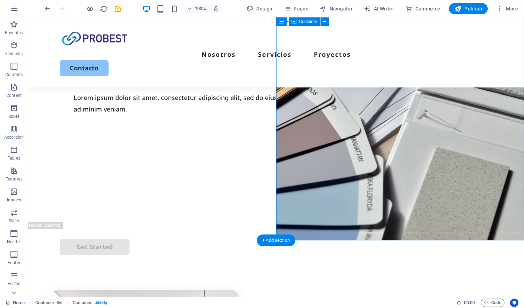
select select "vh"
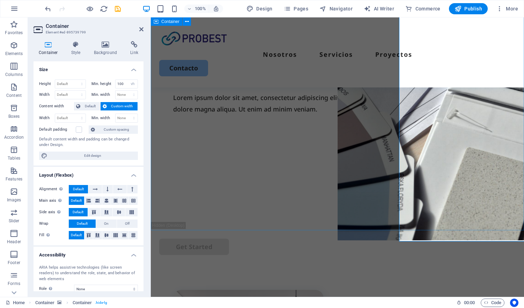
scroll to position [55, 0]
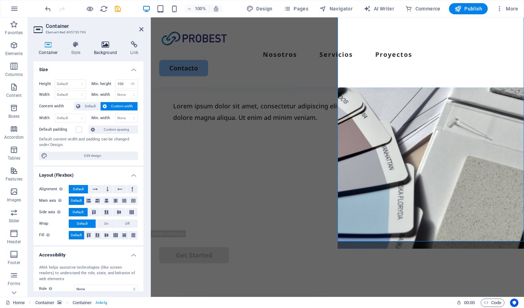
click at [102, 48] on icon at bounding box center [106, 44] width 34 height 7
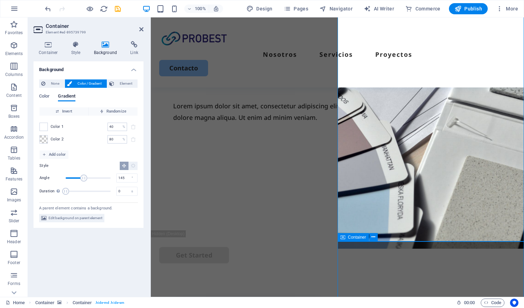
select select "vh"
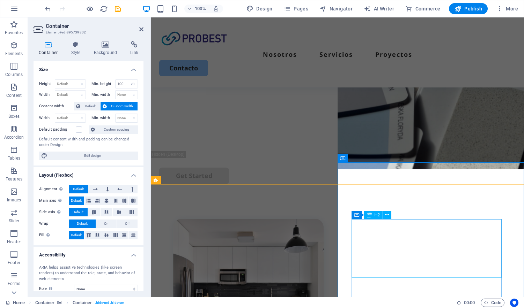
scroll to position [134, 0]
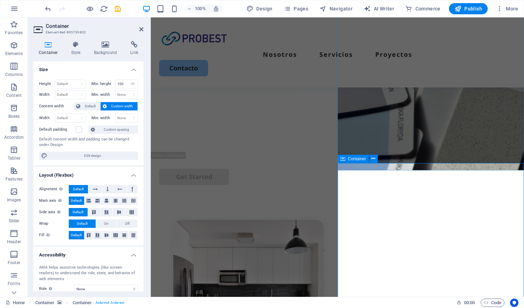
click at [376, 171] on div "Drop content here or Add elements Paste clipboard" at bounding box center [430, 311] width 187 height 280
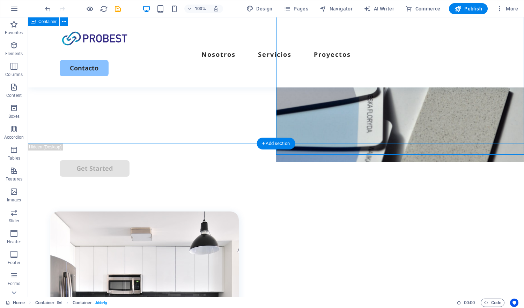
click at [210, 118] on div "Transform Your Space with a Fresh Coat of Paint Lorem ipsum dolor sit amet, con…" at bounding box center [276, 9] width 496 height 269
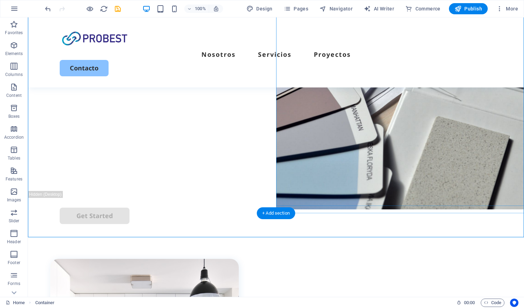
scroll to position [95, 0]
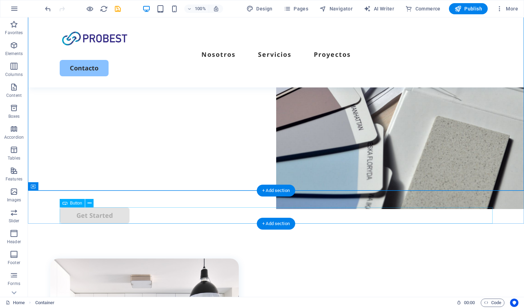
click at [114, 210] on div "Get Started" at bounding box center [276, 216] width 433 height 16
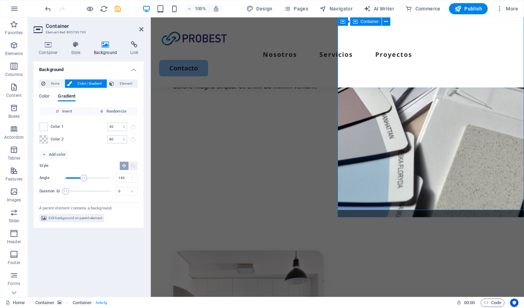
click at [279, 182] on div "Transform Your Space with a Fresh Coat of Paint Lorem ipsum dolor sit amet, con…" at bounding box center [337, 65] width 373 height 269
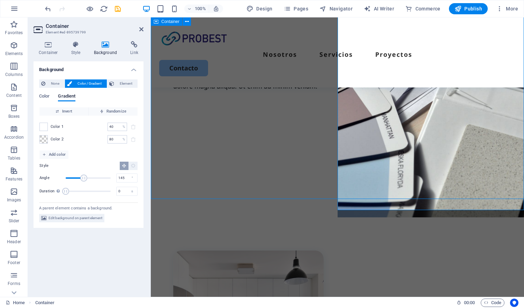
scroll to position [95, 0]
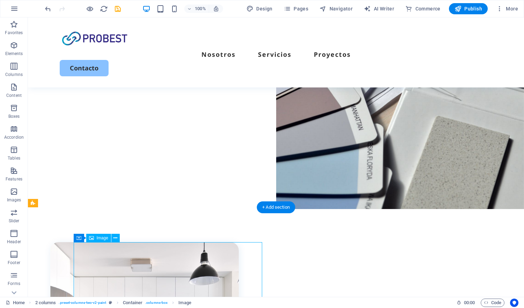
select select "%"
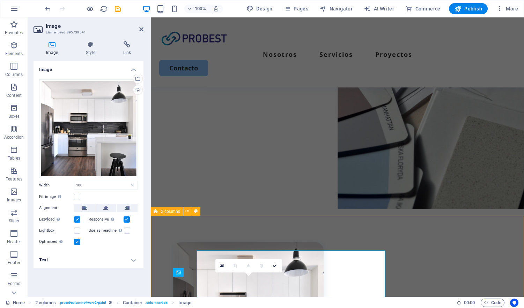
scroll to position [87, 0]
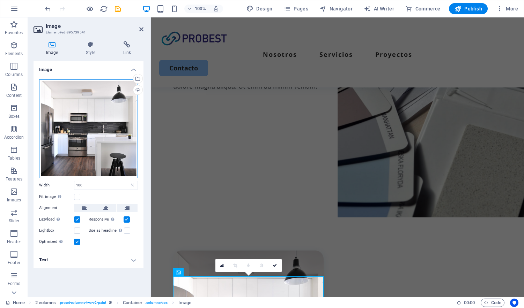
click at [94, 123] on div "Drag files here, click to choose files or select files from Files or our free s…" at bounding box center [88, 129] width 99 height 99
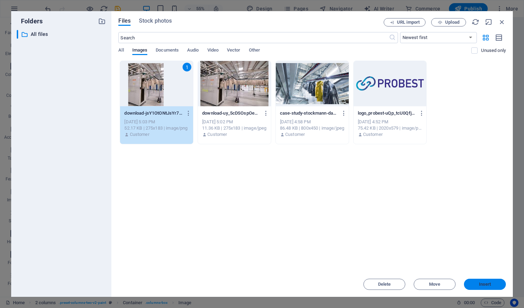
click at [481, 283] on span "Insert" at bounding box center [485, 285] width 12 height 4
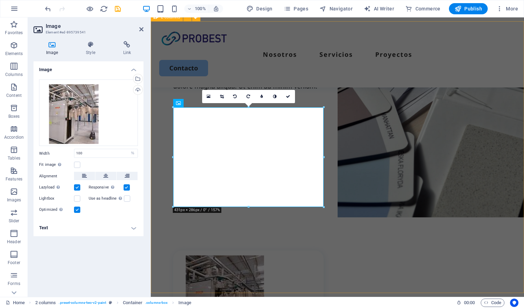
scroll to position [282, 0]
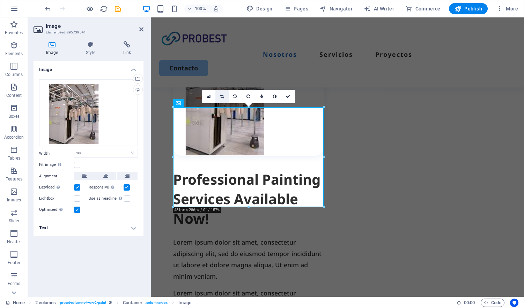
click at [222, 98] on icon at bounding box center [222, 97] width 4 height 4
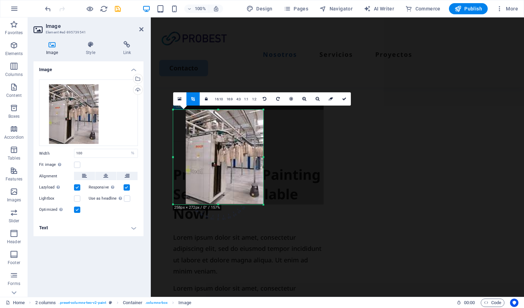
drag, startPoint x: 323, startPoint y: 108, endPoint x: 249, endPoint y: 135, distance: 78.5
click at [262, 113] on div "180 170 160 150 140 130 120 110 100 90 80 70 60 50 40 30 20 10 0 -10 -20 -30 -4…" at bounding box center [218, 157] width 90 height 95
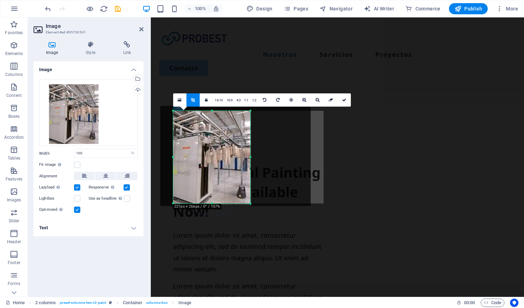
drag, startPoint x: 182, startPoint y: 201, endPoint x: 187, endPoint y: 203, distance: 4.9
click at [187, 203] on div "180 170 160 150 140 130 120 110 100 90 80 70 60 50 40 30 20 10 0 -10 -20 -30 -4…" at bounding box center [211, 157] width 77 height 93
click at [344, 101] on icon at bounding box center [344, 100] width 4 height 4
type input "221"
select select "px"
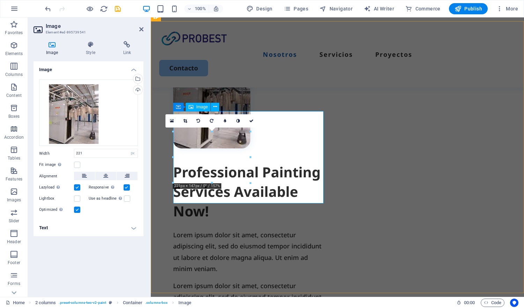
click at [229, 149] on figure at bounding box center [248, 102] width 150 height 92
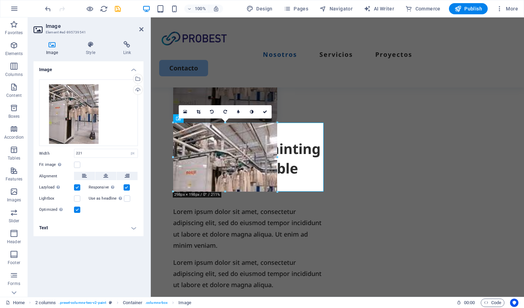
drag, startPoint x: 250, startPoint y: 183, endPoint x: 277, endPoint y: 200, distance: 31.5
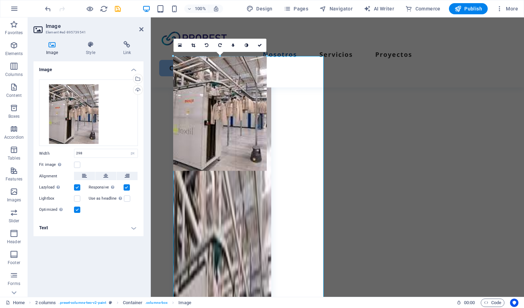
drag, startPoint x: 276, startPoint y: 221, endPoint x: 266, endPoint y: 136, distance: 84.7
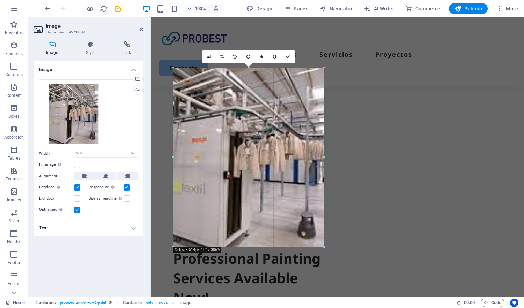
drag, startPoint x: 265, startPoint y: 213, endPoint x: 322, endPoint y: 249, distance: 67.7
type input "431"
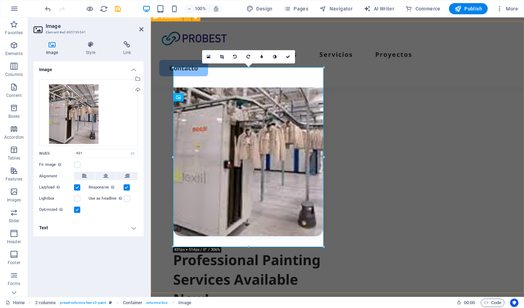
click at [333, 233] on div "Professional Painting Services Available Now! Lorem ipsum dolor sit amet, conse…" at bounding box center [337, 254] width 373 height 467
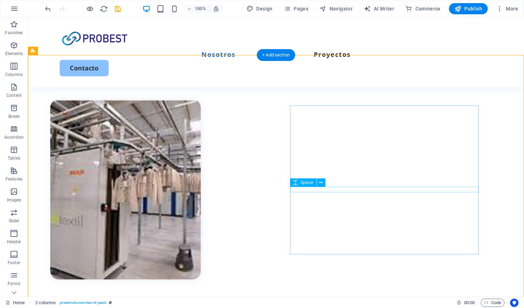
scroll to position [208, 0]
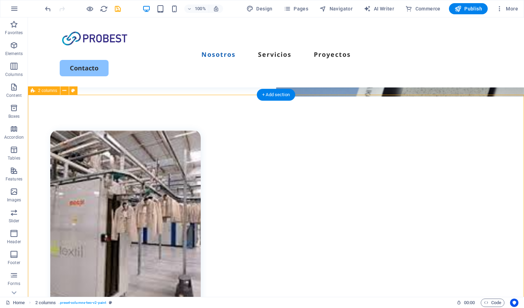
click at [308, 122] on div "Professional Painting Services Available Now! Lorem ipsum dolor sit amet, conse…" at bounding box center [276, 307] width 496 height 425
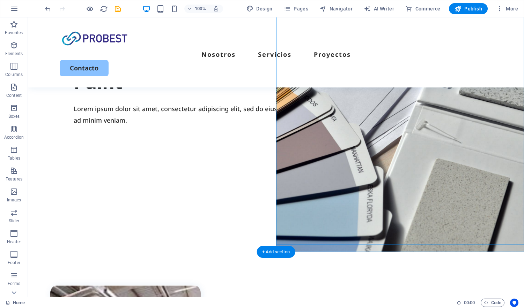
scroll to position [53, 0]
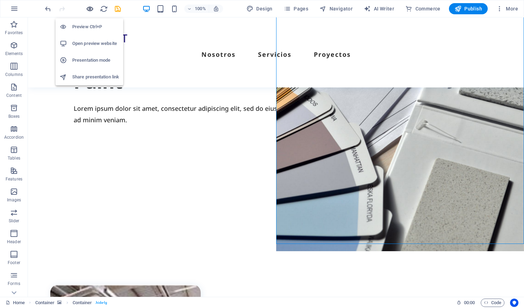
click at [88, 8] on icon "button" at bounding box center [90, 9] width 8 height 8
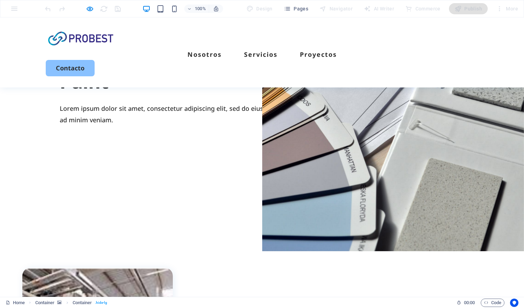
click at [238, 210] on div "Transform Your Space with a Fresh Coat of Paint Lorem ipsum dolor sit amet, con…" at bounding box center [262, 98] width 524 height 269
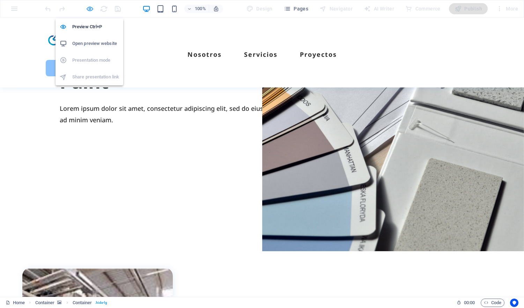
click at [90, 11] on icon "button" at bounding box center [90, 9] width 8 height 8
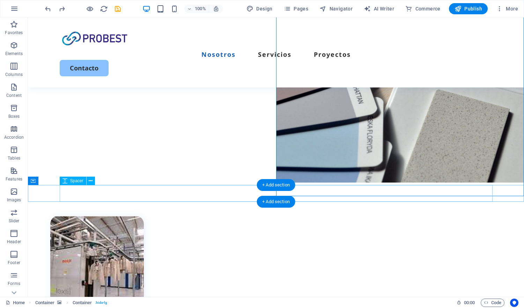
scroll to position [255, 0]
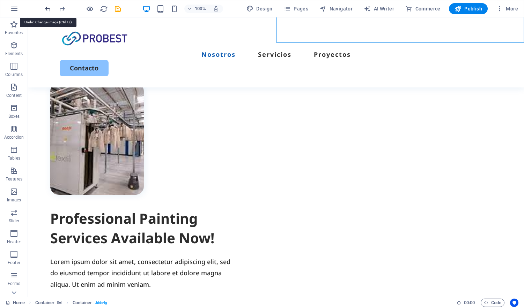
click at [49, 8] on icon "undo" at bounding box center [48, 9] width 8 height 8
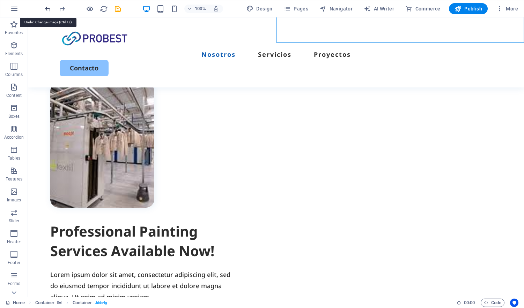
click at [49, 8] on icon "undo" at bounding box center [48, 9] width 8 height 8
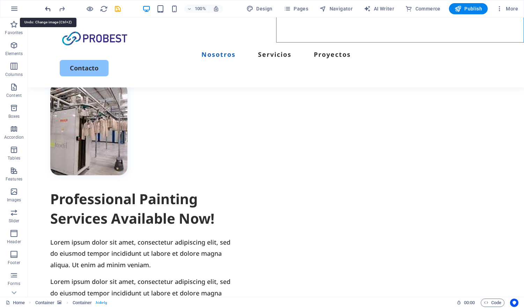
click at [49, 8] on icon "undo" at bounding box center [48, 9] width 8 height 8
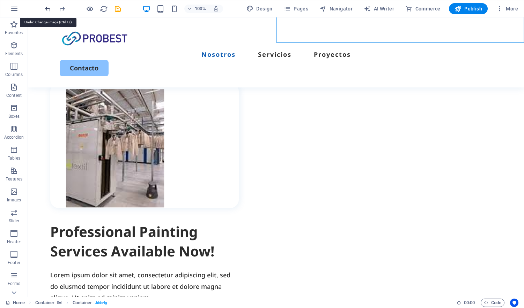
click at [49, 8] on icon "undo" at bounding box center [48, 9] width 8 height 8
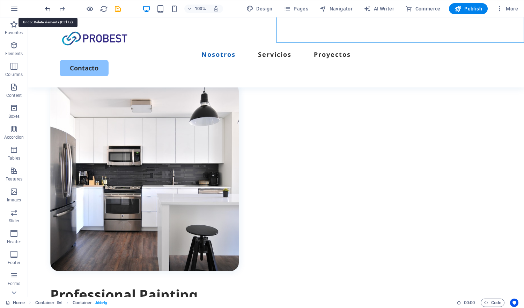
click at [49, 8] on icon "undo" at bounding box center [48, 9] width 8 height 8
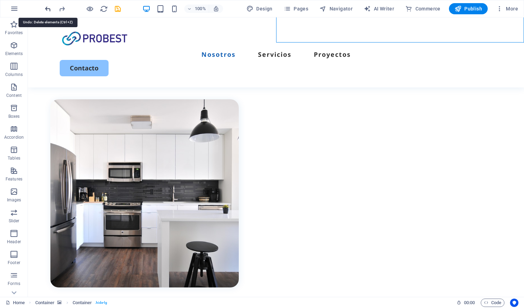
click at [49, 8] on icon "undo" at bounding box center [48, 9] width 8 height 8
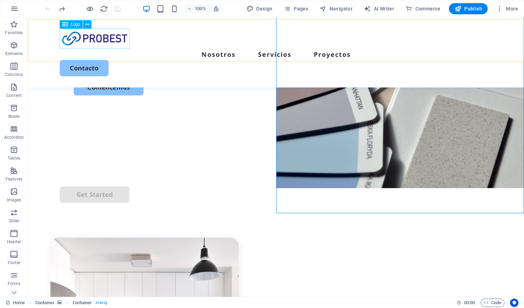
scroll to position [84, 0]
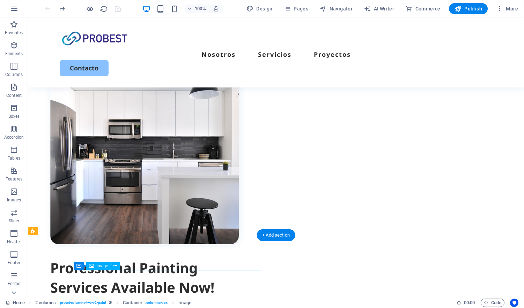
select select "%"
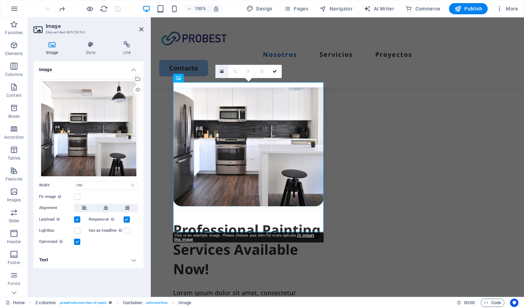
click at [221, 71] on icon at bounding box center [222, 71] width 4 height 5
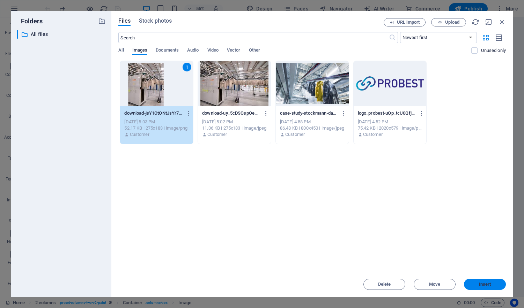
click at [480, 286] on span "Insert" at bounding box center [485, 285] width 12 height 4
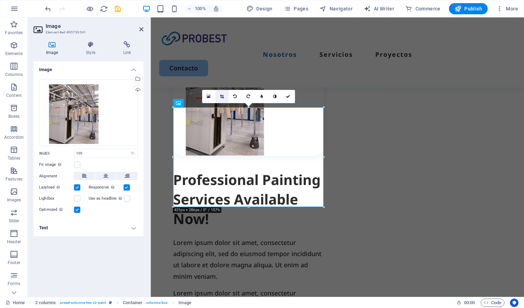
click at [222, 97] on icon at bounding box center [222, 97] width 4 height 4
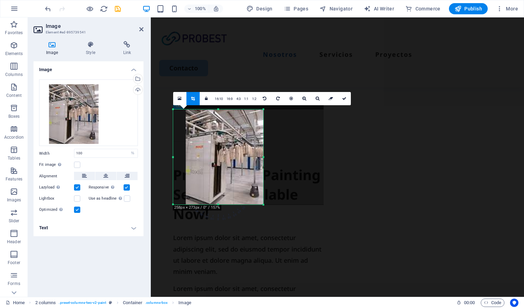
drag, startPoint x: 323, startPoint y: 108, endPoint x: 263, endPoint y: 113, distance: 60.5
click at [263, 113] on div "180 170 160 150 140 130 120 110 100 90 80 70 60 50 40 30 20 10 0 -10 -20 -30 -4…" at bounding box center [218, 157] width 90 height 95
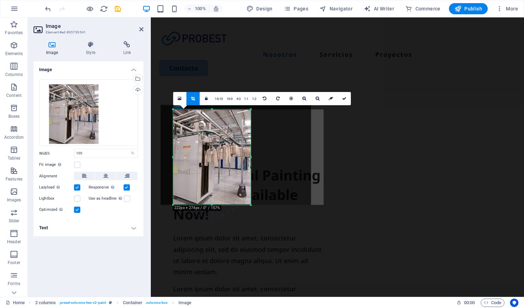
drag, startPoint x: 173, startPoint y: 157, endPoint x: 183, endPoint y: 157, distance: 10.1
click at [185, 157] on div "180 170 160 150 140 130 120 110 100 90 80 70 60 50 40 30 20 10 0 -10 -20 -30 -4…" at bounding box center [211, 158] width 77 height 96
click at [342, 98] on icon at bounding box center [344, 99] width 4 height 4
type input "223"
select select "px"
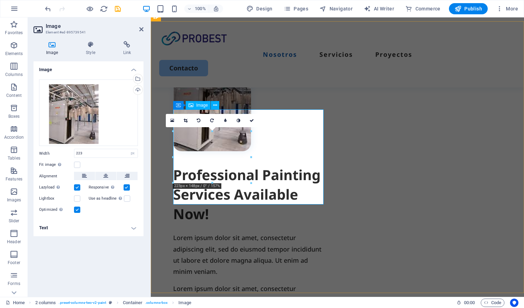
click at [229, 151] on figure at bounding box center [248, 103] width 150 height 95
click at [273, 151] on figure at bounding box center [248, 103] width 150 height 95
click at [266, 219] on div "Professional Painting Services Available Now! Lorem ipsum dolor sit amet, conse…" at bounding box center [337, 211] width 373 height 381
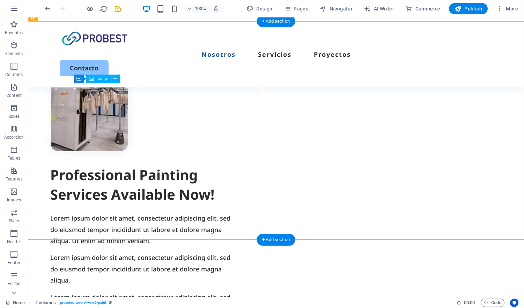
click at [140, 151] on figure at bounding box center [144, 103] width 188 height 95
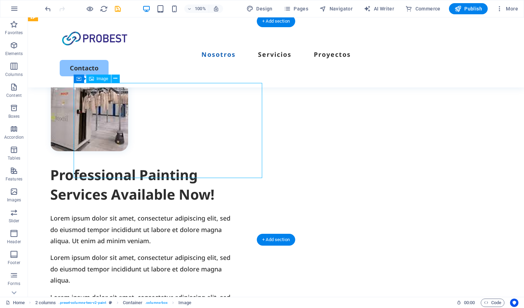
click at [139, 151] on figure at bounding box center [144, 103] width 188 height 95
select select "px"
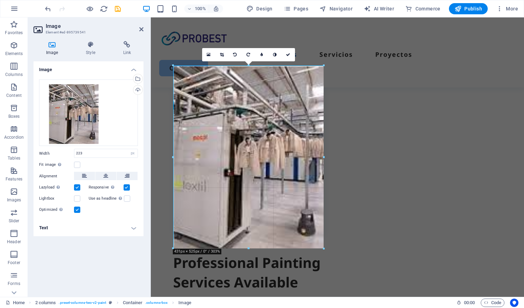
drag, startPoint x: 251, startPoint y: 206, endPoint x: 323, endPoint y: 269, distance: 96.2
type input "431"
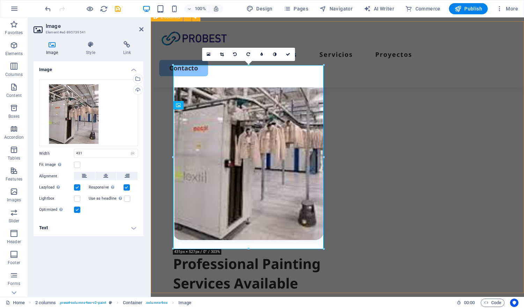
click at [258, 274] on div "Professional Painting Services Available Now! Lorem ipsum dolor sit amet, conse…" at bounding box center [337, 256] width 373 height 470
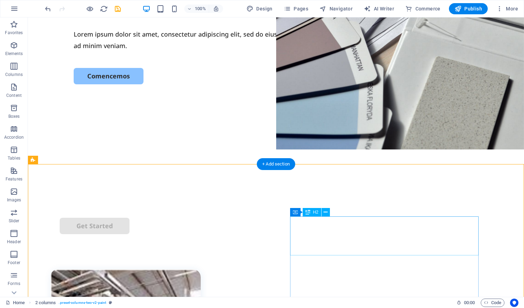
scroll to position [0, 0]
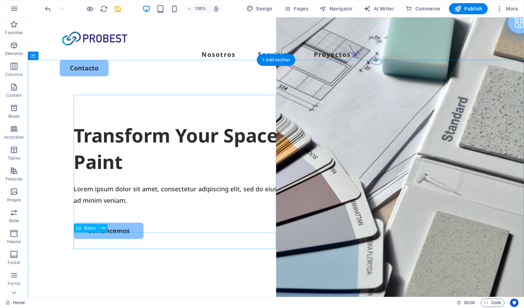
click at [111, 239] on div "Comencemos" at bounding box center [276, 231] width 405 height 16
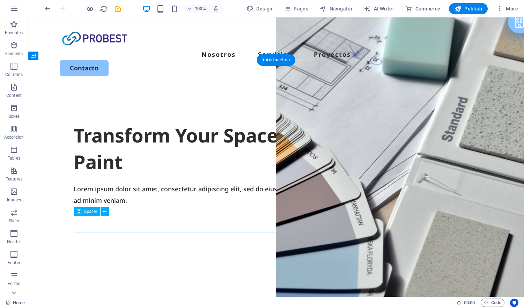
click at [177, 223] on div at bounding box center [276, 214] width 405 height 17
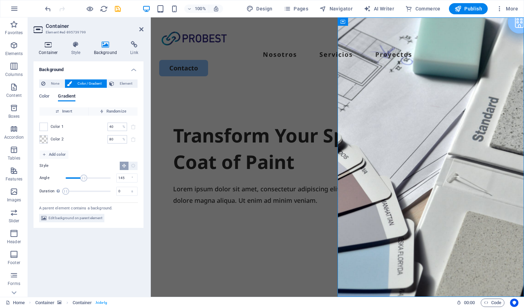
click at [50, 46] on icon at bounding box center [49, 44] width 30 height 7
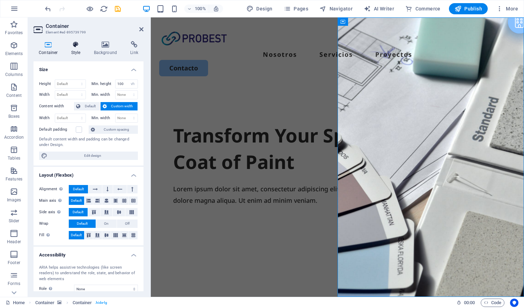
click at [72, 46] on icon at bounding box center [76, 44] width 20 height 7
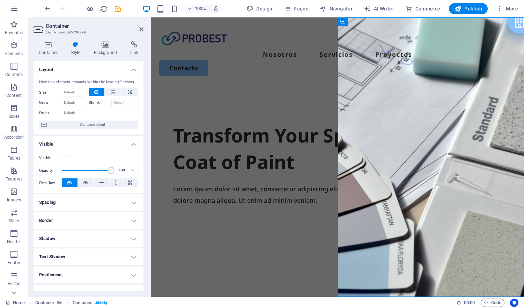
click at [72, 46] on icon at bounding box center [76, 44] width 20 height 7
click at [310, 223] on div at bounding box center [337, 214] width 328 height 17
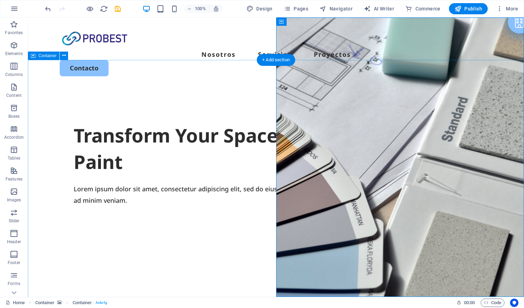
click at [242, 269] on div "Transform Your Space with a Fresh Coat of Paint Lorem ipsum dolor sit amet, con…" at bounding box center [276, 222] width 496 height 269
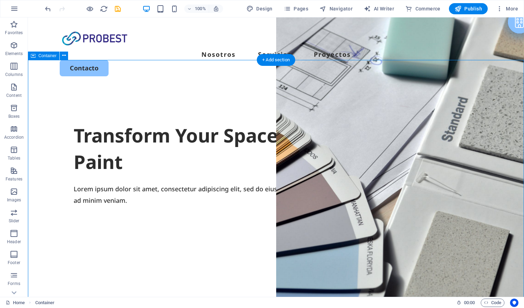
scroll to position [20, 0]
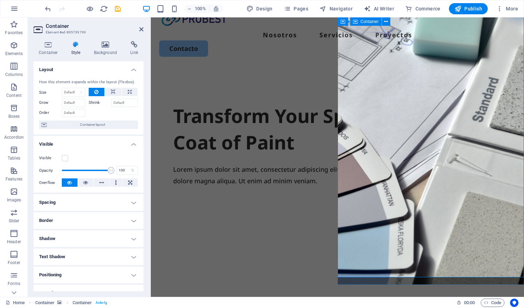
click at [317, 256] on div "Transform Your Space with a Fresh Coat of Paint Lorem ipsum dolor sit amet, con…" at bounding box center [337, 202] width 373 height 269
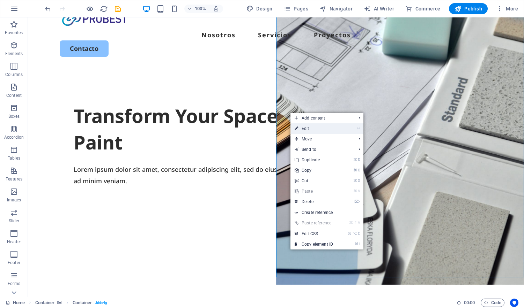
click at [322, 129] on link "⏎ Edit" at bounding box center [313, 129] width 47 height 10
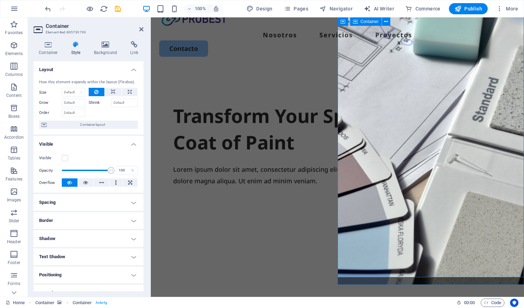
click at [114, 49] on h4 "Background" at bounding box center [107, 48] width 37 height 15
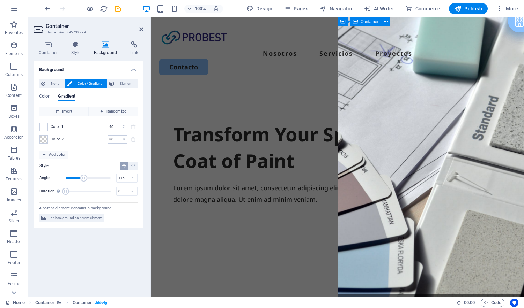
scroll to position [3, 0]
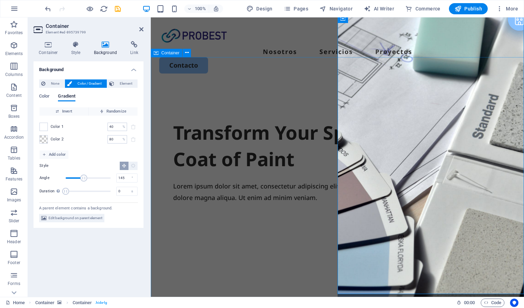
click at [310, 272] on div "Transform Your Space with a Fresh Coat of Paint Lorem ipsum dolor sit amet, con…" at bounding box center [337, 219] width 373 height 269
select select "px"
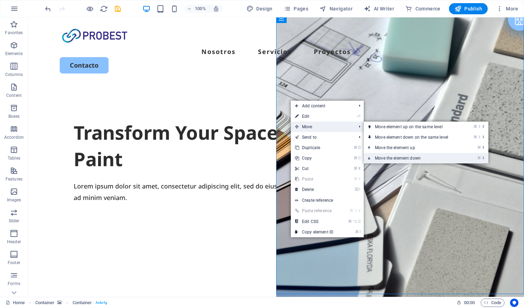
click at [376, 156] on link "⌘ ⬇ Move the element down" at bounding box center [413, 158] width 98 height 10
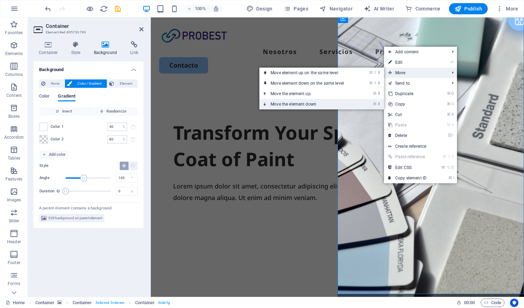
click at [332, 104] on link "⌘ ⬇ Move the element down" at bounding box center [308, 104] width 98 height 10
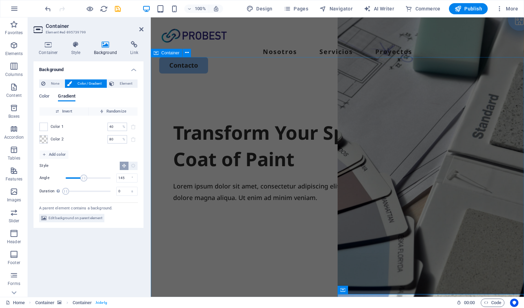
click at [297, 85] on div "Transform Your Space with a Fresh Coat of Paint Lorem ipsum dolor sit amet, con…" at bounding box center [337, 219] width 373 height 269
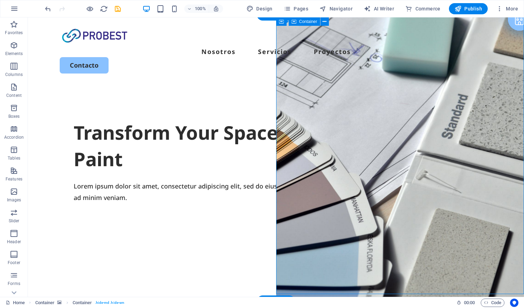
select select "vh"
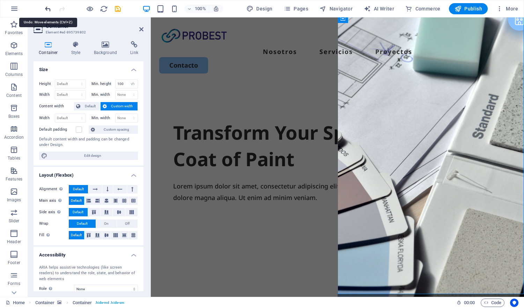
click at [49, 9] on icon "undo" at bounding box center [48, 9] width 8 height 8
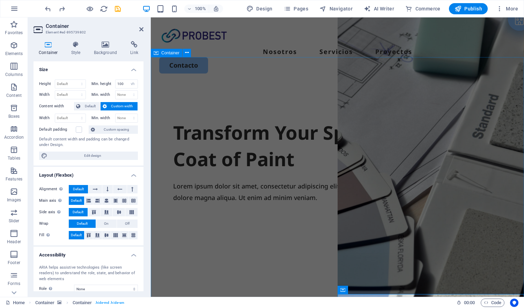
click at [282, 275] on div "Transform Your Space with a Fresh Coat of Paint Lorem ipsum dolor sit amet, con…" at bounding box center [337, 219] width 373 height 269
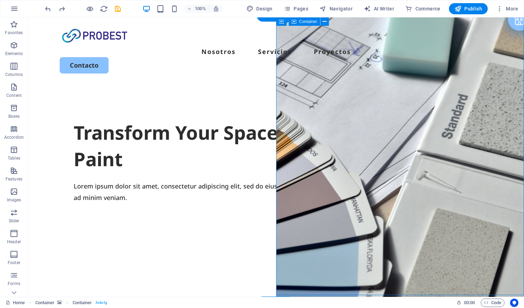
scroll to position [3, 0]
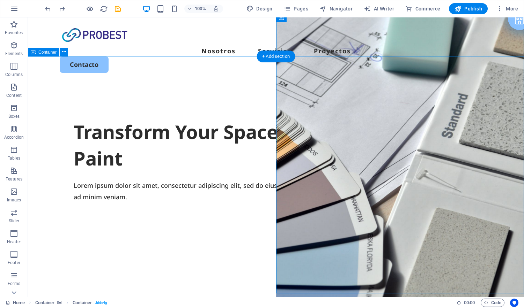
click at [249, 270] on div "Transform Your Space with a Fresh Coat of Paint Lorem ipsum dolor sit amet, con…" at bounding box center [276, 218] width 496 height 269
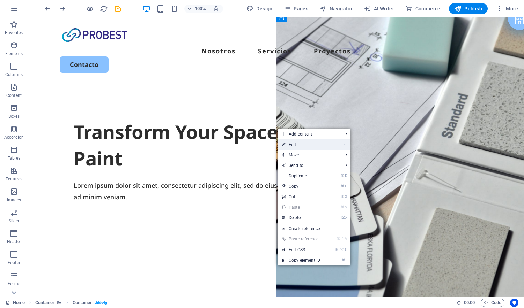
click at [317, 148] on link "⏎ Edit" at bounding box center [300, 145] width 47 height 10
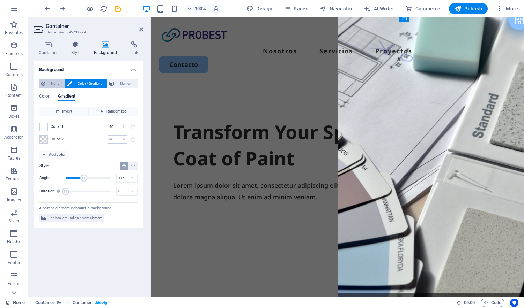
click at [57, 82] on span "None" at bounding box center [54, 84] width 15 height 8
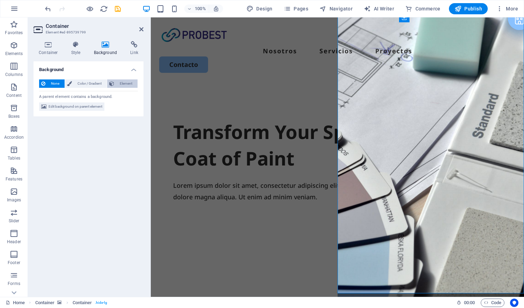
click at [125, 83] on span "Element" at bounding box center [125, 84] width 19 height 8
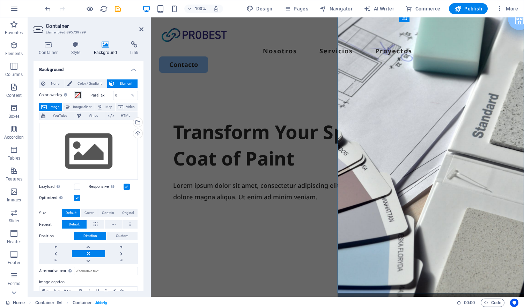
click at [313, 274] on div "Transform Your Space with a Fresh Coat of Paint Lorem ipsum dolor sit amet, con…" at bounding box center [337, 218] width 373 height 269
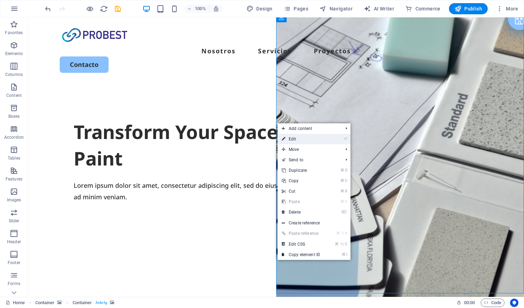
click at [302, 140] on link "⏎ Edit" at bounding box center [300, 139] width 47 height 10
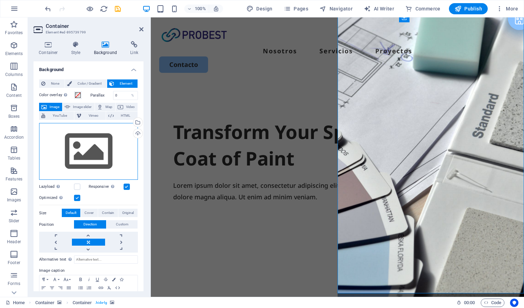
click at [111, 150] on div "Drag files here, click to choose files or select files from Files or our free s…" at bounding box center [88, 151] width 99 height 57
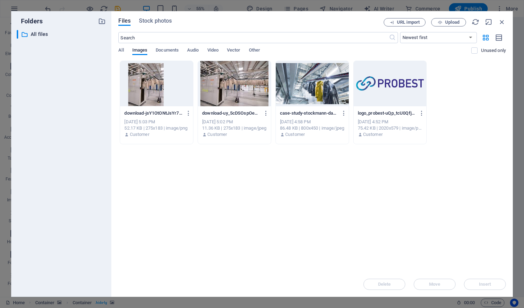
click at [289, 82] on div at bounding box center [312, 83] width 73 height 45
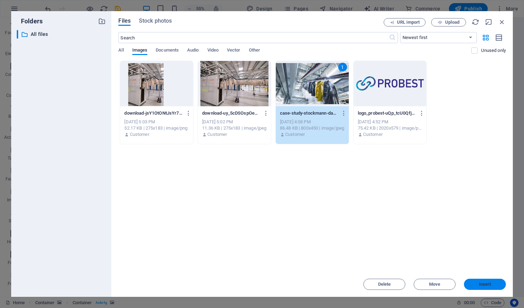
click at [486, 287] on span "Insert" at bounding box center [485, 285] width 12 height 4
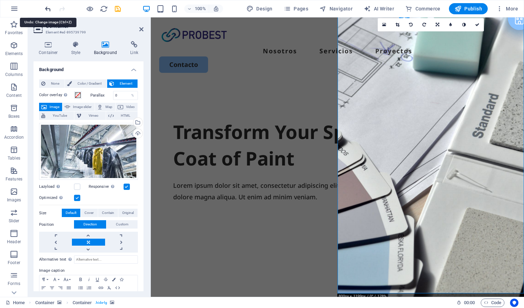
click at [46, 8] on icon "undo" at bounding box center [48, 9] width 8 height 8
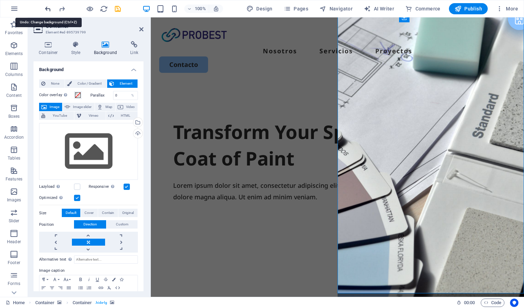
click at [46, 8] on icon "undo" at bounding box center [48, 9] width 8 height 8
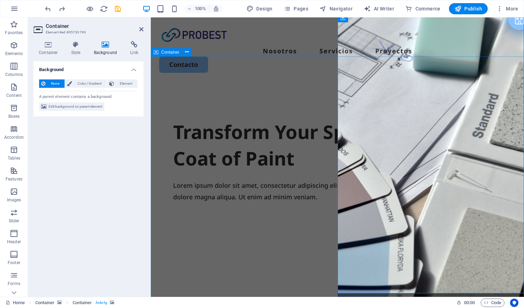
click at [265, 276] on div "Transform Your Space with a Fresh Coat of Paint Lorem ipsum dolor sit amet, con…" at bounding box center [337, 218] width 373 height 269
select select "px"
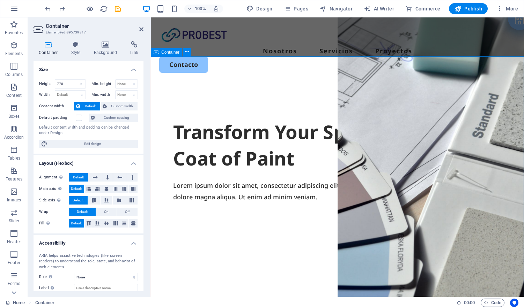
click at [246, 273] on div "Transform Your Space with a Fresh Coat of Paint Lorem ipsum dolor sit amet, con…" at bounding box center [337, 218] width 373 height 269
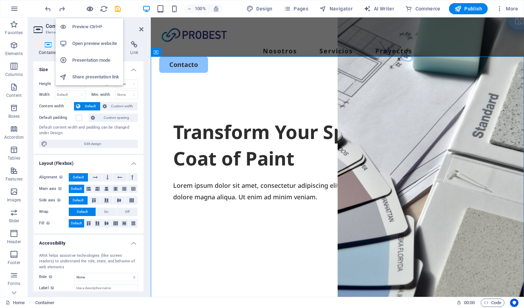
click at [89, 6] on icon "button" at bounding box center [90, 9] width 8 height 8
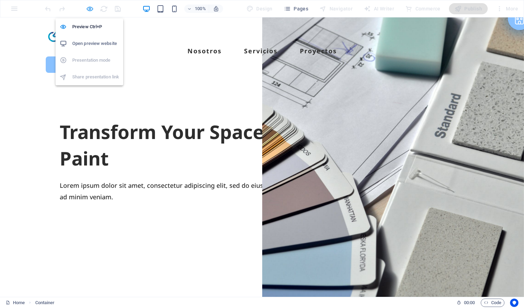
click at [89, 6] on icon "button" at bounding box center [90, 9] width 8 height 8
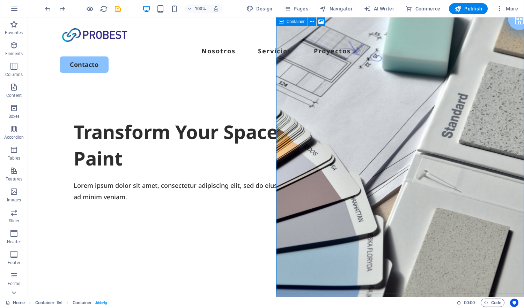
click at [281, 22] on icon at bounding box center [281, 21] width 5 height 8
click at [320, 22] on icon at bounding box center [320, 21] width 5 height 7
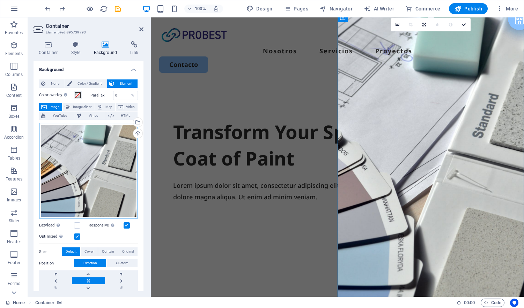
click at [114, 155] on div "Drag files here, click to choose files or select files from Files or our free s…" at bounding box center [88, 171] width 99 height 96
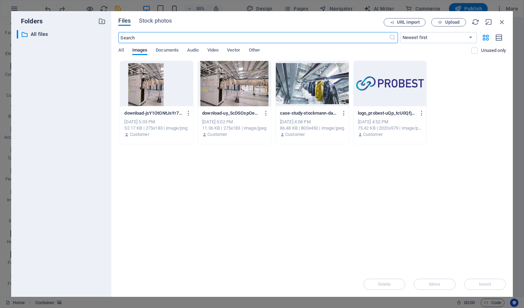
click at [329, 80] on div at bounding box center [312, 83] width 73 height 45
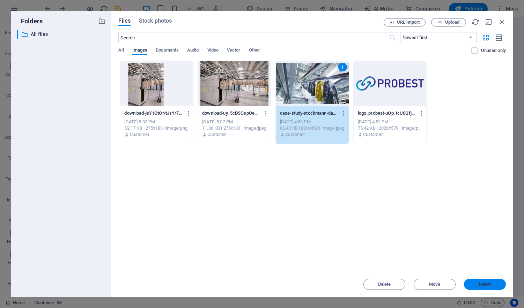
click at [491, 283] on span "Insert" at bounding box center [485, 285] width 36 height 4
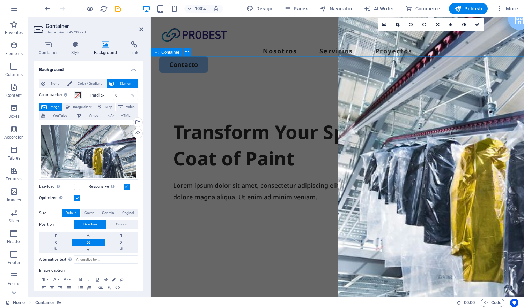
click at [254, 84] on div "Transform Your Space with a Fresh Coat of Paint Lorem ipsum dolor sit amet, con…" at bounding box center [337, 218] width 373 height 269
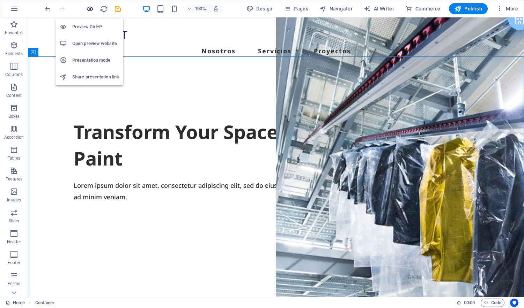
click at [91, 7] on icon "button" at bounding box center [90, 9] width 8 height 8
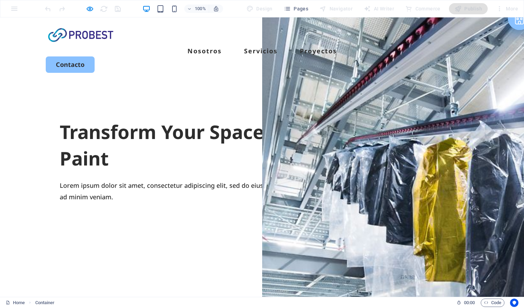
click at [85, 9] on div at bounding box center [83, 8] width 78 height 11
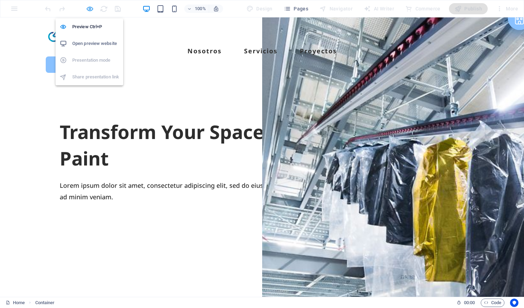
click at [89, 9] on icon "button" at bounding box center [90, 9] width 8 height 8
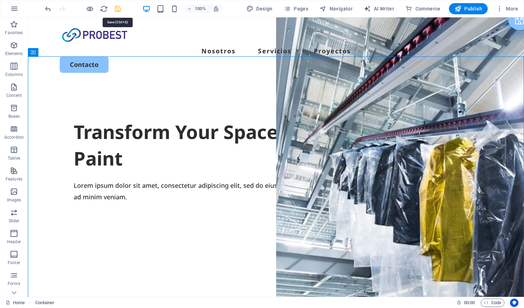
click at [118, 9] on icon "save" at bounding box center [118, 9] width 8 height 8
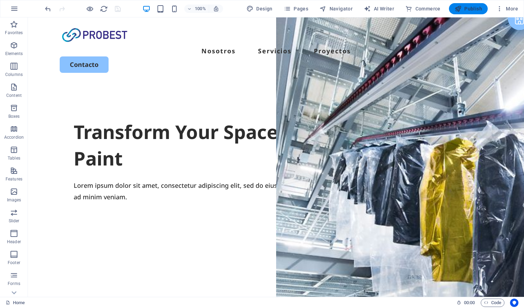
click at [474, 12] on span "Publish" at bounding box center [468, 8] width 28 height 7
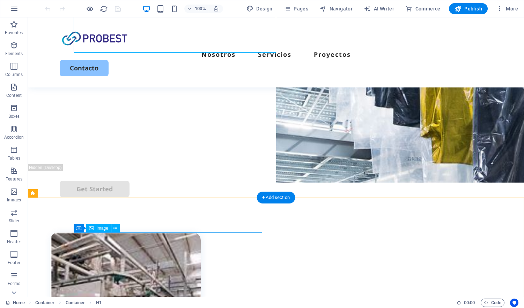
scroll to position [121, 0]
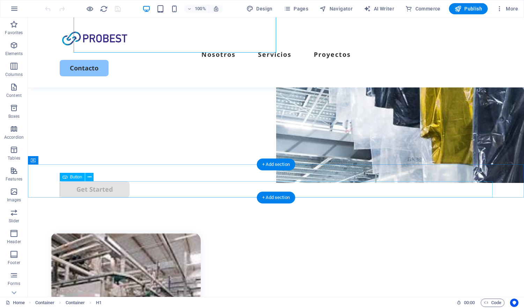
click at [119, 189] on div "Get Started" at bounding box center [276, 189] width 433 height 16
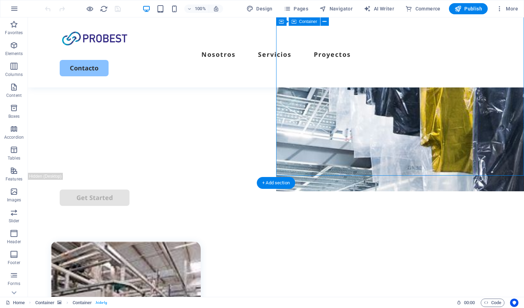
select select "vh"
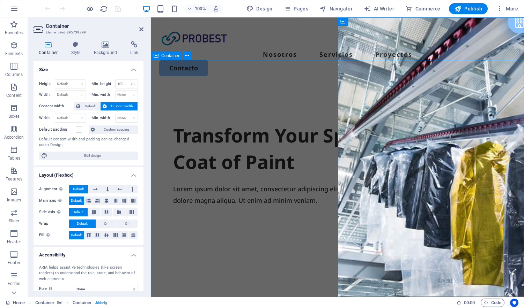
click at [239, 88] on div "Transform Your Space with a Fresh Coat of Paint Lorem ipsum dolor sit amet, con…" at bounding box center [337, 222] width 373 height 269
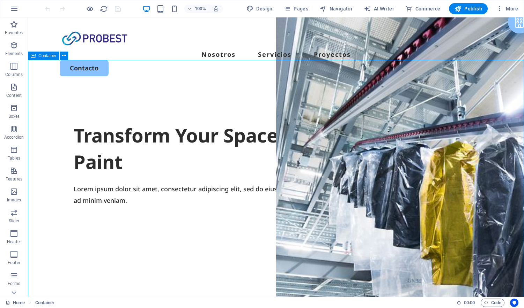
click at [239, 88] on div "Transform Your Space with a Fresh Coat of Paint Lorem ipsum dolor sit amet, con…" at bounding box center [276, 222] width 496 height 269
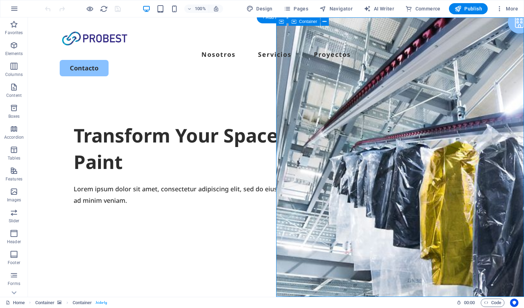
click at [320, 22] on icon at bounding box center [320, 21] width 5 height 7
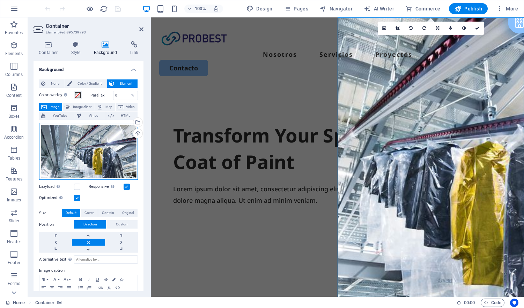
click at [115, 149] on div "Drag files here, click to choose files or select files from Files or our free s…" at bounding box center [88, 151] width 99 height 57
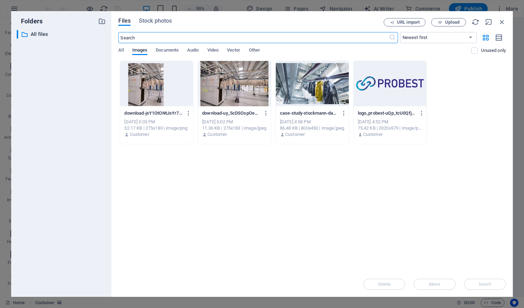
click at [292, 97] on div at bounding box center [312, 83] width 73 height 45
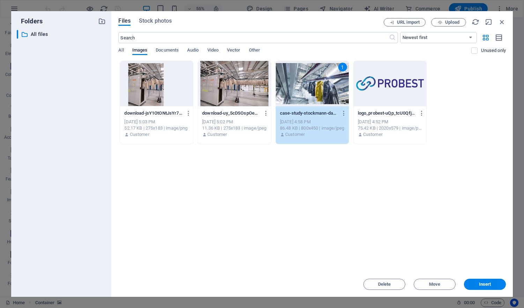
click at [292, 97] on div "1" at bounding box center [312, 83] width 73 height 45
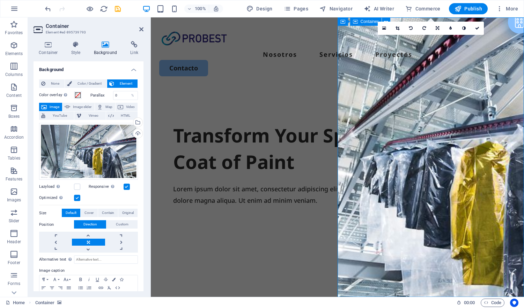
select select "vh"
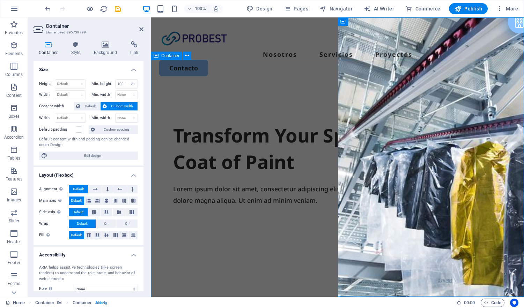
click at [282, 272] on div "Transform Your Space with a Fresh Coat of Paint Lorem ipsum dolor sit amet, con…" at bounding box center [337, 222] width 373 height 269
select select "px"
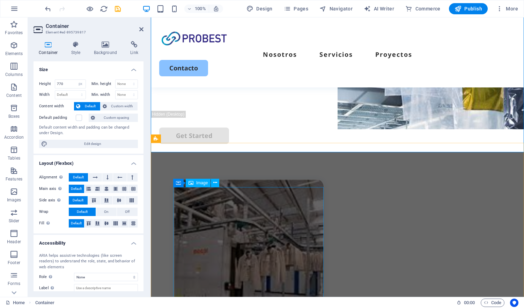
scroll to position [177, 0]
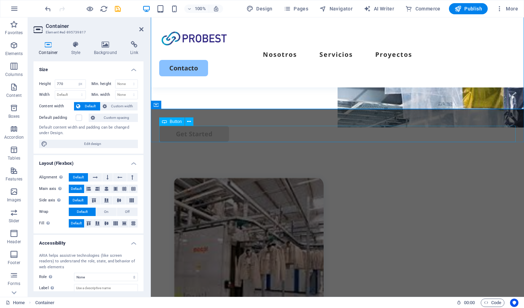
click at [238, 126] on div "Get Started" at bounding box center [337, 134] width 356 height 16
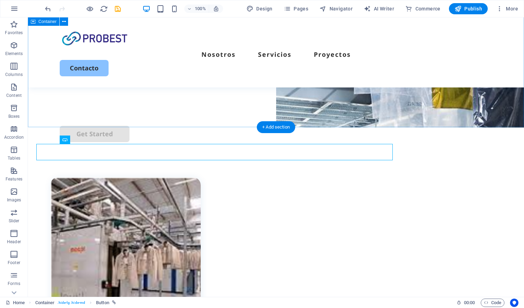
scroll to position [159, 0]
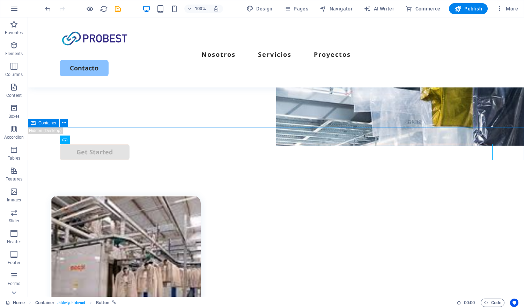
click at [35, 124] on icon at bounding box center [33, 123] width 5 height 8
click at [33, 125] on icon at bounding box center [33, 123] width 5 height 8
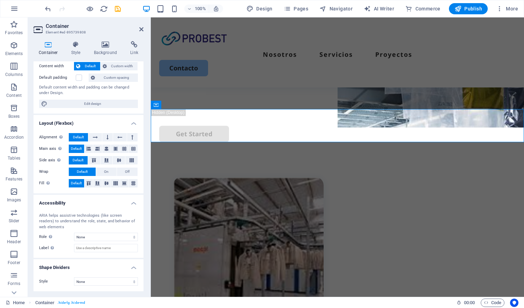
scroll to position [0, 0]
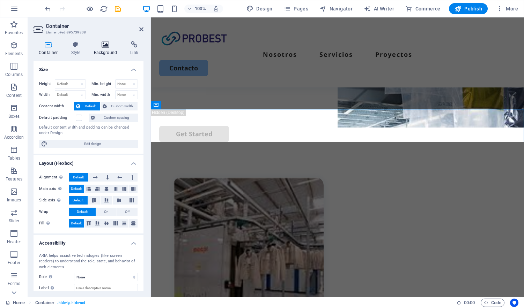
click at [104, 47] on icon at bounding box center [106, 44] width 34 height 7
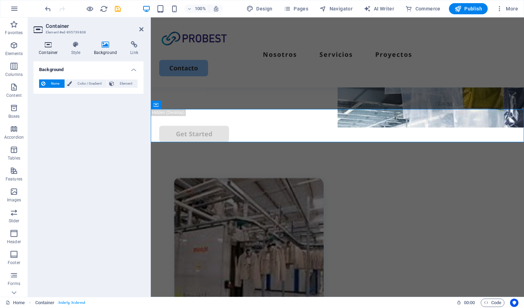
click at [47, 46] on icon at bounding box center [49, 44] width 30 height 7
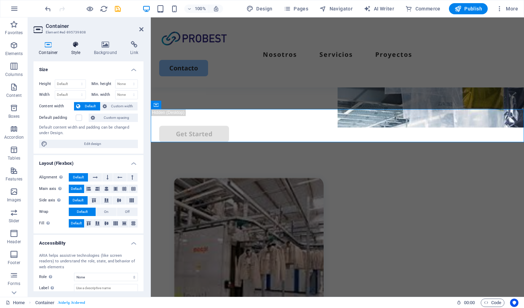
click at [74, 49] on h4 "Style" at bounding box center [77, 48] width 23 height 15
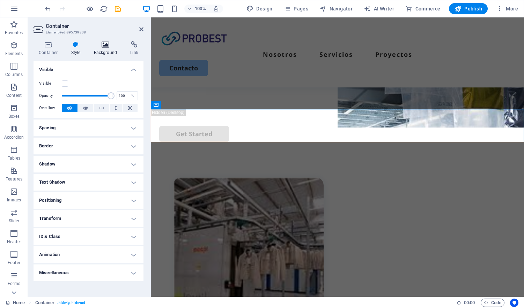
click at [105, 46] on icon at bounding box center [106, 44] width 34 height 7
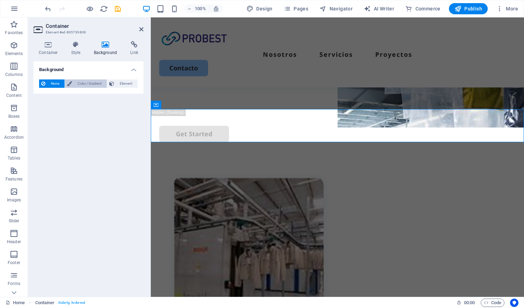
click at [82, 81] on span "Color / Gradient" at bounding box center [89, 84] width 31 height 8
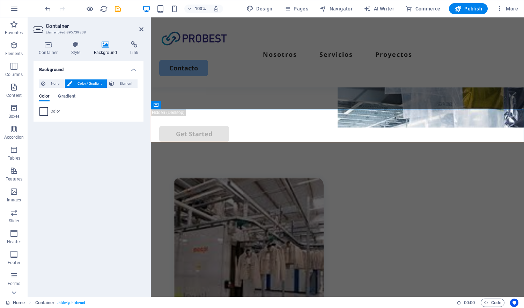
click at [43, 111] on span at bounding box center [44, 112] width 8 height 8
type input "#ffffff"
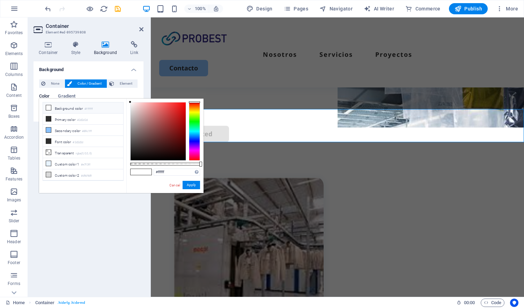
click at [45, 107] on li "Background color #ffffff" at bounding box center [83, 108] width 80 height 11
click at [139, 171] on span at bounding box center [136, 172] width 10 height 6
click at [192, 184] on button "Apply" at bounding box center [191, 185] width 17 height 8
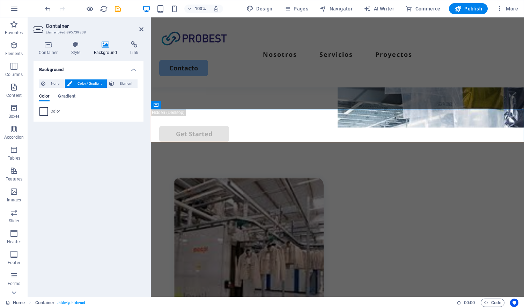
click at [45, 109] on span at bounding box center [44, 112] width 8 height 8
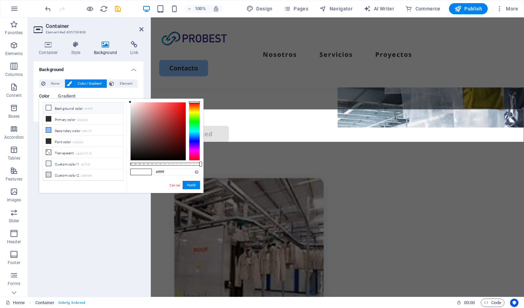
click at [48, 108] on icon at bounding box center [48, 107] width 5 height 5
click at [142, 171] on span at bounding box center [146, 172] width 10 height 6
click at [142, 172] on span at bounding box center [146, 172] width 10 height 6
click at [191, 185] on button "Apply" at bounding box center [191, 185] width 17 height 8
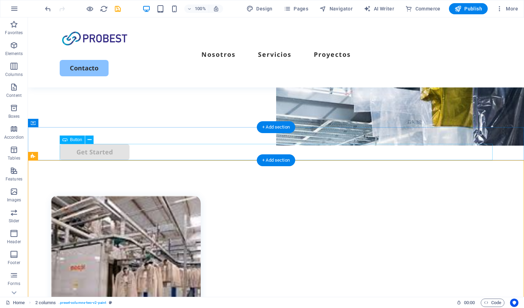
click at [181, 151] on div "Get Started" at bounding box center [276, 152] width 433 height 16
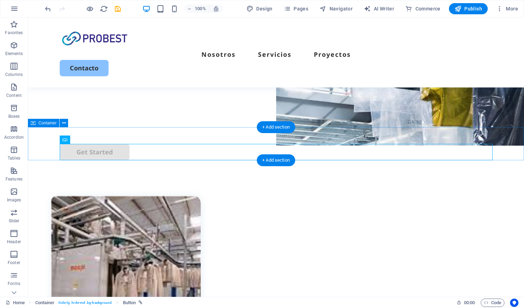
click at [52, 142] on div "Get Started" at bounding box center [276, 143] width 496 height 33
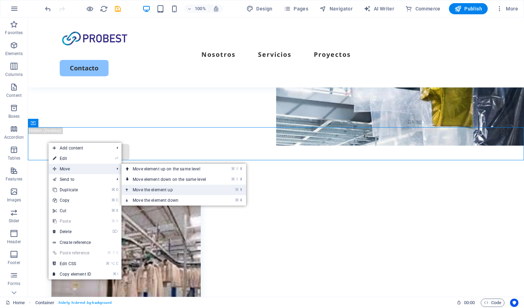
click at [170, 188] on link "⌘ ⬆ Move the element up" at bounding box center [170, 190] width 98 height 10
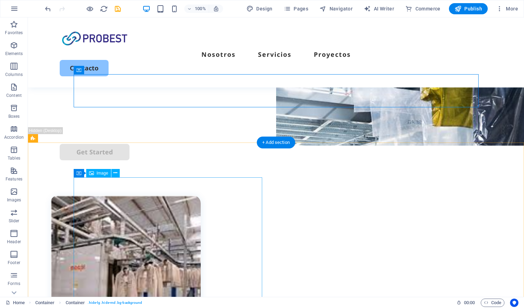
scroll to position [143, 0]
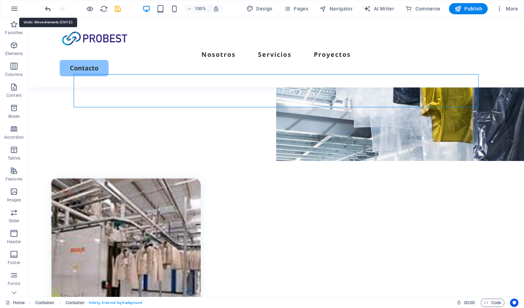
click at [46, 6] on icon "undo" at bounding box center [48, 9] width 8 height 8
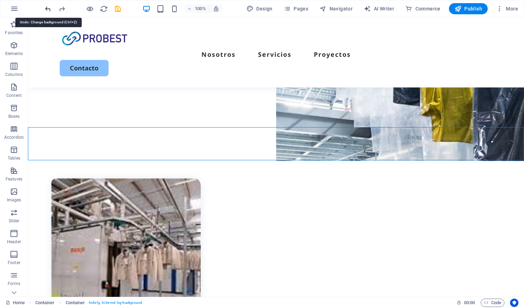
scroll to position [159, 0]
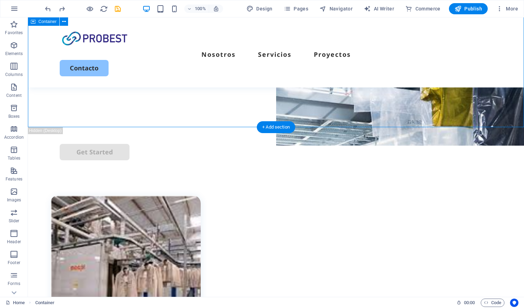
select select "px"
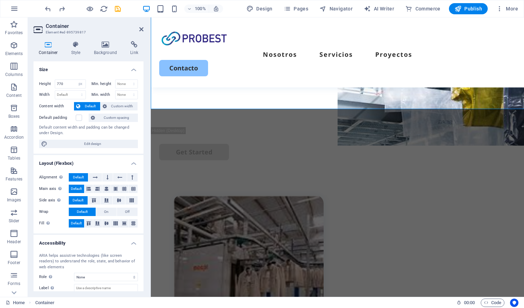
scroll to position [177, 0]
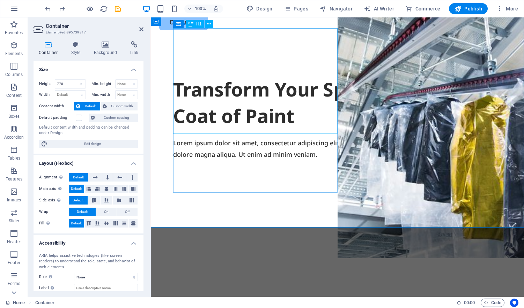
scroll to position [0, 0]
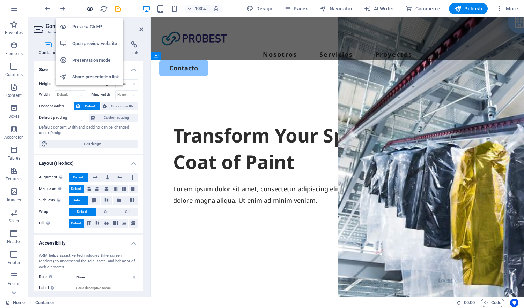
click at [88, 9] on icon "button" at bounding box center [90, 9] width 8 height 8
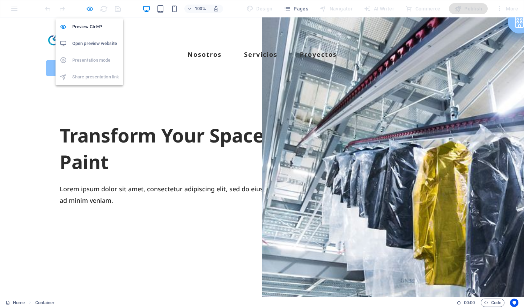
click at [88, 9] on icon "button" at bounding box center [90, 9] width 8 height 8
select select "px"
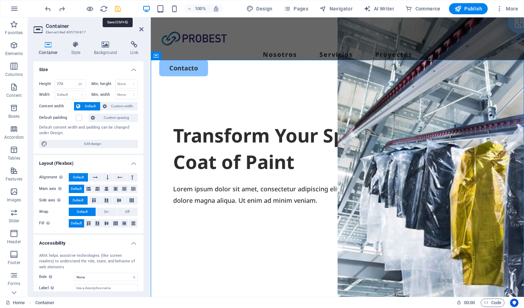
click at [117, 10] on icon "save" at bounding box center [118, 9] width 8 height 8
select select "px"
click at [471, 7] on span "Publish" at bounding box center [468, 8] width 28 height 7
select select "px"
